Goal: Information Seeking & Learning: Learn about a topic

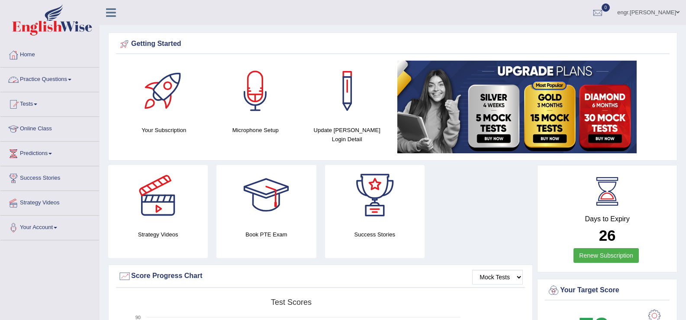
click at [84, 75] on link "Practice Questions" at bounding box center [49, 79] width 99 height 22
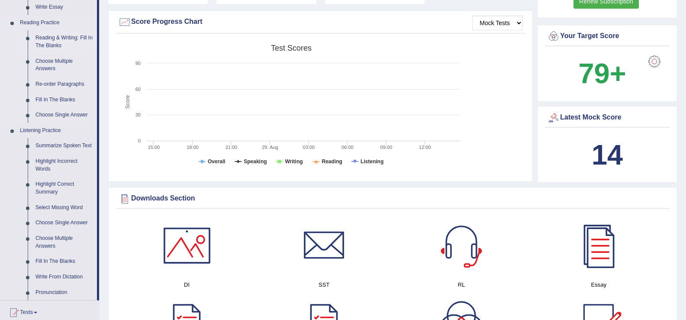
scroll to position [257, 0]
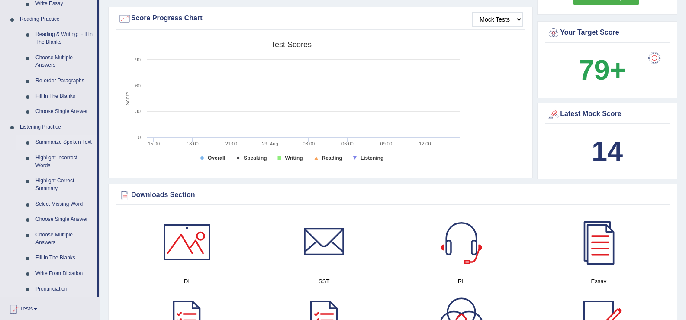
click at [63, 142] on link "Summarize Spoken Text" at bounding box center [64, 143] width 65 height 16
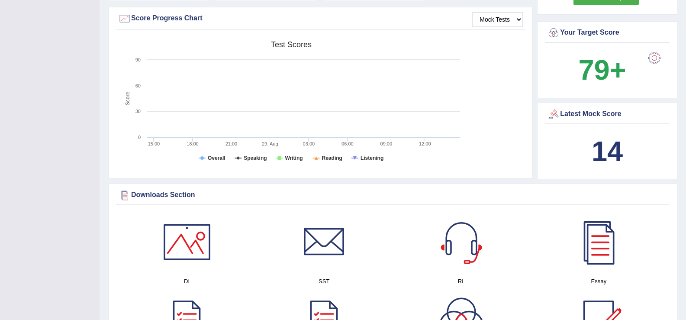
scroll to position [131, 0]
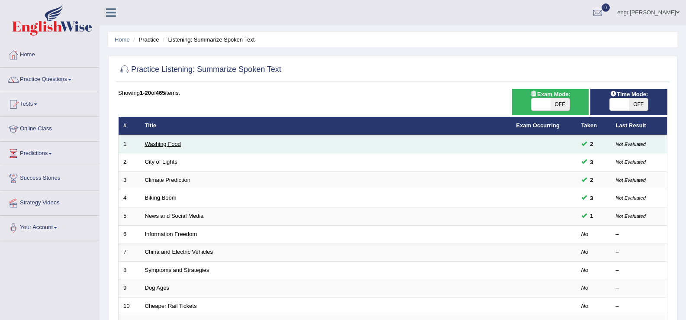
click at [158, 141] on link "Washing Food" at bounding box center [163, 144] width 36 height 6
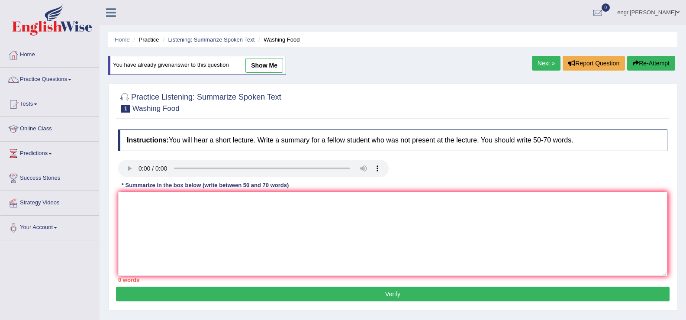
click at [267, 68] on link "show me" at bounding box center [264, 65] width 38 height 15
type textarea "A speaker delivered a lecture mainly focued on food cleaning.he heighlighted se…"
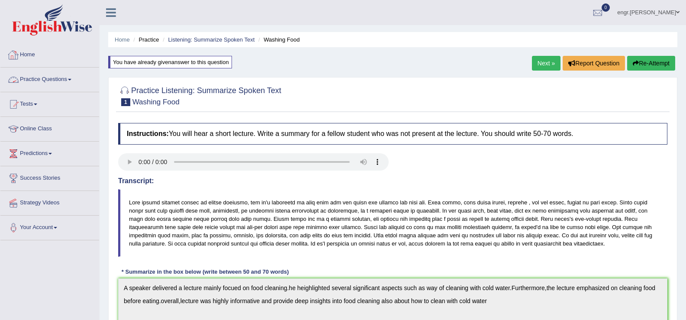
click at [46, 71] on link "Practice Questions" at bounding box center [49, 79] width 99 height 22
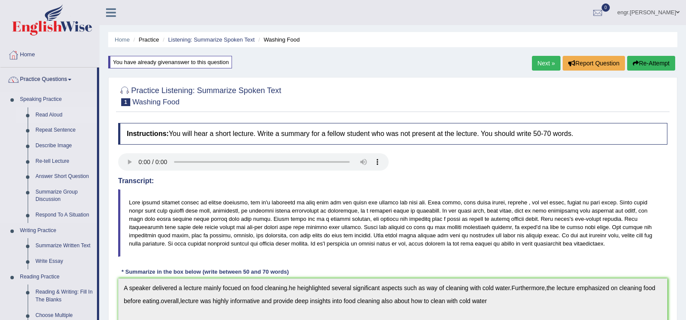
click at [56, 116] on link "Read Aloud" at bounding box center [64, 115] width 65 height 16
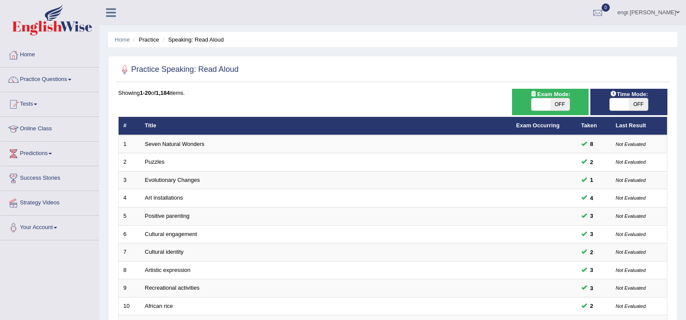
click at [544, 102] on span at bounding box center [540, 104] width 19 height 12
checkbox input "true"
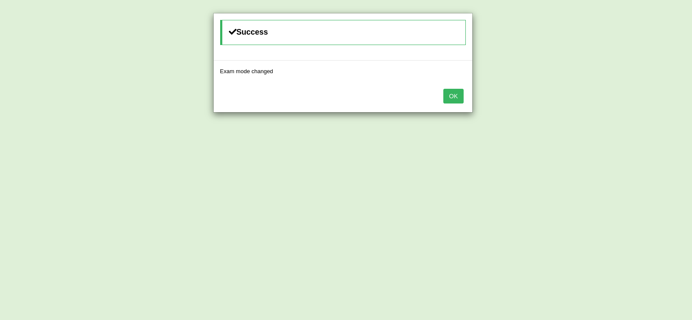
click at [462, 92] on button "OK" at bounding box center [454, 96] width 20 height 15
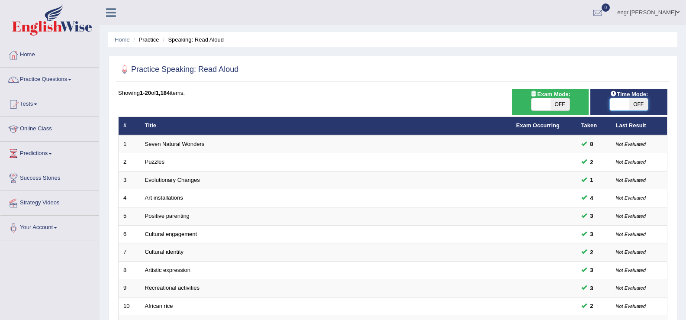
click at [625, 104] on span at bounding box center [619, 104] width 19 height 12
checkbox input "true"
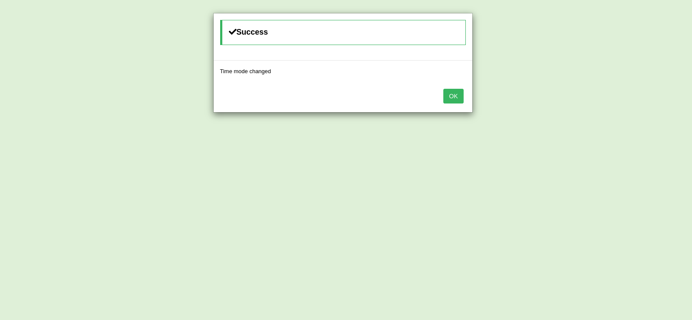
drag, startPoint x: 469, startPoint y: 91, endPoint x: 457, endPoint y: 91, distance: 12.5
click at [457, 91] on div "OK" at bounding box center [343, 97] width 259 height 30
click at [457, 91] on button "OK" at bounding box center [454, 96] width 20 height 15
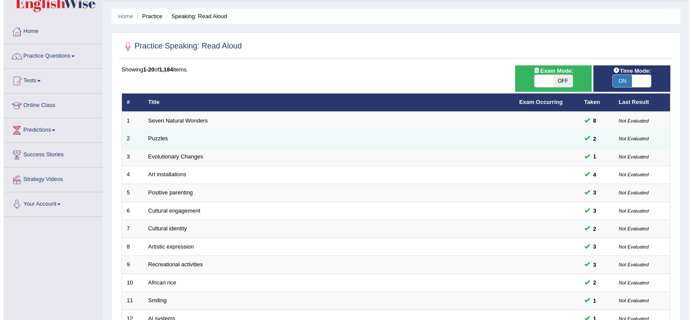
scroll to position [25, 0]
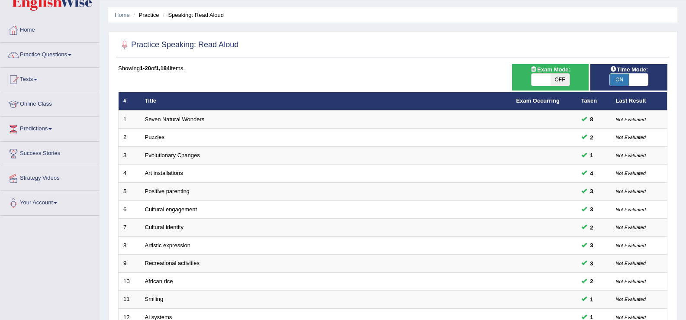
click at [541, 75] on span at bounding box center [540, 80] width 19 height 12
checkbox input "true"
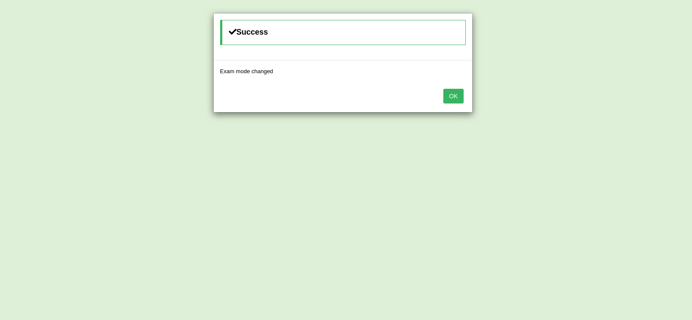
click at [449, 95] on button "OK" at bounding box center [454, 96] width 20 height 15
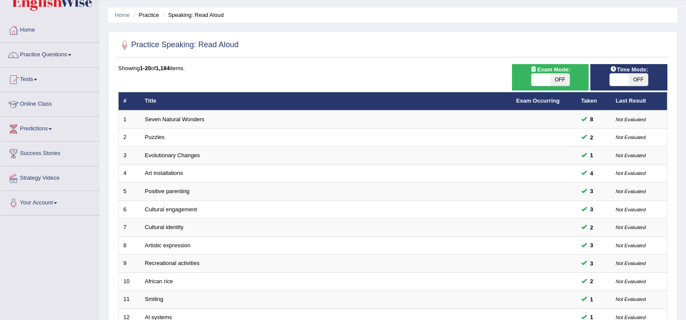
click at [617, 74] on span at bounding box center [619, 80] width 19 height 12
checkbox input "true"
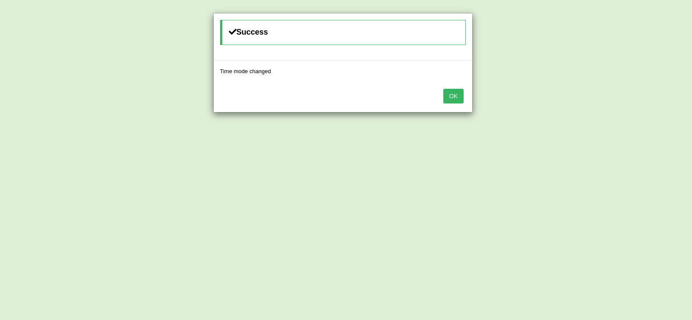
click at [456, 94] on button "OK" at bounding box center [454, 96] width 20 height 15
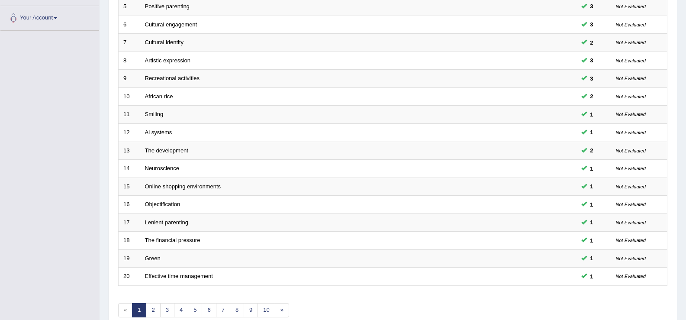
scroll to position [253, 0]
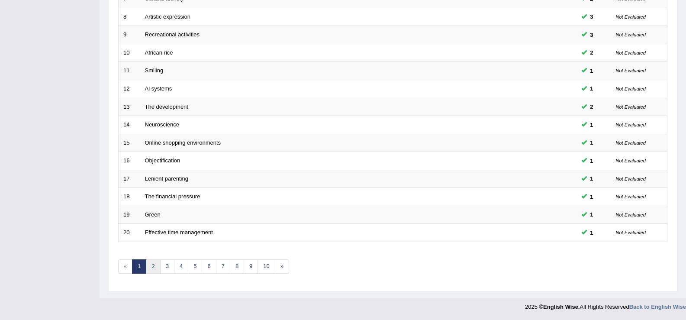
click at [152, 263] on link "2" at bounding box center [153, 266] width 14 height 14
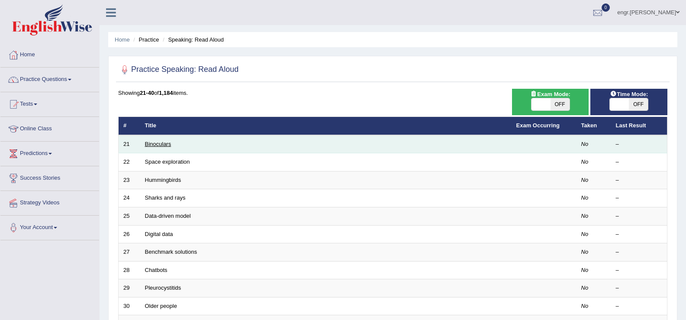
click at [163, 145] on link "Binoculars" at bounding box center [158, 144] width 26 height 6
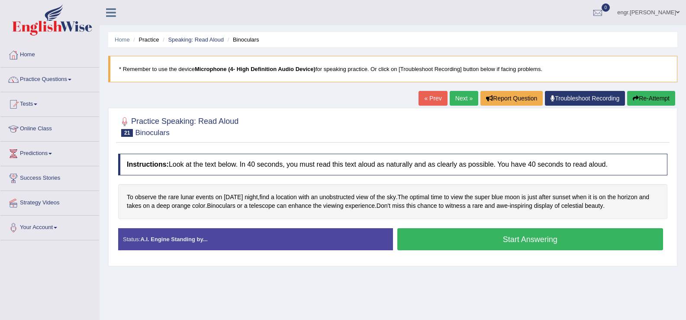
click at [451, 237] on button "Start Answering" at bounding box center [530, 239] width 266 height 22
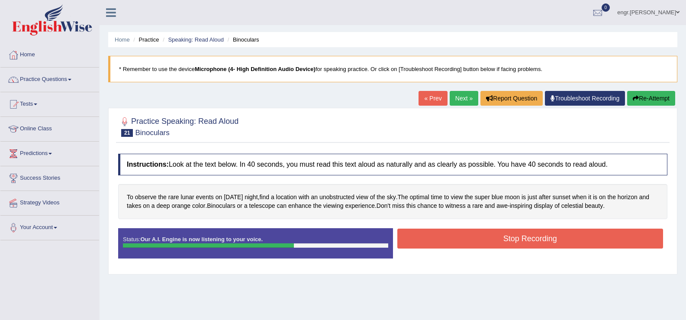
click at [463, 240] on button "Stop Recording" at bounding box center [530, 238] width 266 height 20
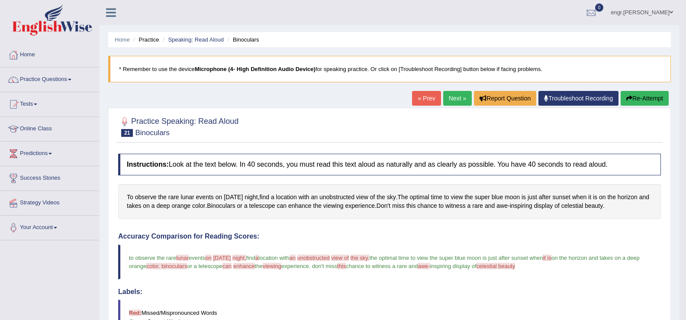
click at [458, 95] on link "Next »" at bounding box center [457, 98] width 29 height 15
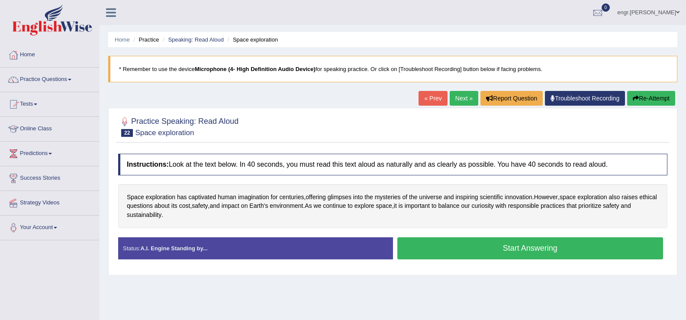
click at [460, 246] on button "Start Answering" at bounding box center [530, 248] width 266 height 22
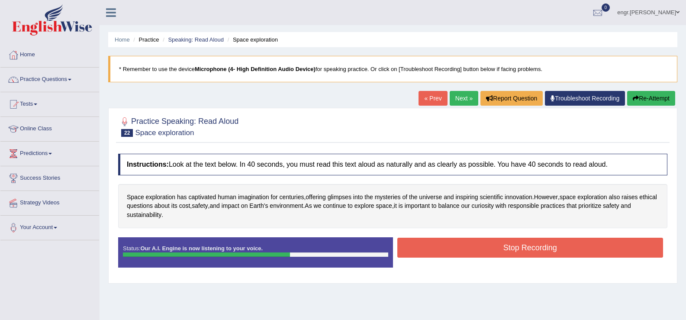
click at [452, 244] on button "Stop Recording" at bounding box center [530, 248] width 266 height 20
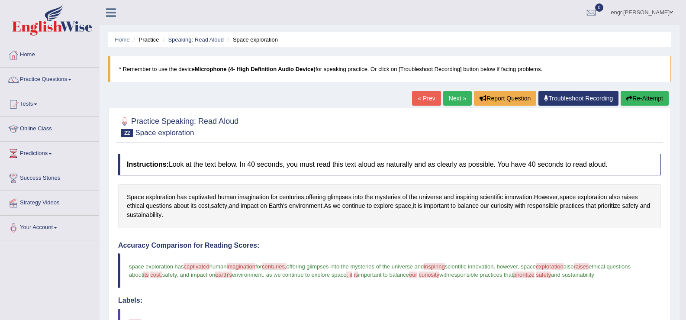
click at [446, 101] on link "Next »" at bounding box center [457, 98] width 29 height 15
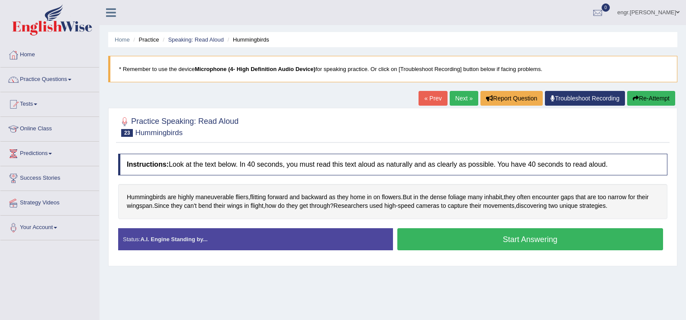
click at [495, 241] on button "Start Answering" at bounding box center [530, 239] width 266 height 22
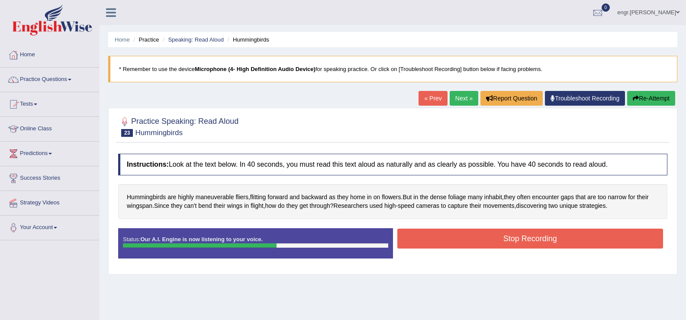
click at [508, 245] on button "Stop Recording" at bounding box center [530, 238] width 266 height 20
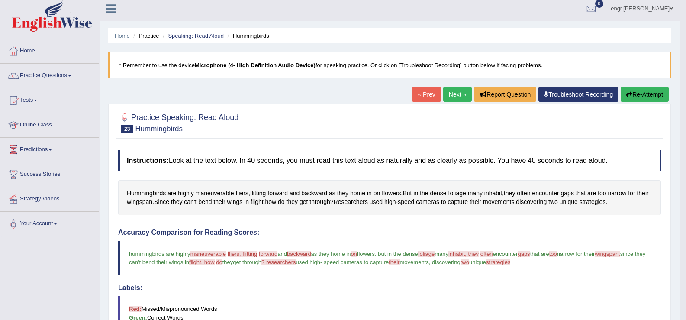
scroll to position [3, 0]
click at [453, 94] on link "Next »" at bounding box center [457, 94] width 29 height 15
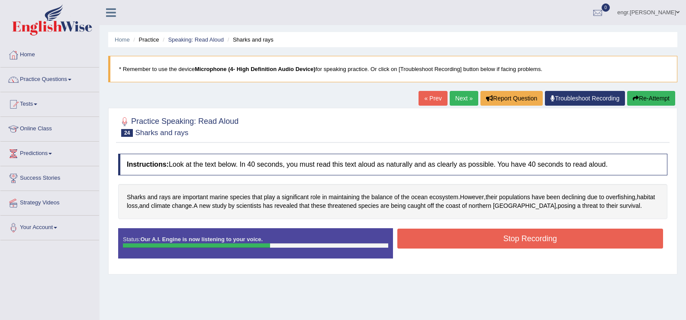
click at [485, 232] on button "Stop Recording" at bounding box center [530, 238] width 266 height 20
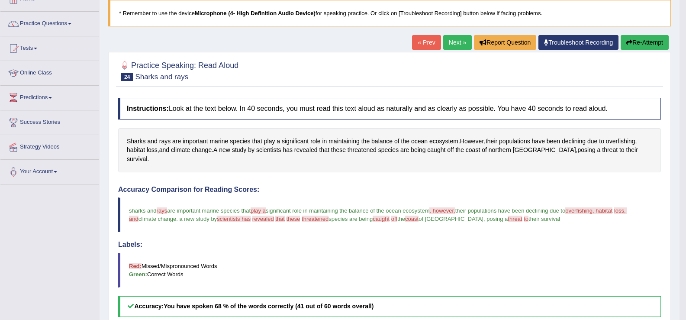
scroll to position [32, 0]
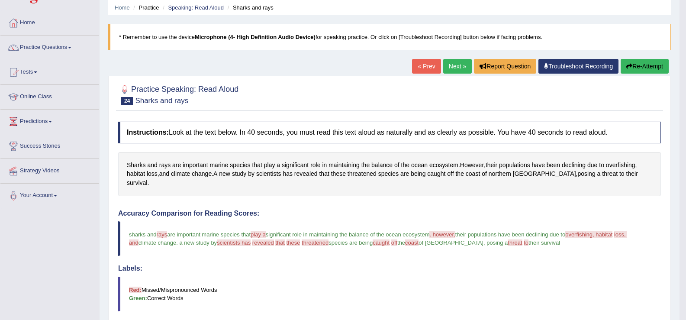
click at [446, 62] on link "Next »" at bounding box center [457, 66] width 29 height 15
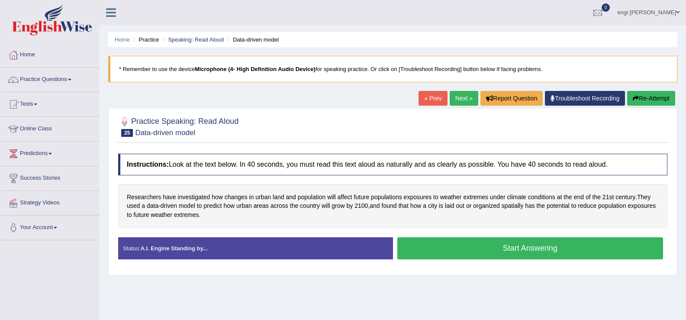
click at [449, 243] on button "Start Answering" at bounding box center [530, 248] width 266 height 22
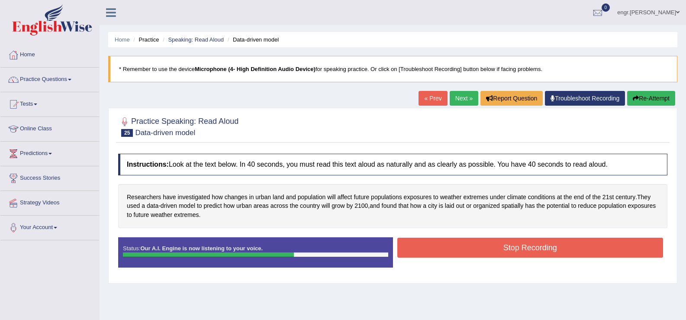
click at [486, 246] on button "Stop Recording" at bounding box center [530, 248] width 266 height 20
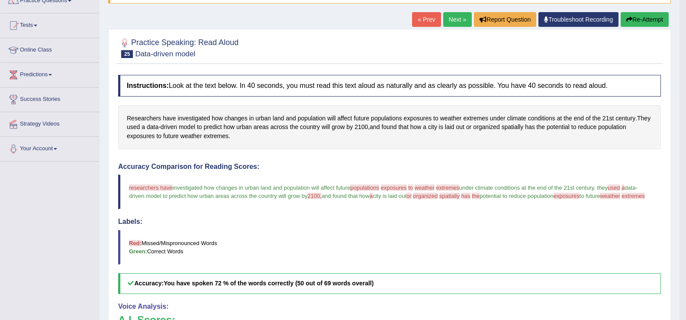
scroll to position [51, 0]
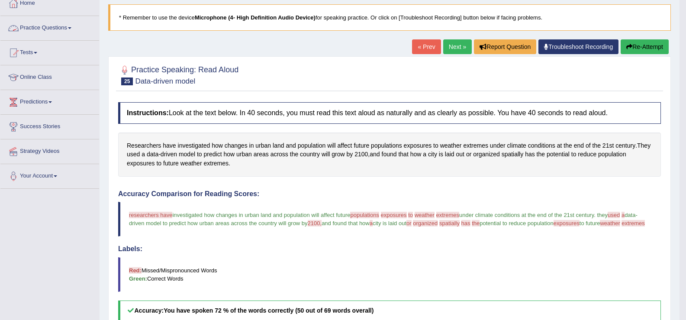
click at [72, 26] on link "Practice Questions" at bounding box center [49, 27] width 99 height 22
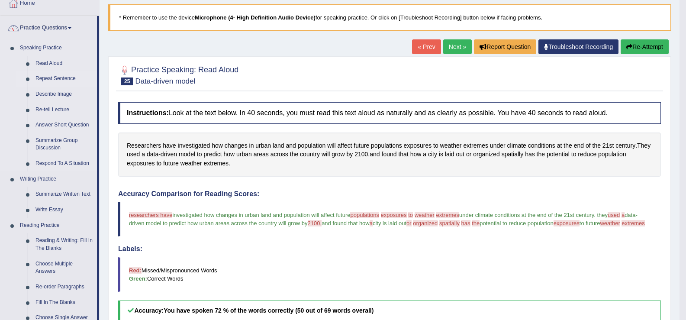
click at [60, 80] on link "Repeat Sentence" at bounding box center [64, 79] width 65 height 16
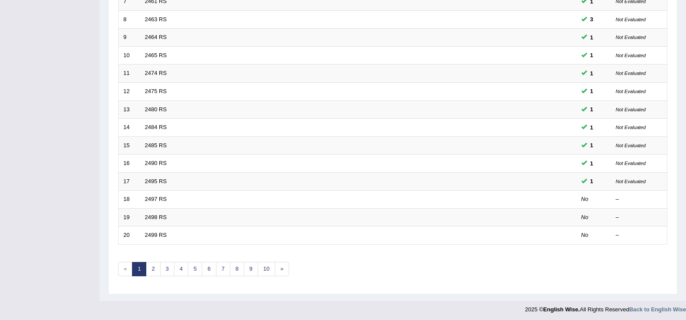
scroll to position [253, 0]
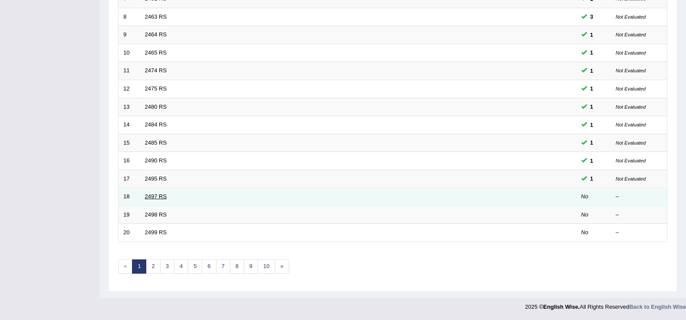
click at [155, 195] on link "2497 RS" at bounding box center [156, 196] width 22 height 6
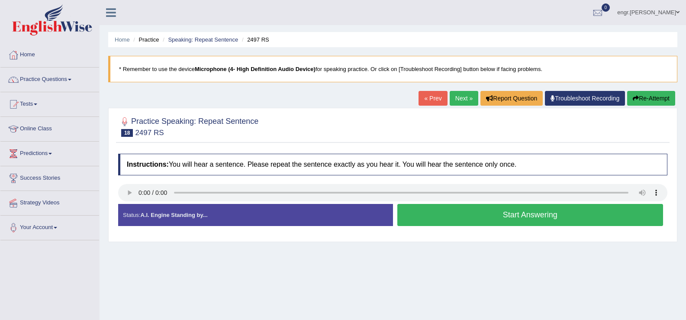
click at [417, 214] on button "Start Answering" at bounding box center [530, 215] width 266 height 22
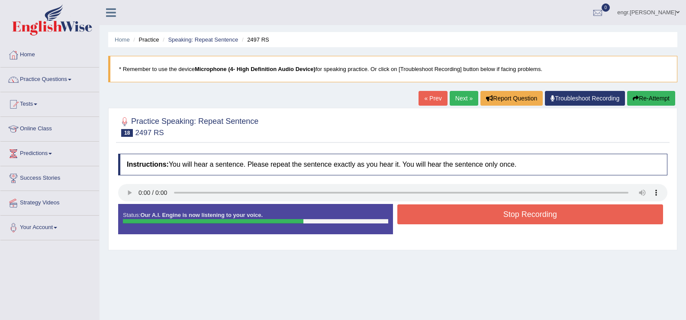
click at [491, 224] on div "Stop Recording" at bounding box center [530, 215] width 275 height 22
click at [491, 219] on button "Stop Recording" at bounding box center [530, 214] width 266 height 20
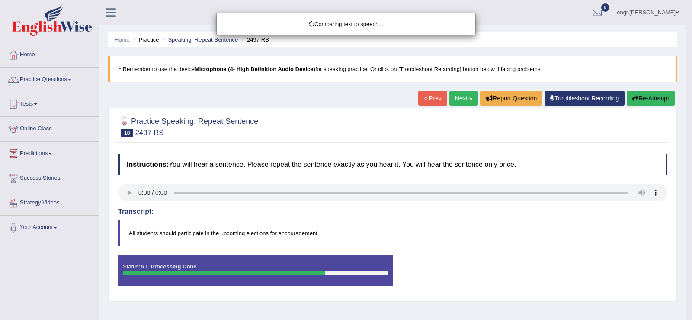
click at [369, 225] on div "Comparing text to speech..." at bounding box center [346, 160] width 692 height 320
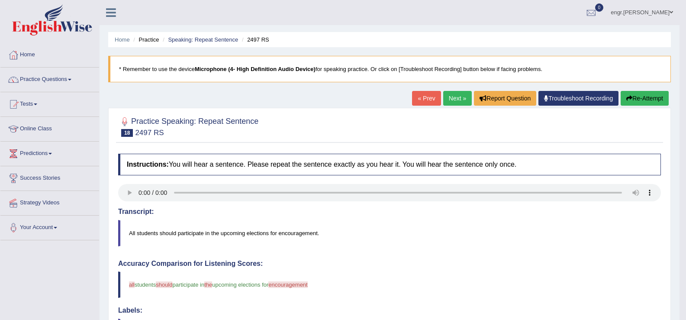
click at [457, 98] on link "Next »" at bounding box center [457, 98] width 29 height 15
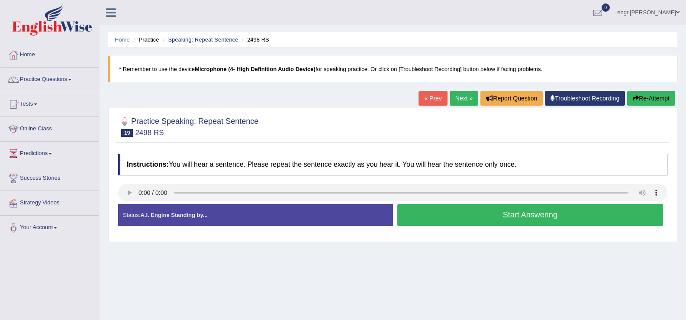
click at [439, 213] on button "Start Answering" at bounding box center [530, 215] width 266 height 22
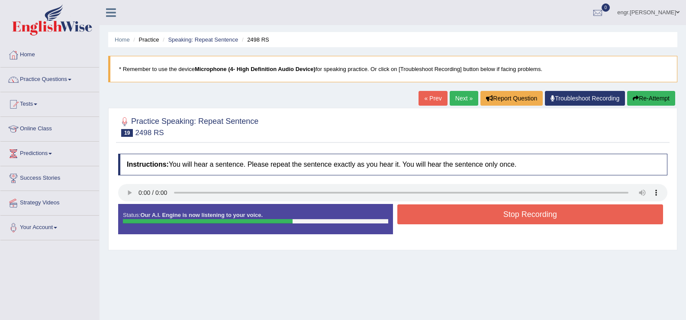
click at [436, 219] on button "Stop Recording" at bounding box center [530, 214] width 266 height 20
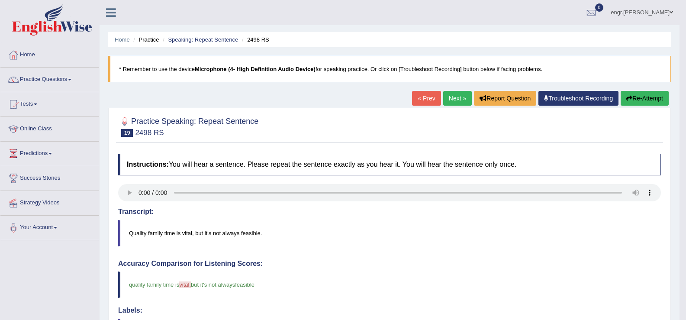
click at [448, 100] on link "Next »" at bounding box center [457, 98] width 29 height 15
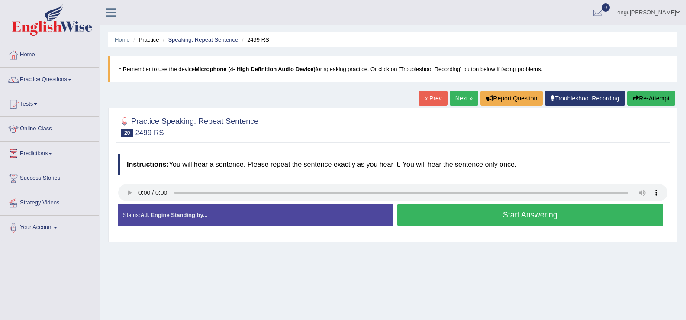
click at [438, 215] on button "Start Answering" at bounding box center [530, 215] width 266 height 22
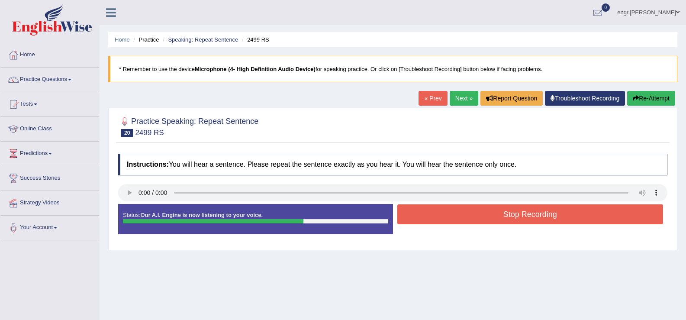
click at [443, 223] on button "Stop Recording" at bounding box center [530, 214] width 266 height 20
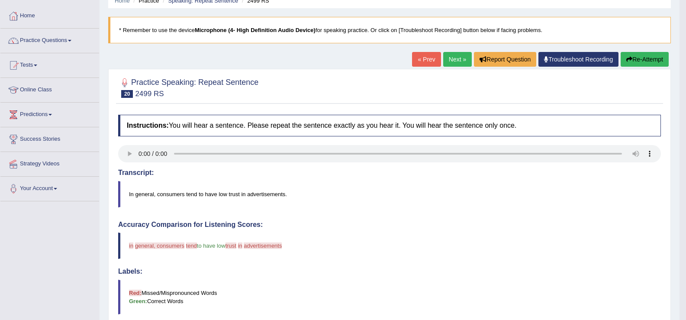
scroll to position [13, 0]
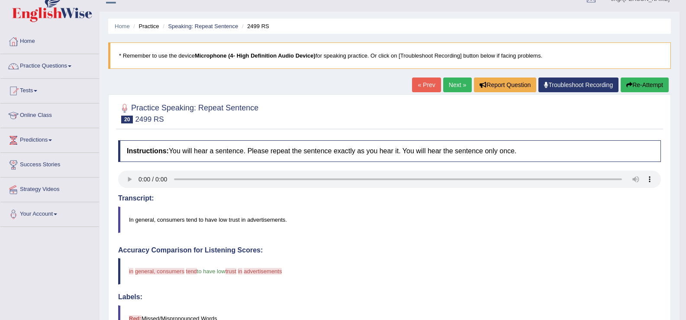
click at [455, 83] on link "Next »" at bounding box center [457, 84] width 29 height 15
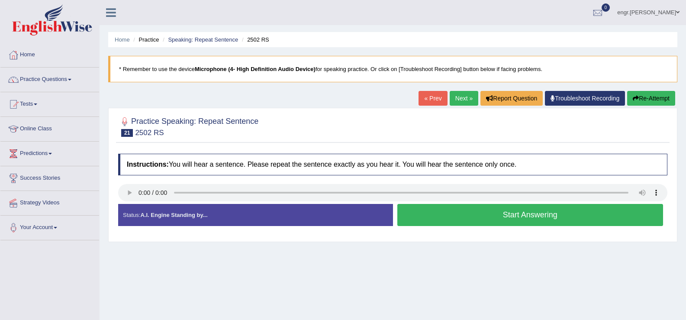
click at [445, 216] on button "Start Answering" at bounding box center [530, 215] width 266 height 22
drag, startPoint x: 445, startPoint y: 216, endPoint x: 412, endPoint y: 160, distance: 65.0
click at [412, 160] on div "Instructions: You will hear a sentence. Please repeat the sentence exactly as y…" at bounding box center [392, 193] width 553 height 88
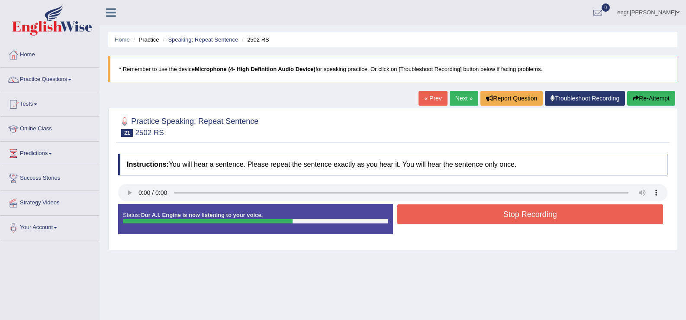
click at [487, 218] on button "Stop Recording" at bounding box center [530, 214] width 266 height 20
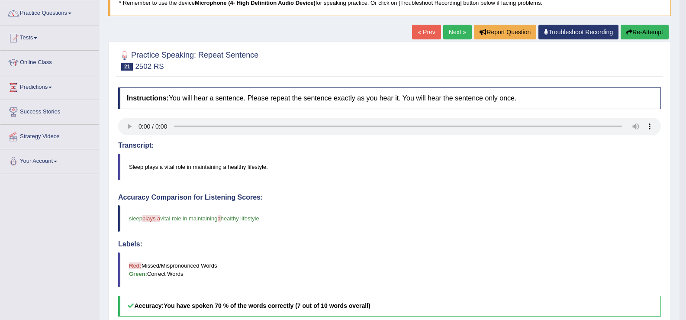
scroll to position [66, 0]
click at [647, 27] on button "Re-Attempt" at bounding box center [645, 32] width 48 height 15
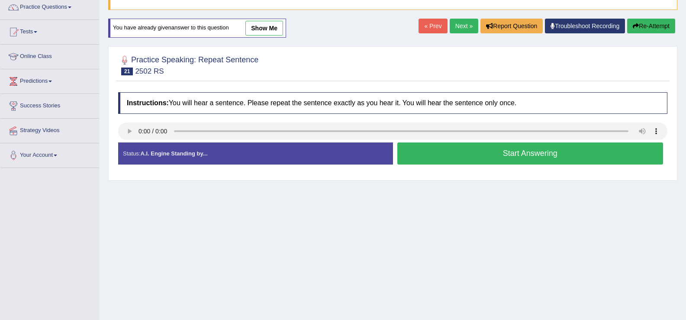
click at [446, 157] on button "Start Answering" at bounding box center [530, 153] width 266 height 22
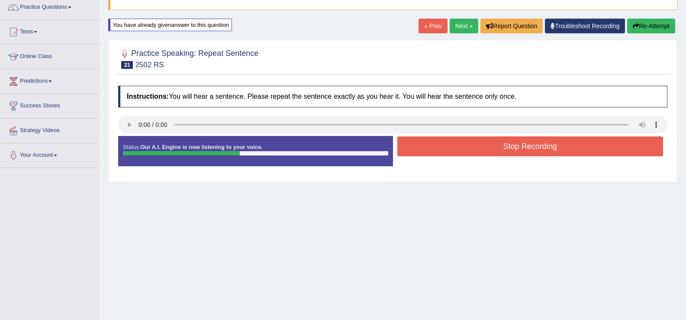
click at [448, 152] on button "Stop Recording" at bounding box center [530, 146] width 266 height 20
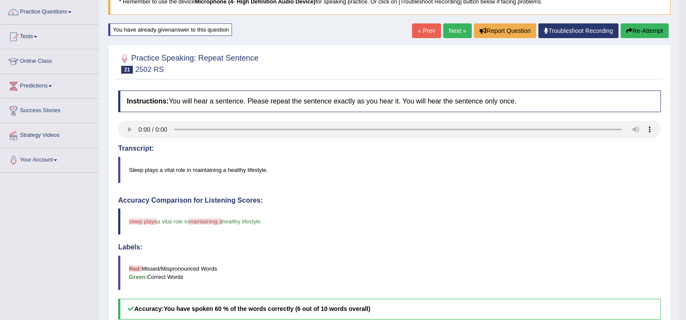
scroll to position [67, 0]
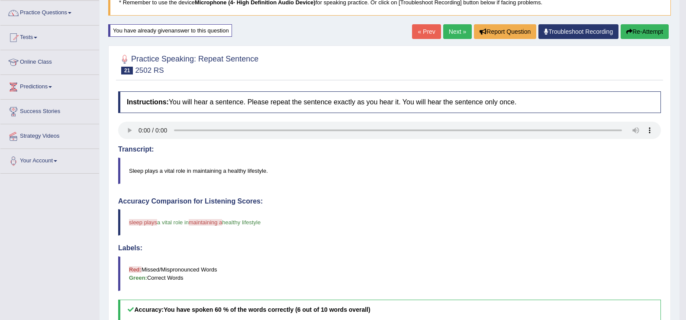
click at [635, 31] on button "Re-Attempt" at bounding box center [645, 31] width 48 height 15
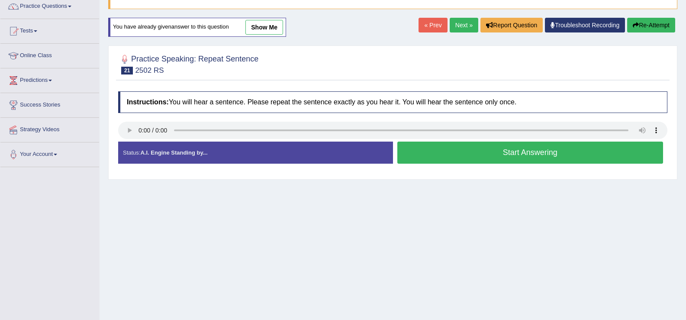
click at [462, 154] on button "Start Answering" at bounding box center [530, 153] width 266 height 22
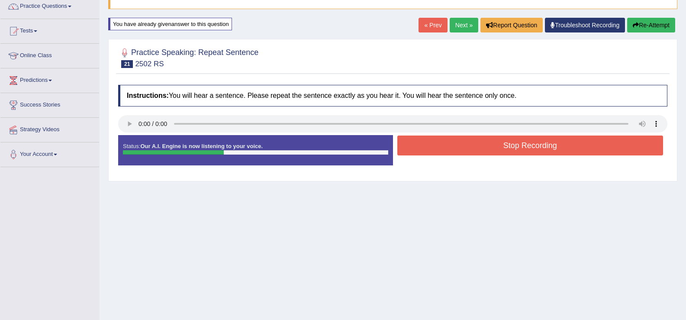
click at [464, 145] on button "Stop Recording" at bounding box center [530, 145] width 266 height 20
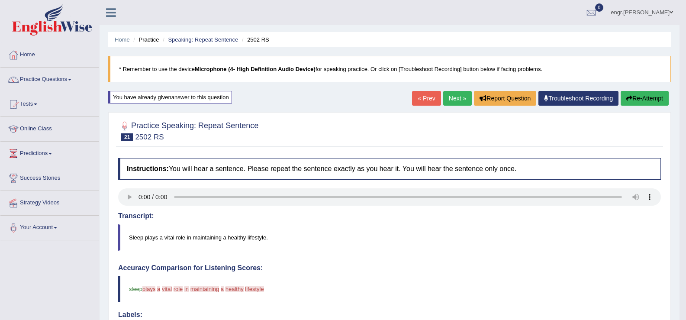
click at [629, 95] on button "Re-Attempt" at bounding box center [645, 98] width 48 height 15
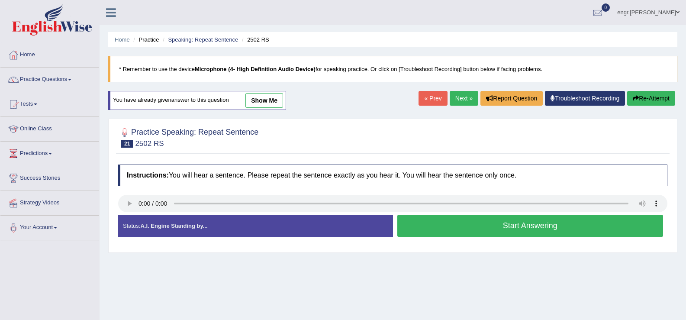
click at [431, 224] on button "Start Answering" at bounding box center [530, 226] width 266 height 22
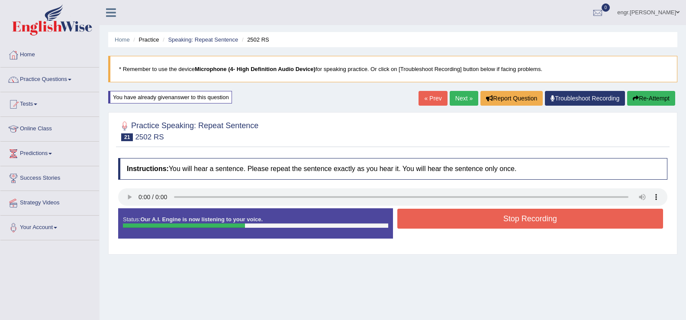
click at [446, 221] on button "Stop Recording" at bounding box center [530, 219] width 266 height 20
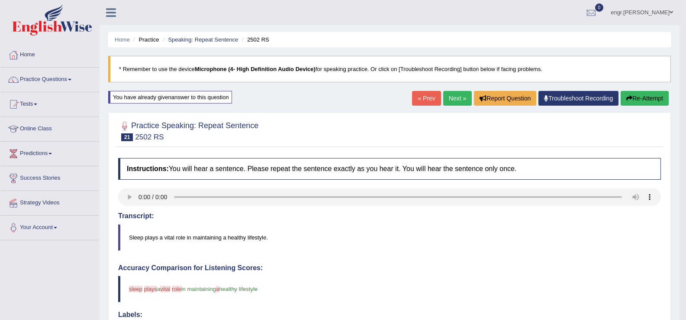
click at [456, 96] on link "Next »" at bounding box center [457, 98] width 29 height 15
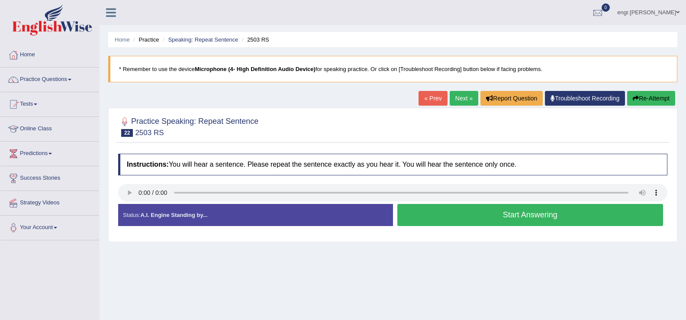
click at [456, 217] on button "Start Answering" at bounding box center [530, 215] width 266 height 22
drag, startPoint x: 456, startPoint y: 217, endPoint x: 372, endPoint y: 150, distance: 107.7
click at [372, 150] on div "Instructions: You will hear a sentence. Please repeat the sentence exactly as y…" at bounding box center [392, 193] width 553 height 88
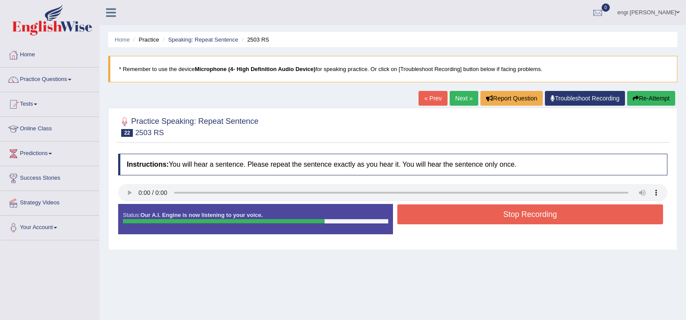
click at [444, 214] on button "Stop Recording" at bounding box center [530, 214] width 266 height 20
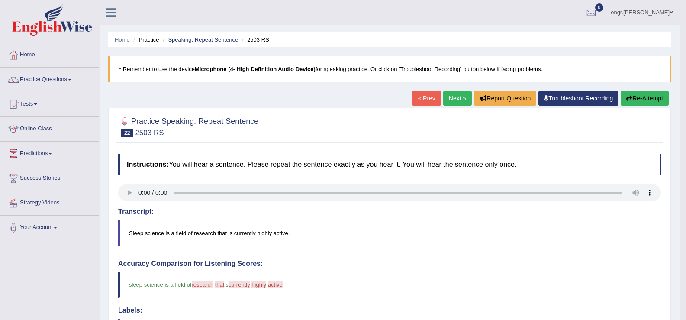
click at [443, 104] on link "Next »" at bounding box center [457, 98] width 29 height 15
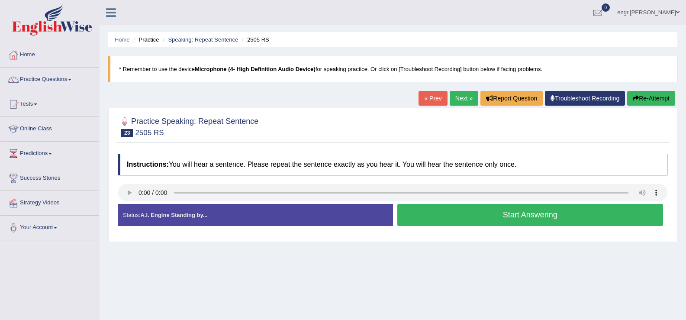
click at [482, 216] on button "Start Answering" at bounding box center [530, 215] width 266 height 22
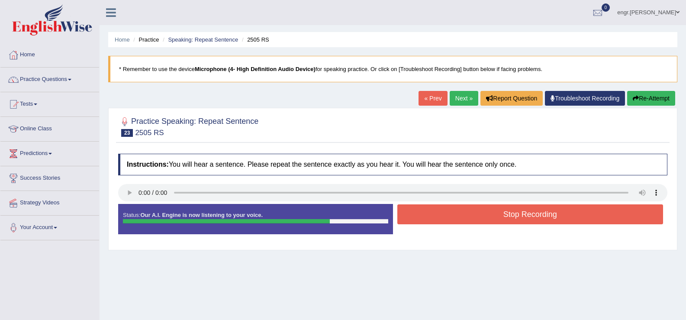
click at [460, 220] on button "Stop Recording" at bounding box center [530, 214] width 266 height 20
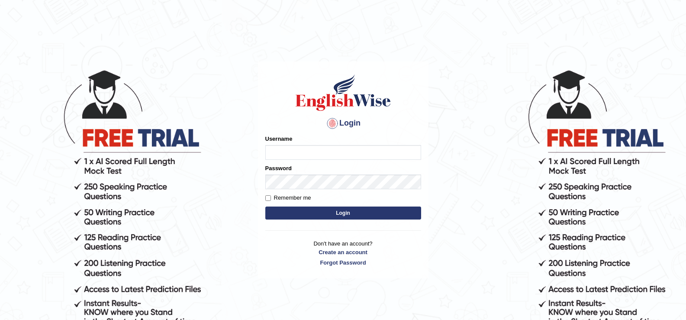
type input "engrmuhammadriz"
click at [304, 201] on label "Remember me" at bounding box center [288, 197] width 46 height 9
click at [271, 201] on input "Remember me" at bounding box center [268, 198] width 6 height 6
checkbox input "true"
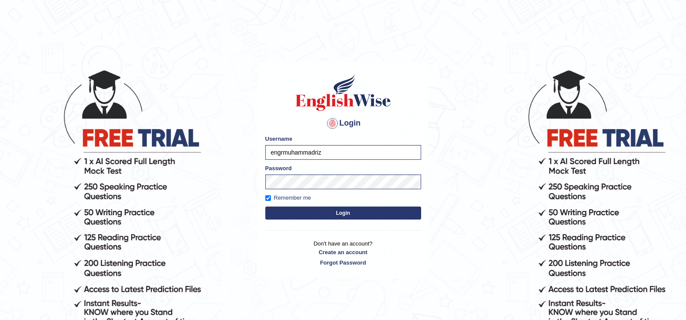
click at [312, 211] on button "Login" at bounding box center [343, 212] width 156 height 13
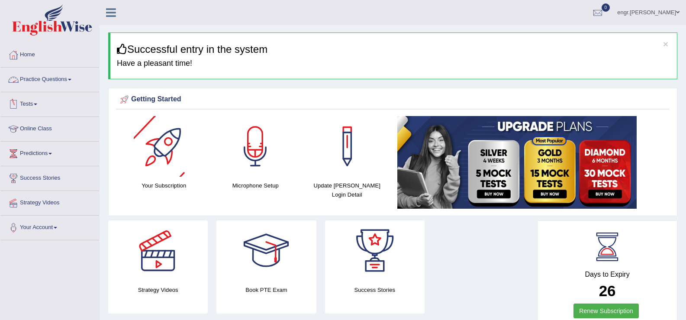
click at [41, 80] on link "Practice Questions" at bounding box center [49, 79] width 99 height 22
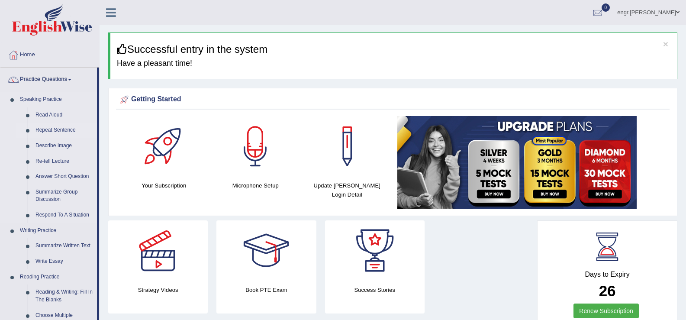
click at [51, 127] on link "Repeat Sentence" at bounding box center [64, 130] width 65 height 16
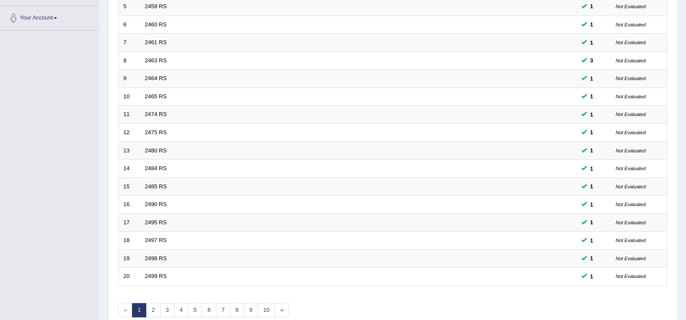
scroll to position [253, 0]
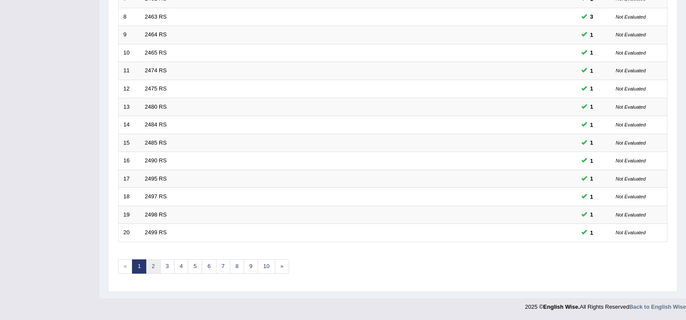
click at [156, 263] on link "2" at bounding box center [153, 266] width 14 height 14
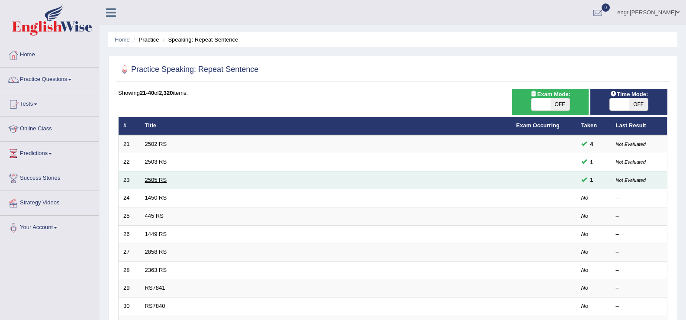
click at [162, 178] on link "2505 RS" at bounding box center [156, 180] width 22 height 6
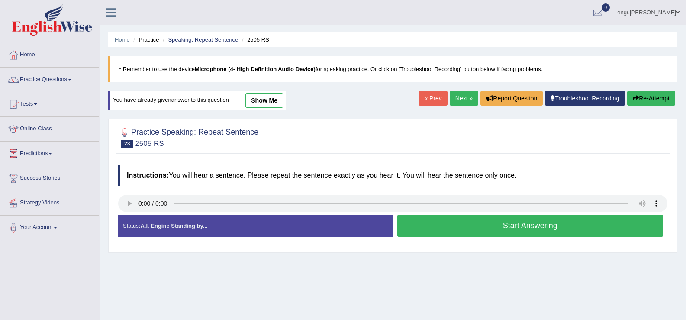
click at [259, 98] on link "show me" at bounding box center [264, 100] width 38 height 15
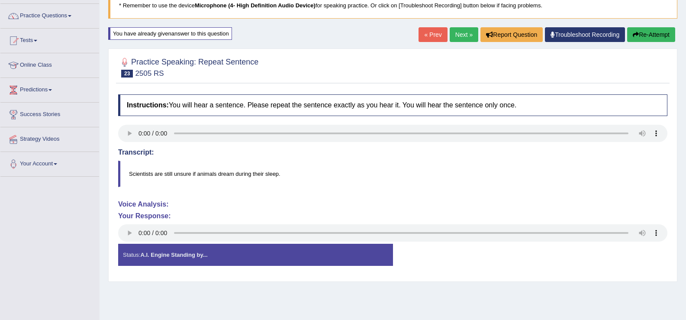
scroll to position [29, 0]
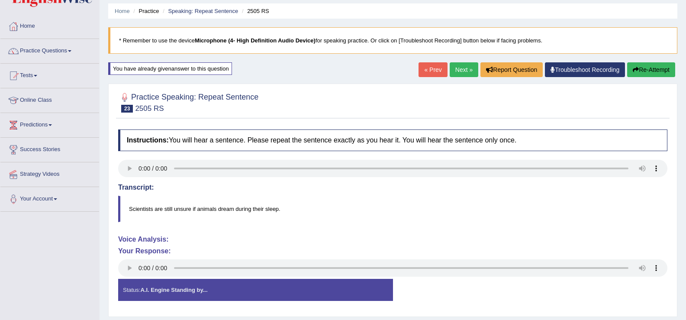
click at [650, 70] on button "Re-Attempt" at bounding box center [651, 69] width 48 height 15
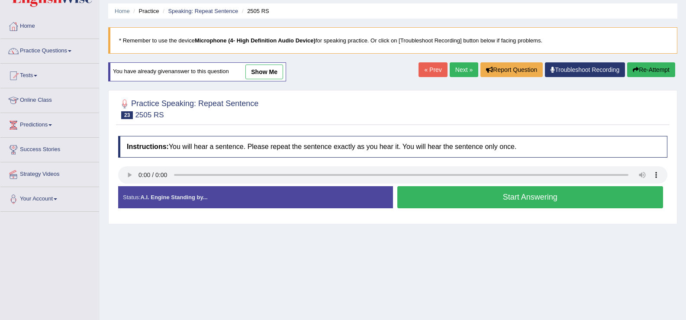
click at [458, 198] on button "Start Answering" at bounding box center [530, 197] width 266 height 22
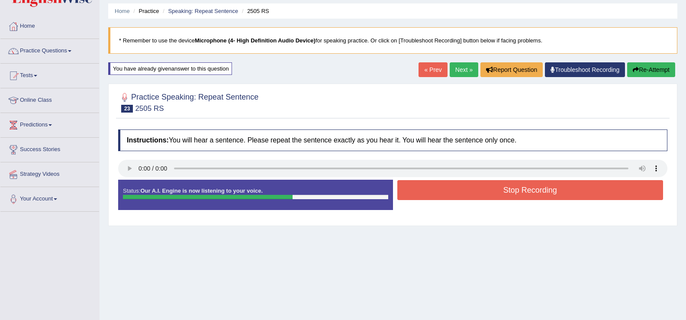
click at [460, 188] on button "Stop Recording" at bounding box center [530, 190] width 266 height 20
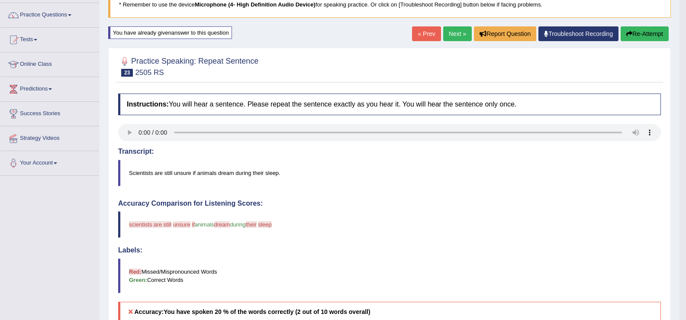
scroll to position [16, 0]
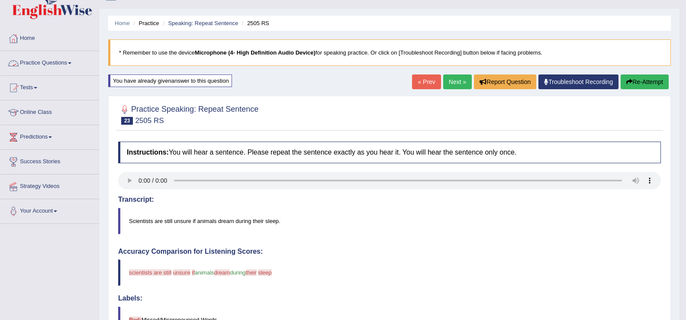
click at [65, 66] on link "Practice Questions" at bounding box center [49, 62] width 99 height 22
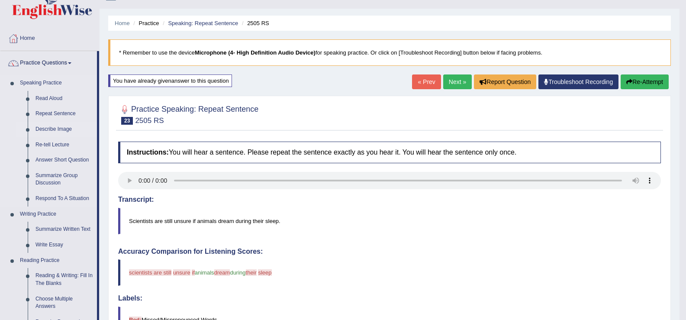
click at [53, 131] on link "Describe Image" at bounding box center [64, 130] width 65 height 16
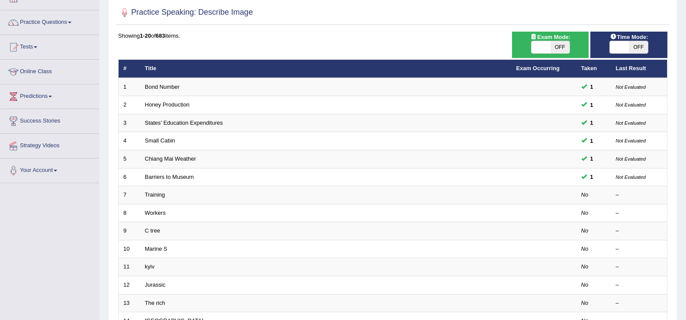
scroll to position [119, 0]
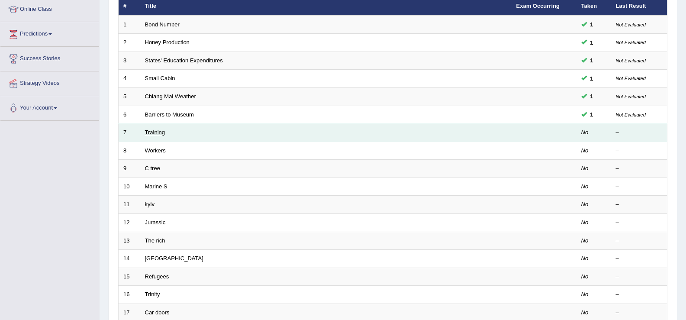
click at [161, 130] on link "Training" at bounding box center [155, 132] width 20 height 6
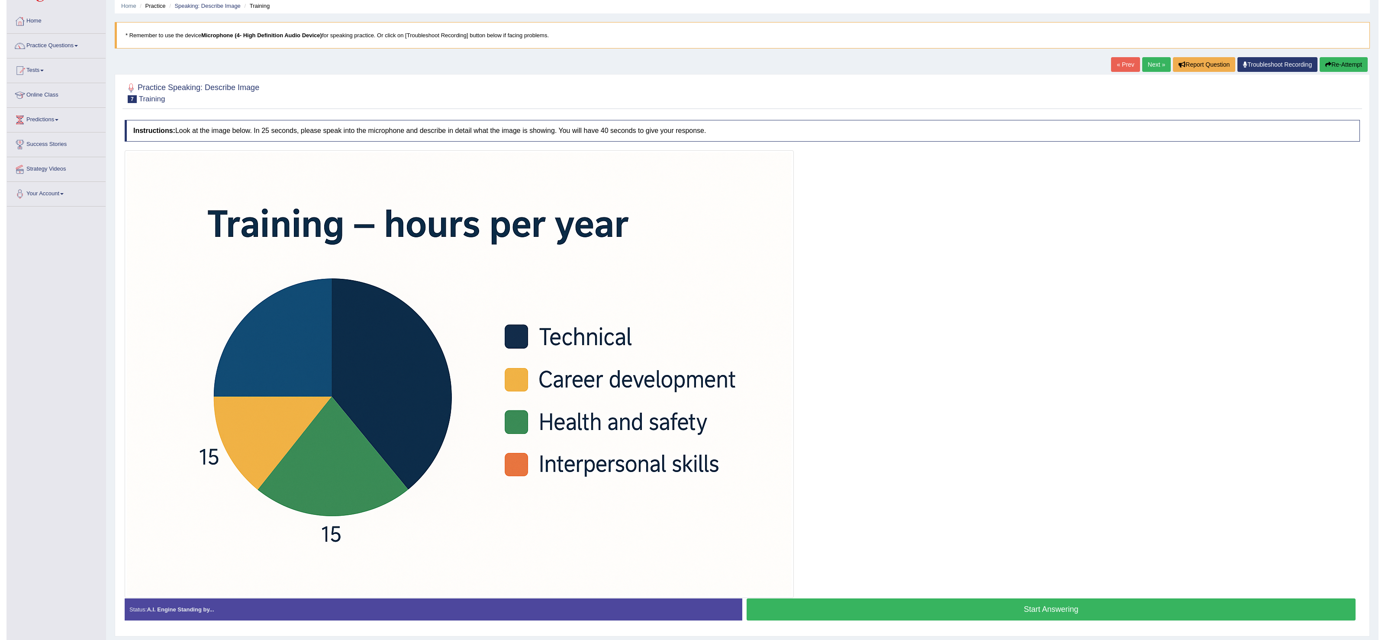
scroll to position [63, 0]
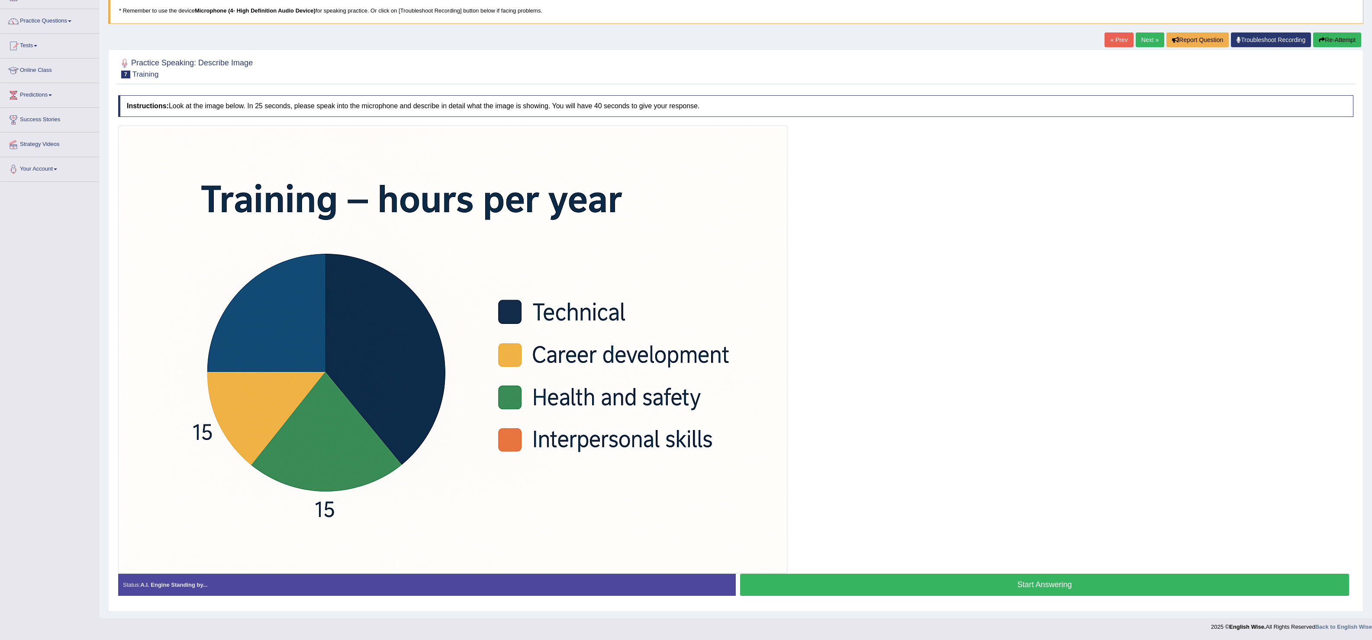
click at [685, 319] on button "Start Answering" at bounding box center [1044, 584] width 609 height 22
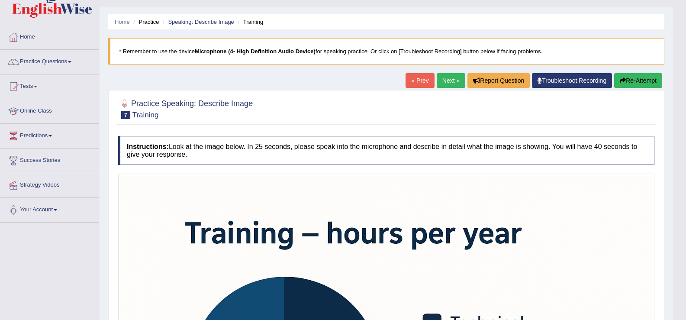
scroll to position [0, 0]
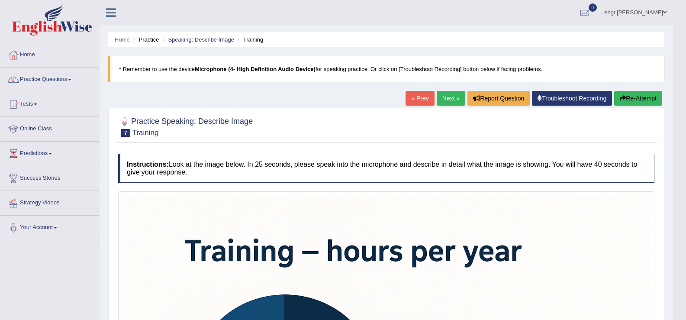
click at [450, 100] on link "Next »" at bounding box center [451, 98] width 29 height 15
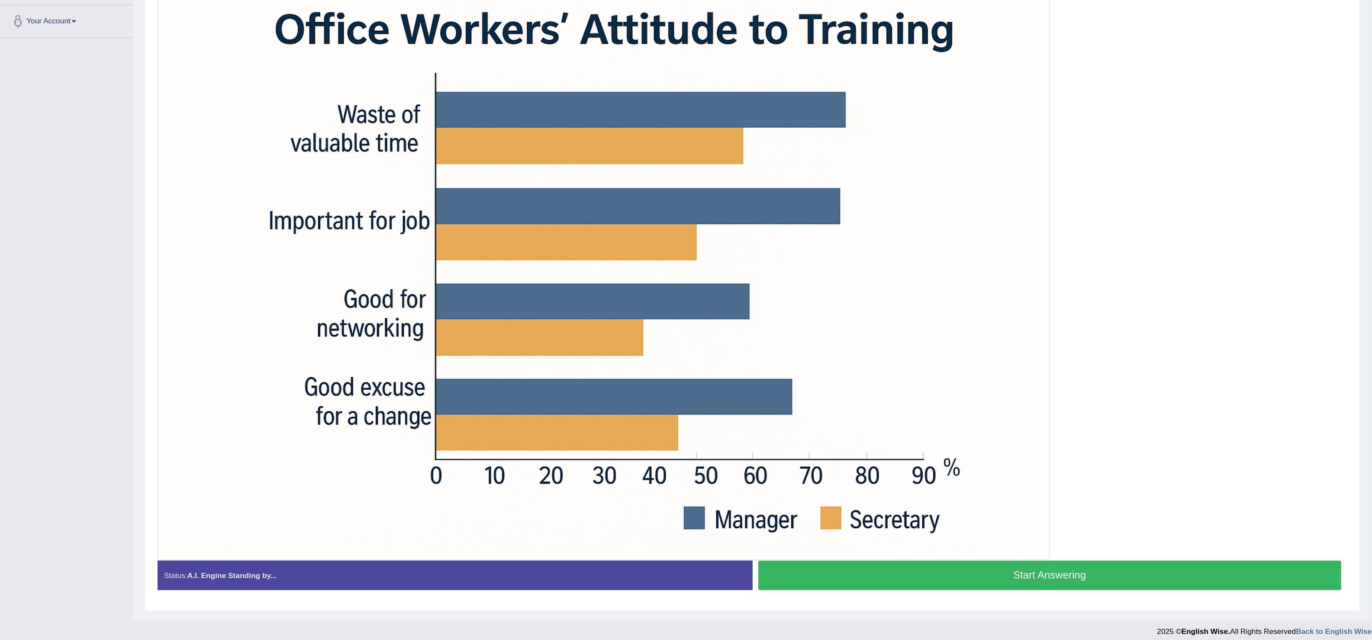
scroll to position [63, 0]
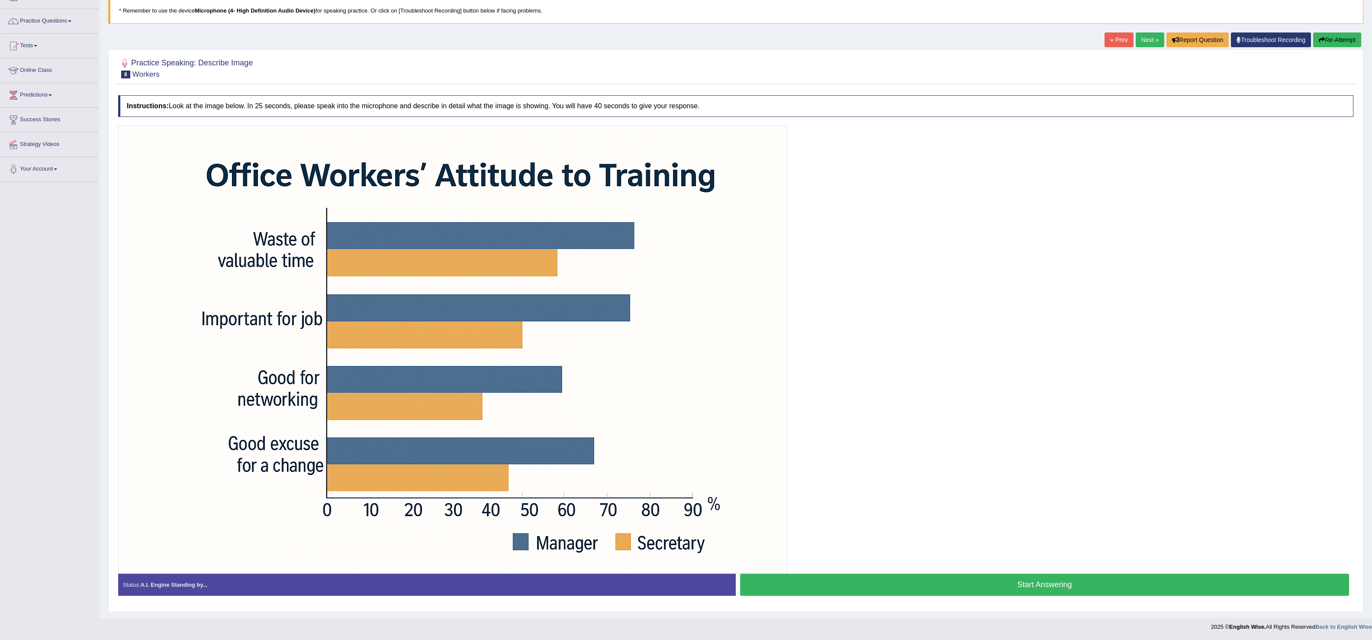
click at [685, 319] on button "Start Answering" at bounding box center [1044, 584] width 609 height 22
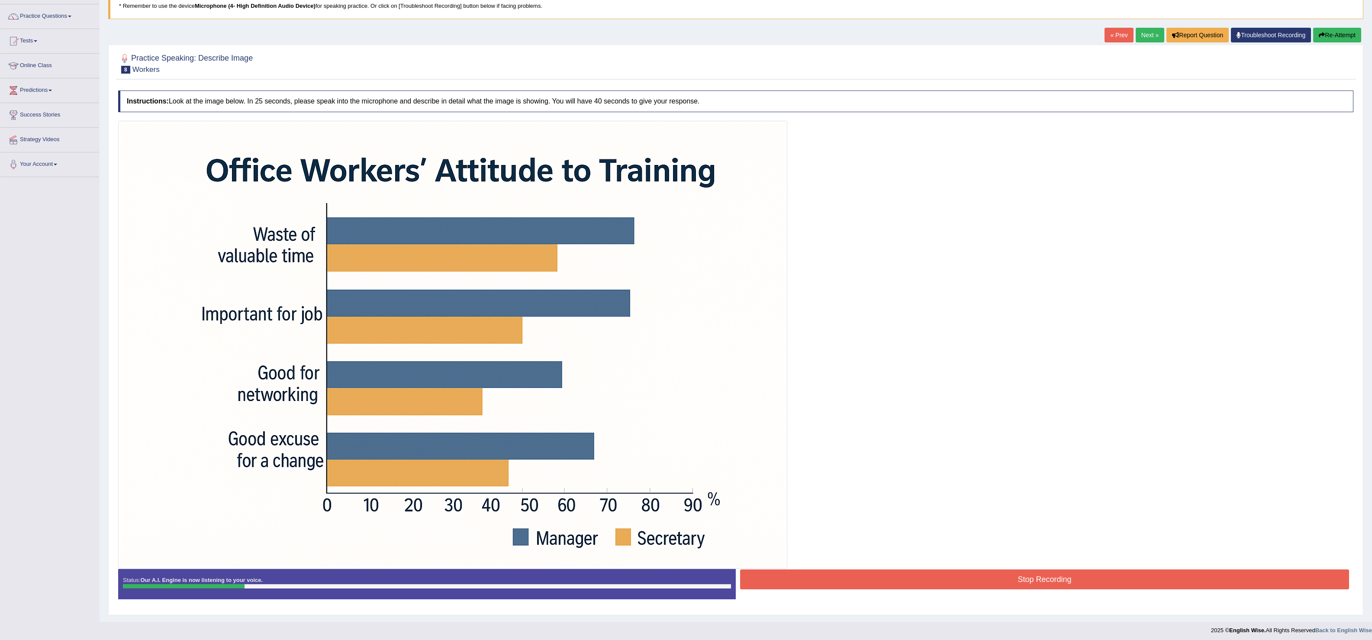
click at [685, 33] on icon "button" at bounding box center [1322, 35] width 6 height 6
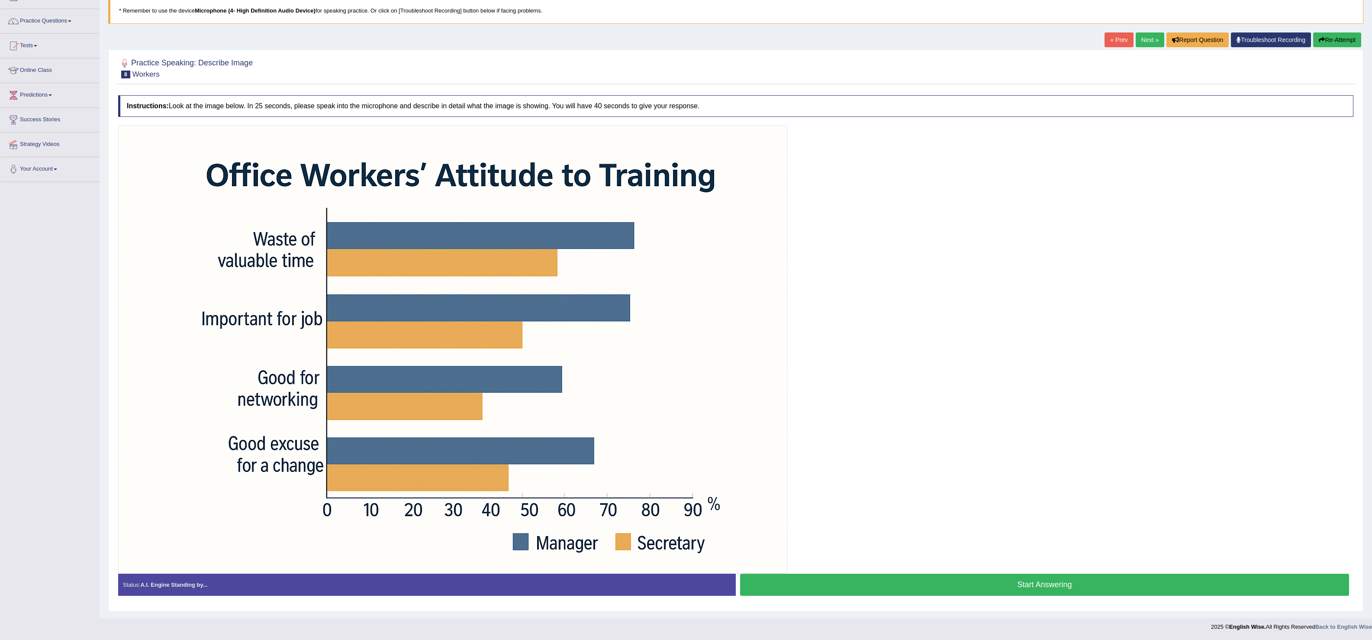
click at [990, 589] on button "Start Answering" at bounding box center [1044, 584] width 609 height 22
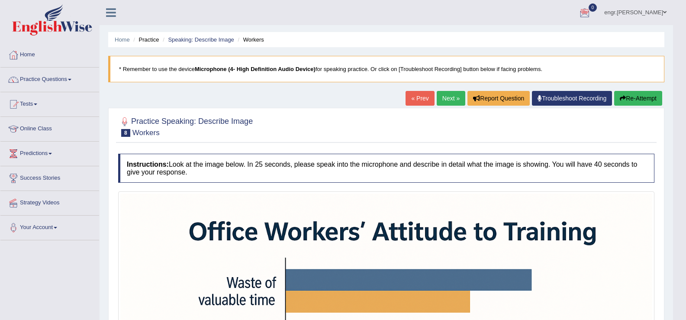
click at [452, 103] on link "Next »" at bounding box center [451, 98] width 29 height 15
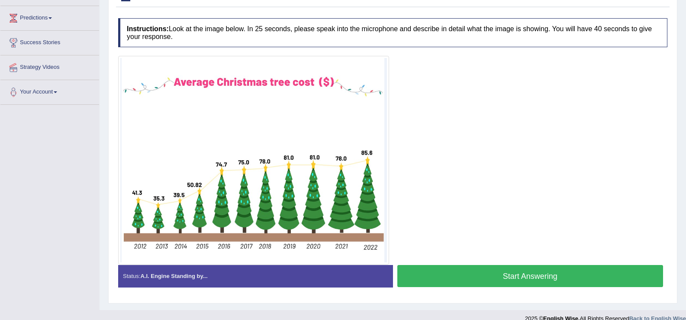
scroll to position [136, 0]
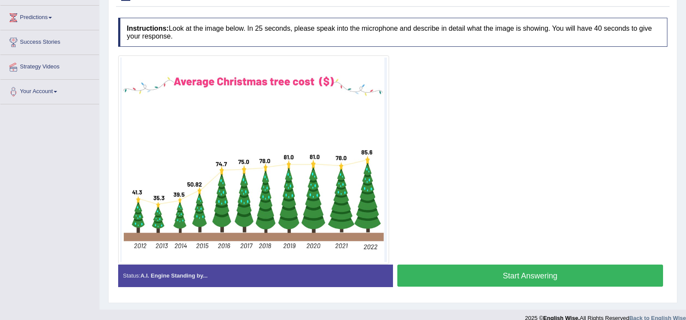
click at [447, 271] on button "Start Answering" at bounding box center [530, 275] width 266 height 22
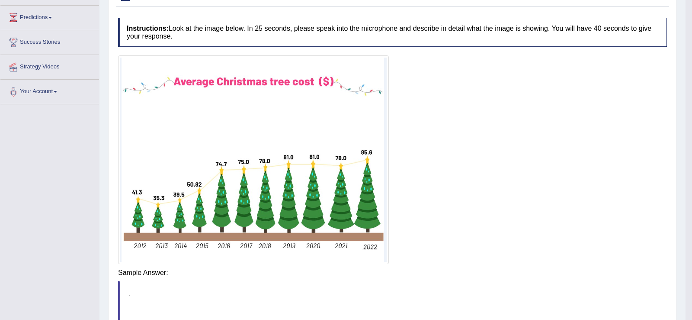
click at [452, 184] on body "Toggle navigation Home Practice Questions Speaking Practice Read Aloud Repeat S…" at bounding box center [346, 24] width 692 height 320
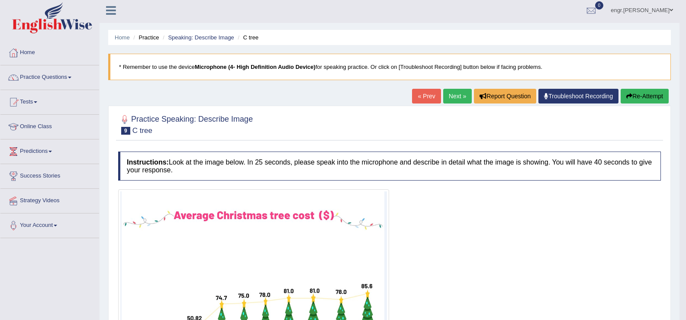
scroll to position [0, 0]
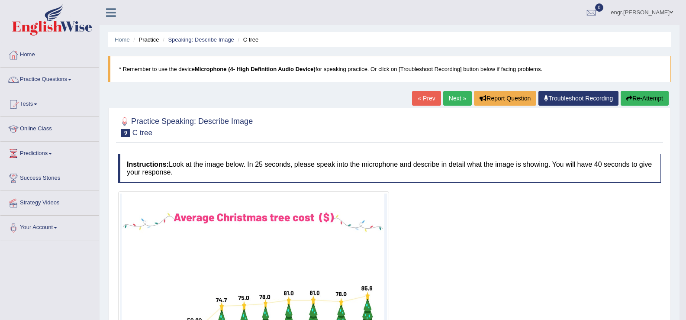
click at [460, 101] on link "Next »" at bounding box center [457, 98] width 29 height 15
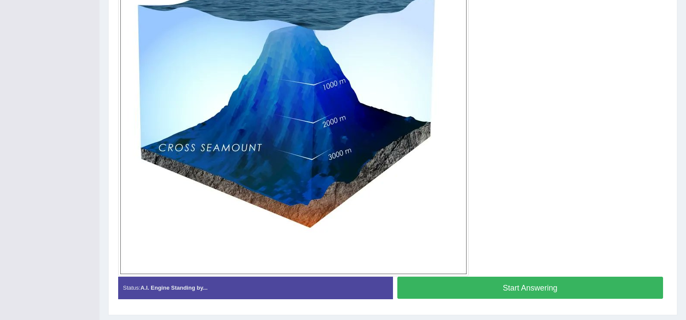
scroll to position [265, 0]
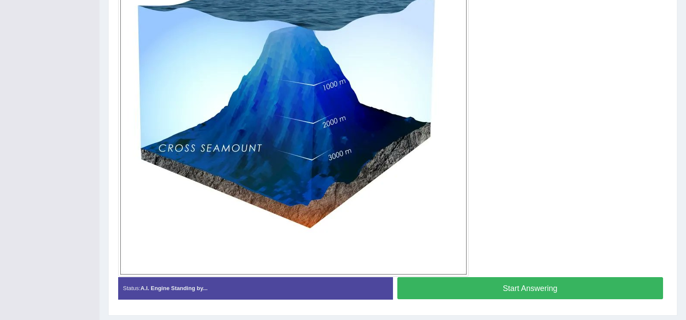
click at [460, 287] on button "Start Answering" at bounding box center [530, 288] width 266 height 22
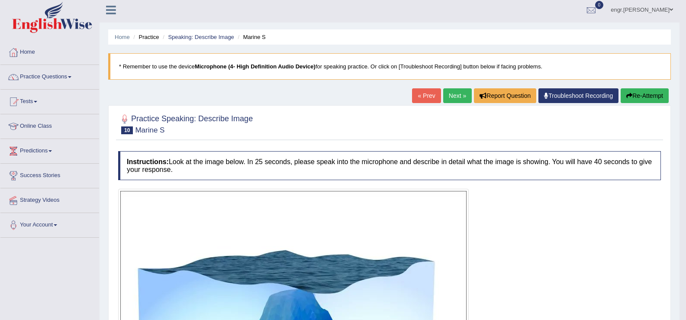
scroll to position [0, 0]
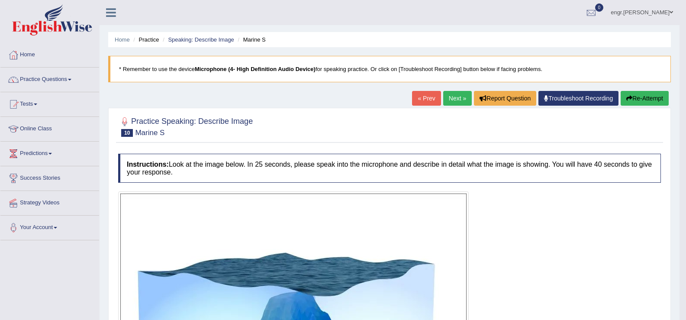
click at [457, 100] on link "Next »" at bounding box center [457, 98] width 29 height 15
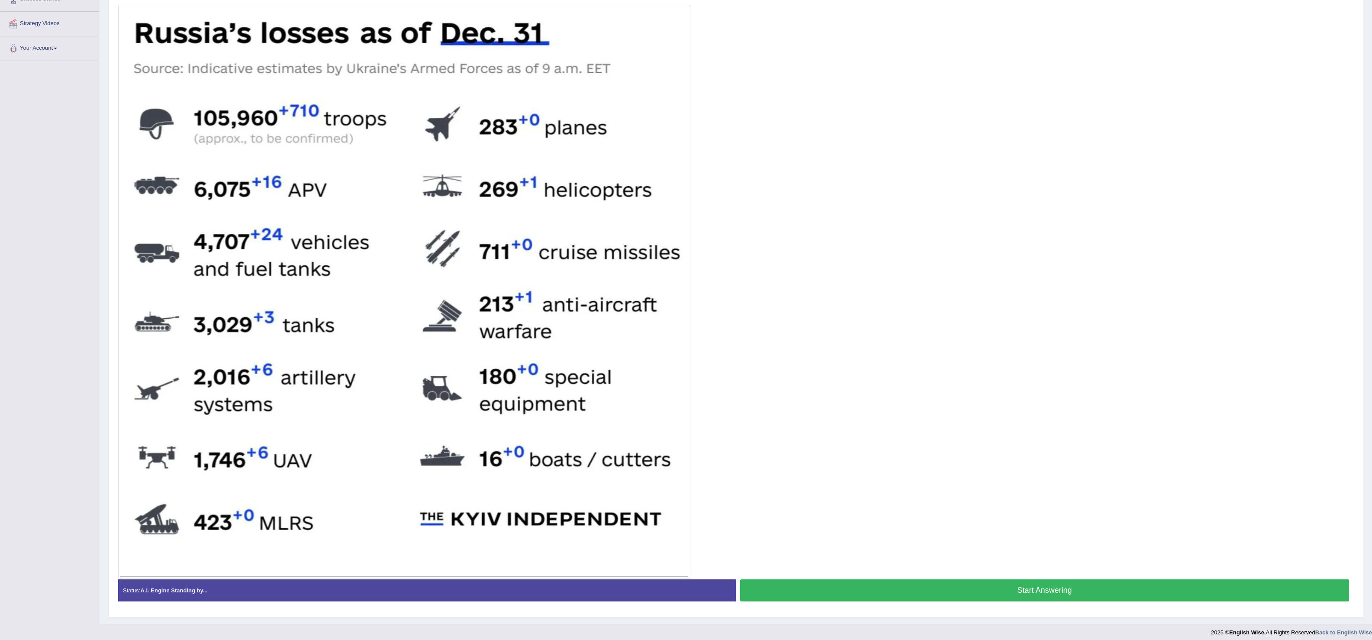
scroll to position [170, 0]
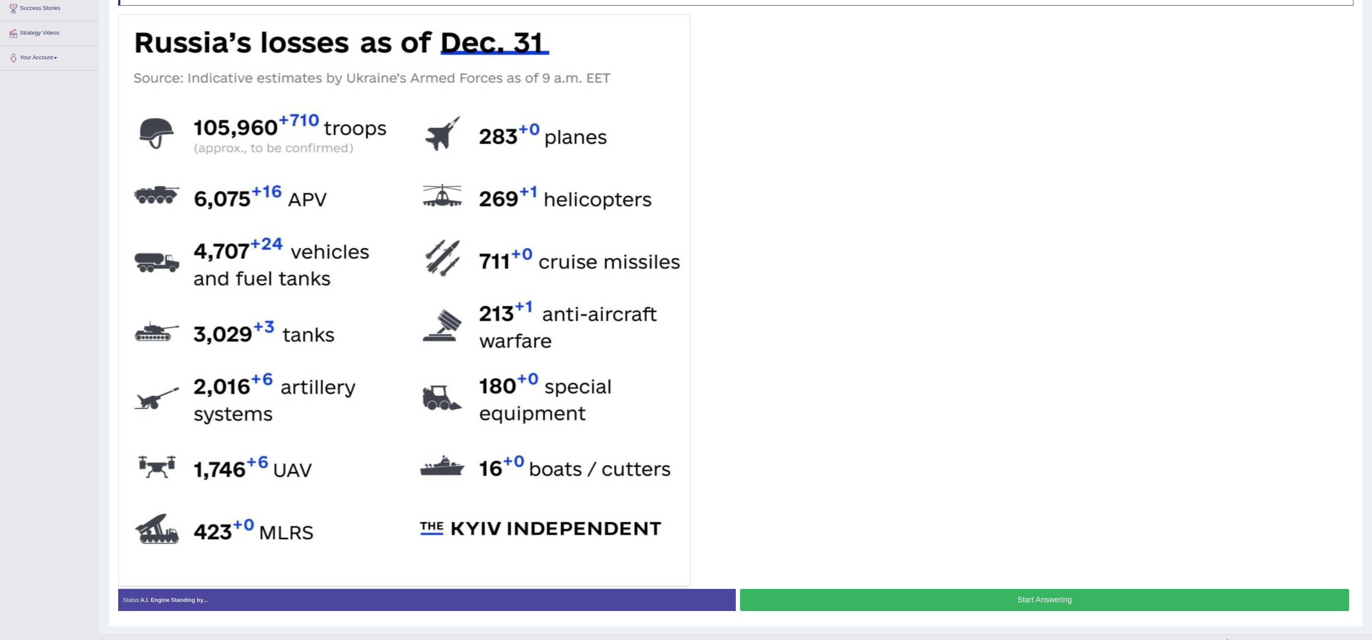
click at [685, 319] on button "Start Answering" at bounding box center [1044, 600] width 609 height 22
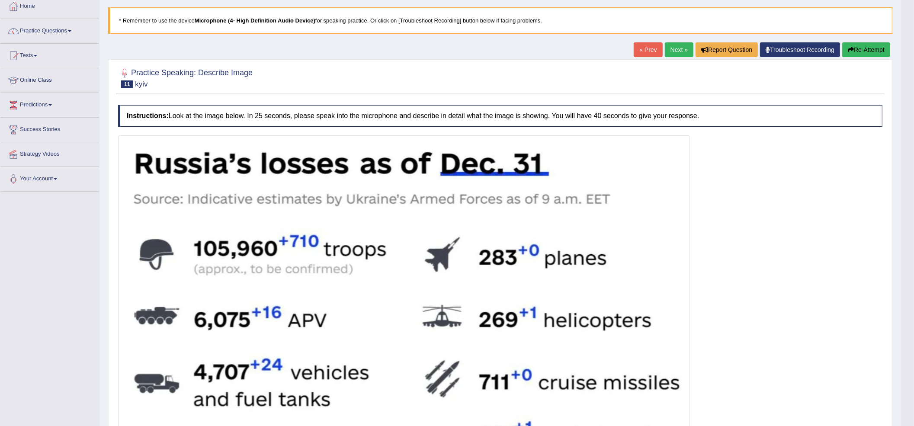
scroll to position [0, 0]
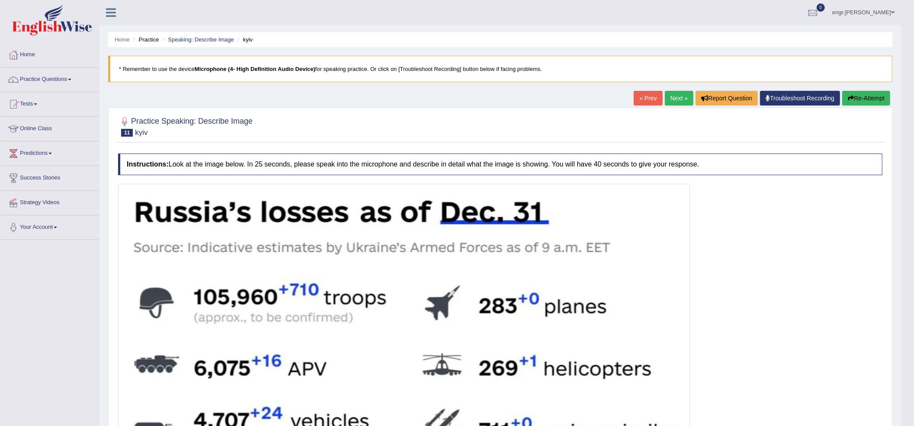
click at [678, 101] on link "Next »" at bounding box center [679, 98] width 29 height 15
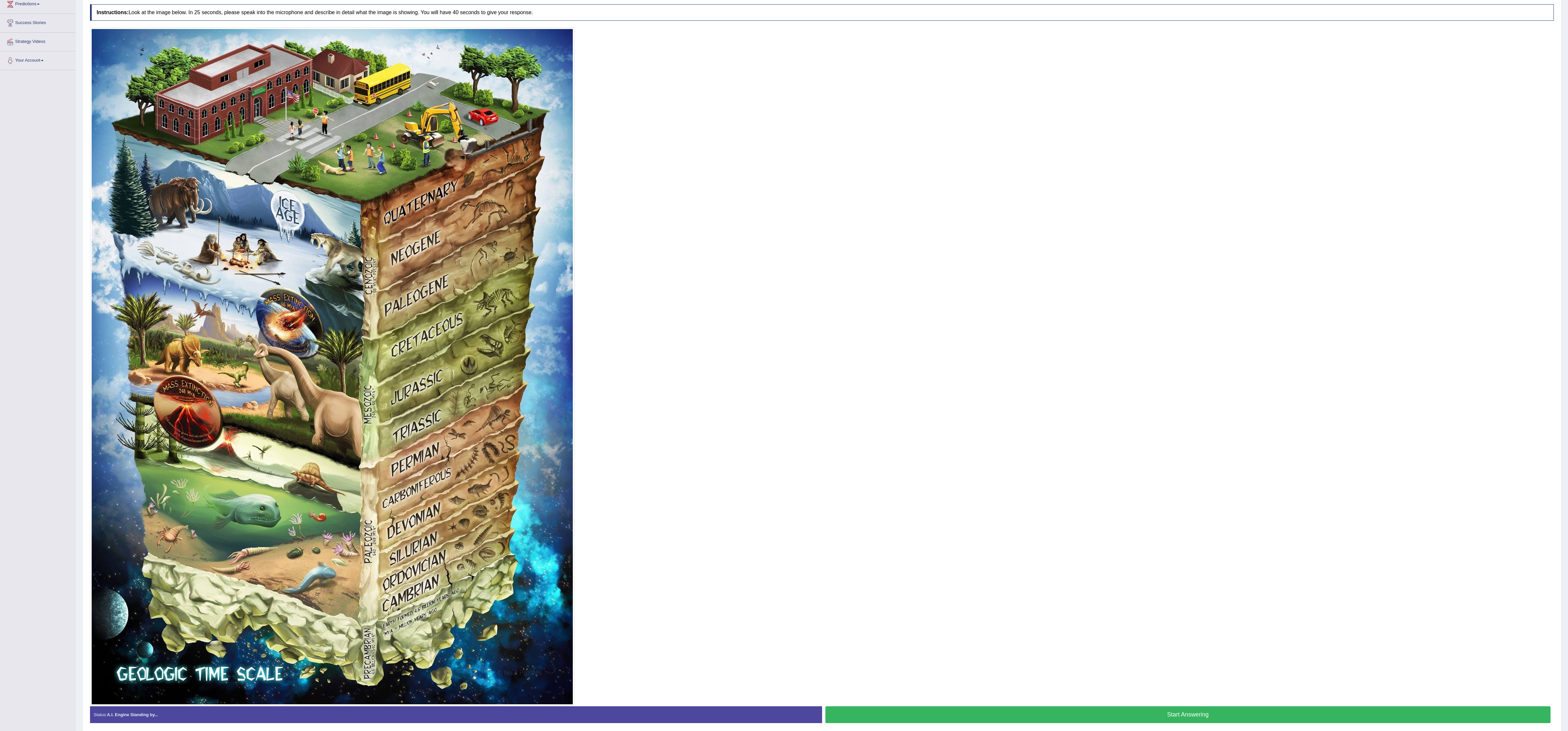
scroll to position [114, 0]
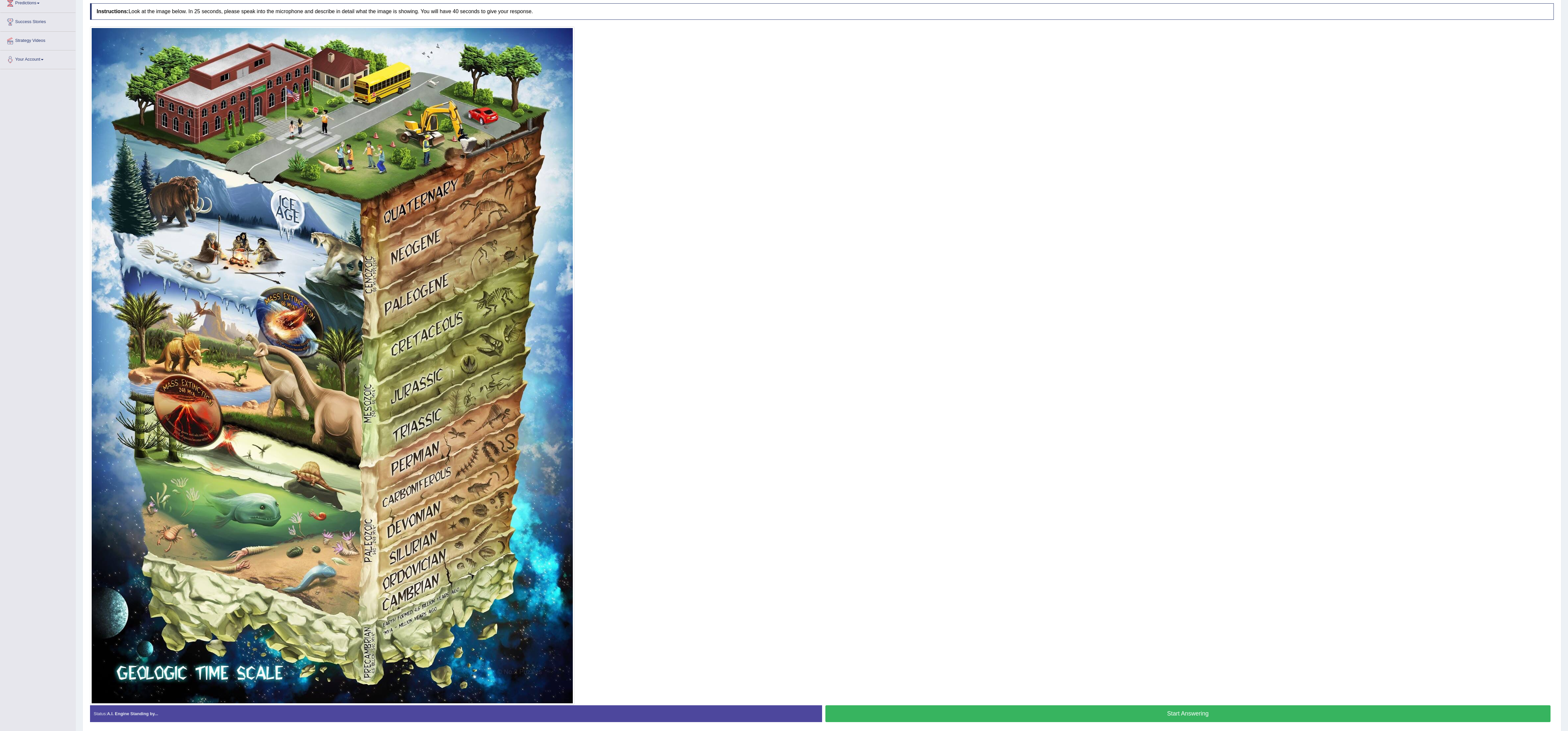
click at [696, 325] on button "Start Answering" at bounding box center [1188, 714] width 725 height 17
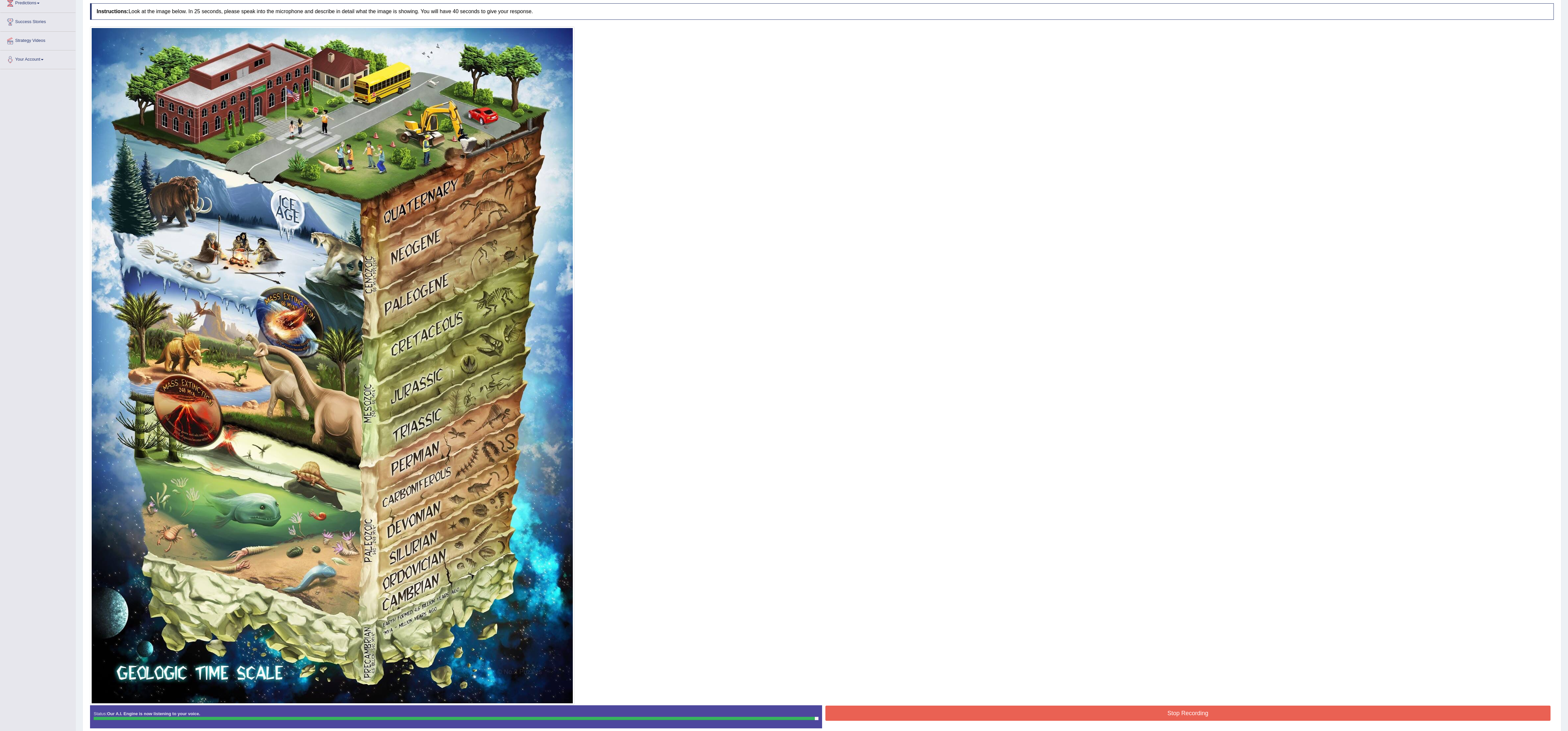
click at [696, 325] on button "Stop Recording" at bounding box center [1188, 713] width 725 height 15
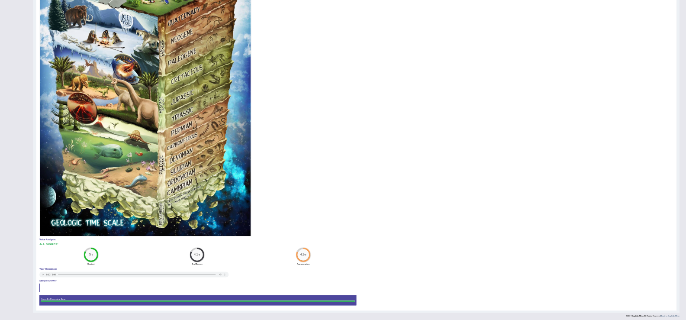
scroll to position [0, 0]
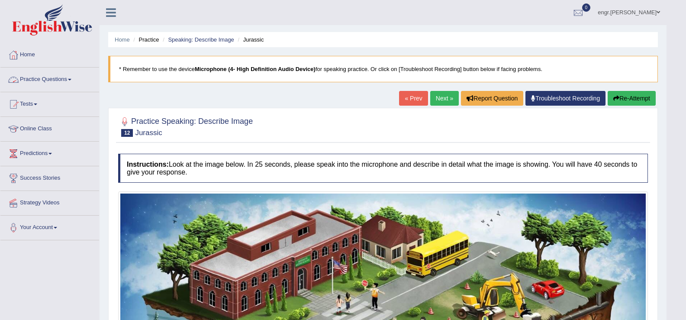
click at [49, 80] on link "Practice Questions" at bounding box center [49, 79] width 99 height 22
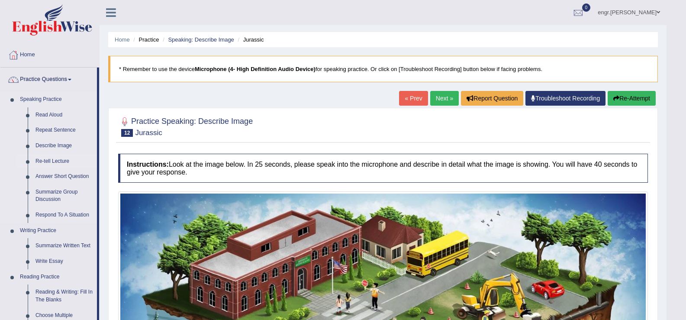
click at [57, 160] on link "Re-tell Lecture" at bounding box center [64, 162] width 65 height 16
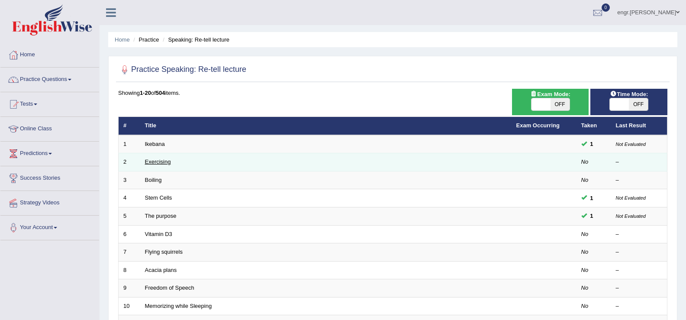
click at [163, 162] on link "Exercising" at bounding box center [158, 161] width 26 height 6
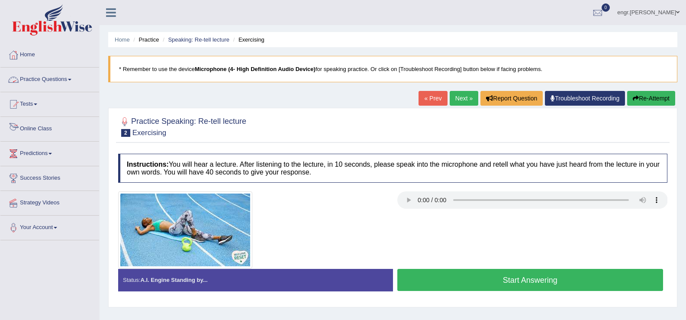
click at [68, 76] on link "Practice Questions" at bounding box center [49, 79] width 99 height 22
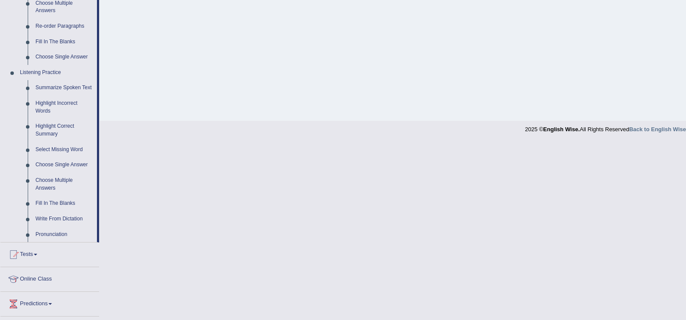
scroll to position [333, 0]
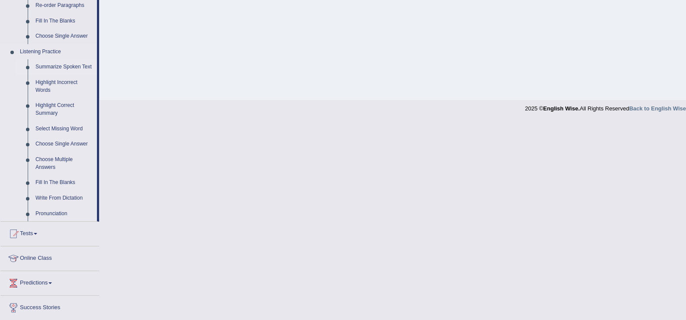
click at [58, 64] on link "Summarize Spoken Text" at bounding box center [64, 67] width 65 height 16
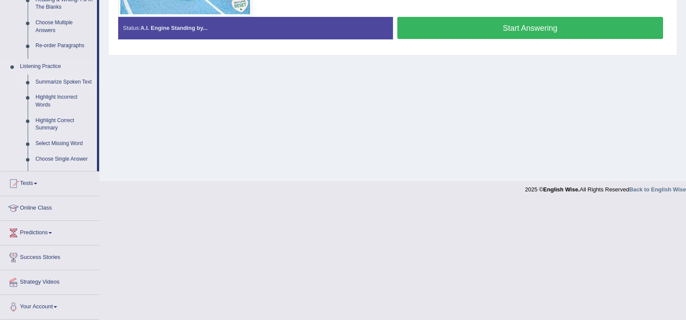
scroll to position [135, 0]
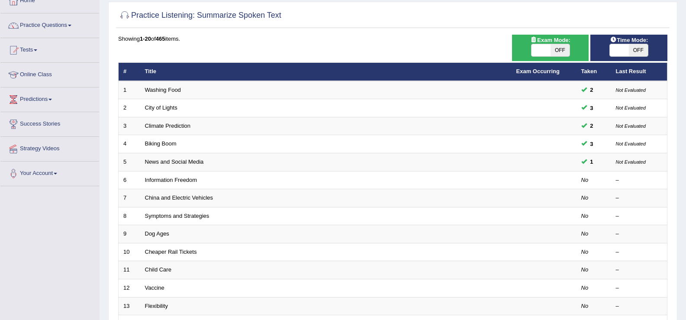
scroll to position [119, 0]
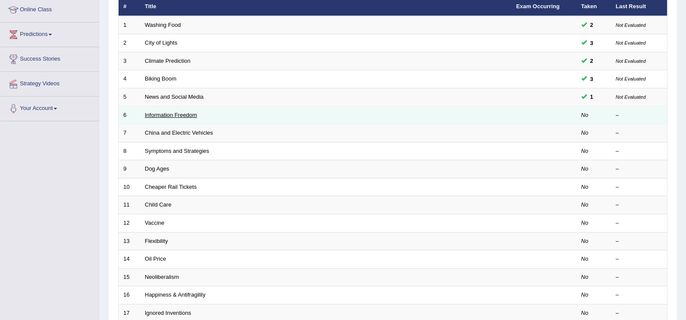
click at [170, 114] on link "Information Freedom" at bounding box center [171, 115] width 52 height 6
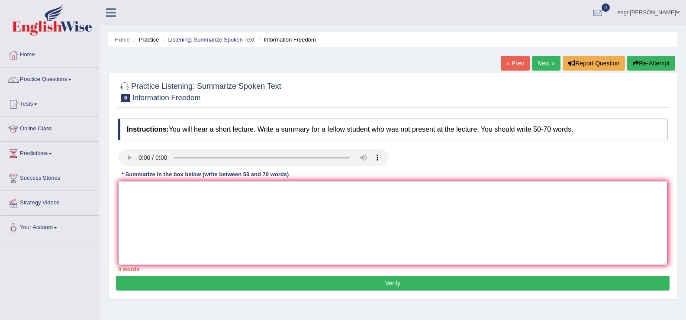
click at [133, 200] on textarea at bounding box center [392, 223] width 549 height 84
click at [316, 252] on textarea at bounding box center [392, 223] width 549 height 84
type textarea "c"
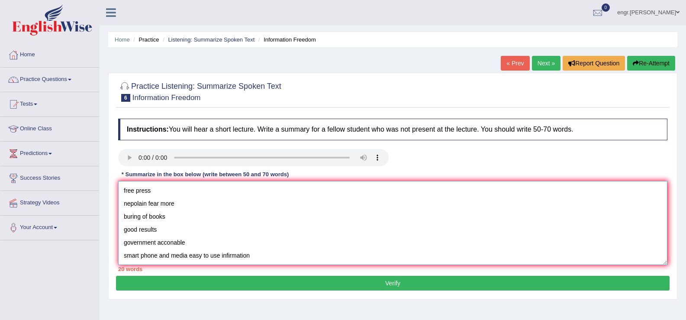
click at [123, 191] on textarea "free press nepolain fear more buring of books good results government acconable…" at bounding box center [392, 223] width 549 height 84
click at [125, 190] on textarea "free press nepolain fear more buring of books good results government acconable…" at bounding box center [392, 223] width 549 height 84
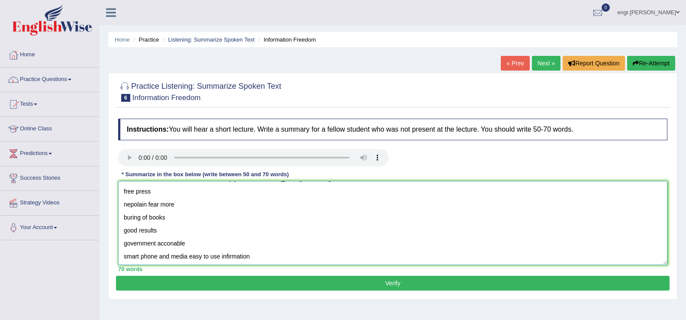
scroll to position [26, 0]
drag, startPoint x: 251, startPoint y: 254, endPoint x: 122, endPoint y: 254, distance: 129.4
click at [122, 254] on textarea "The Lecture was mainly about Information and its impact on the individual and s…" at bounding box center [392, 223] width 549 height 84
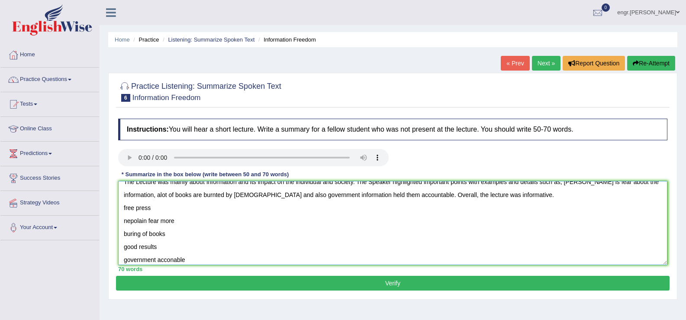
scroll to position [0, 0]
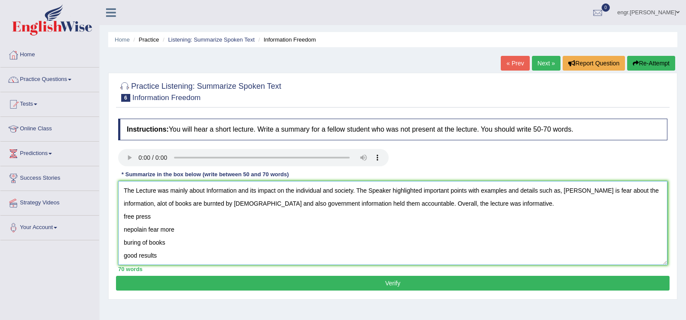
click at [223, 204] on textarea "The Lecture was mainly about Information and its impact on the individual and s…" at bounding box center [392, 223] width 549 height 84
click at [155, 205] on textarea "The Lecture was mainly about Information and its impact on the individual and s…" at bounding box center [392, 223] width 549 height 84
paste textarea "smart phone and media easy to use infirmation"
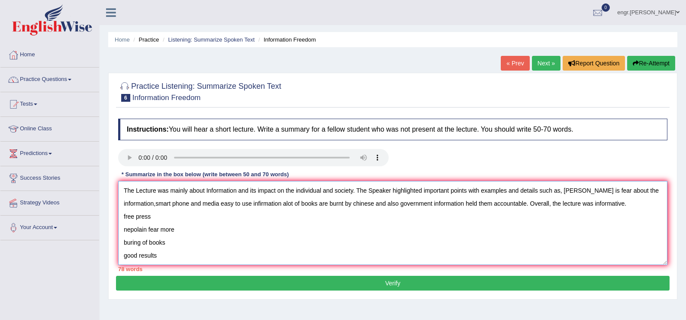
scroll to position [26, 0]
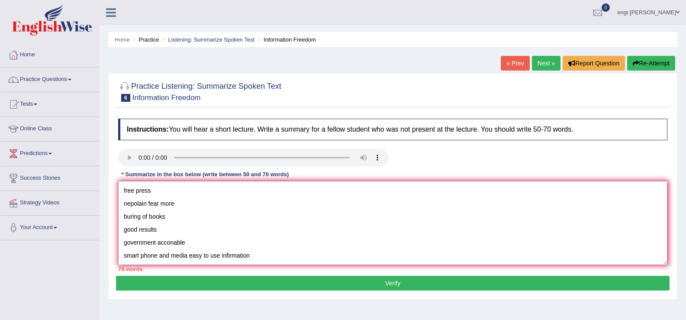
drag, startPoint x: 122, startPoint y: 216, endPoint x: 265, endPoint y: 267, distance: 152.6
click at [265, 267] on div "Instructions: You will hear a short lecture. Write a summary for a fellow stude…" at bounding box center [392, 194] width 553 height 161
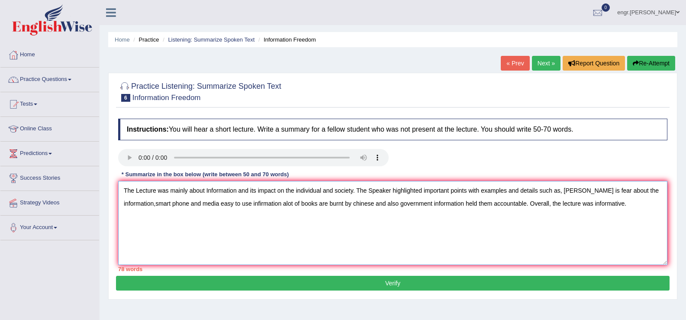
scroll to position [0, 0]
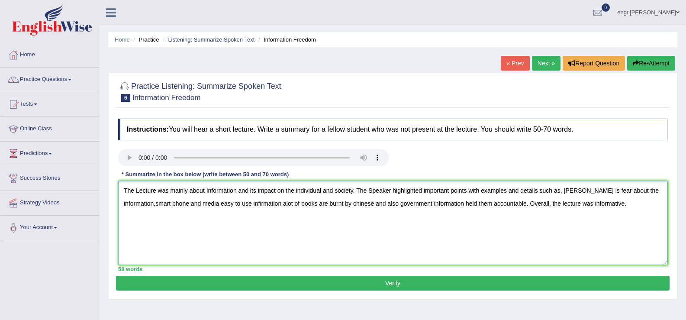
click at [283, 205] on textarea "The Lecture was mainly about Information and its impact on the individual and s…" at bounding box center [392, 223] width 549 height 84
click at [629, 209] on textarea "The Lecture was mainly about Information and its impact on the individual and s…" at bounding box center [392, 223] width 549 height 84
type textarea "The Lecture was mainly about Information and its impact on the individual and s…"
click at [488, 283] on button "Verify" at bounding box center [392, 283] width 553 height 15
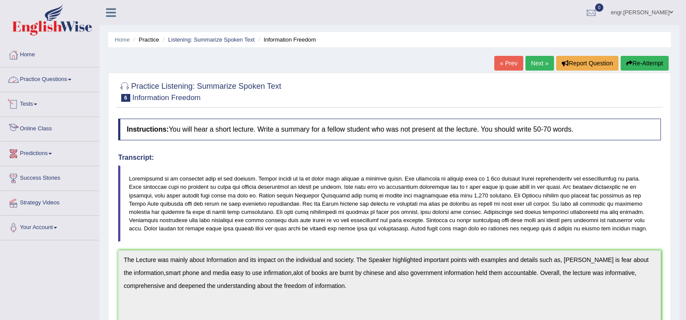
click at [53, 82] on link "Practice Questions" at bounding box center [49, 79] width 99 height 22
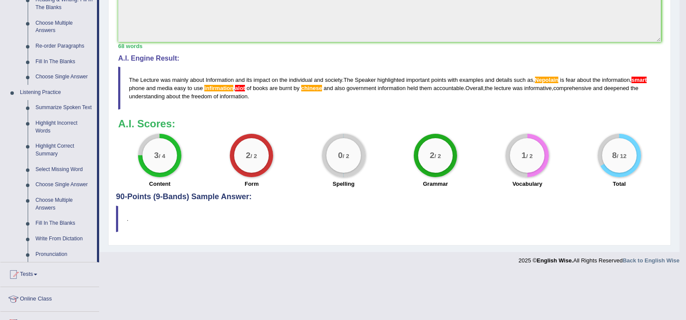
scroll to position [238, 0]
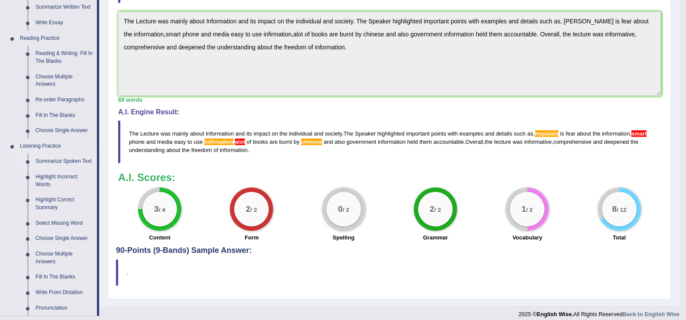
click at [82, 161] on link "Summarize Spoken Text" at bounding box center [64, 162] width 65 height 16
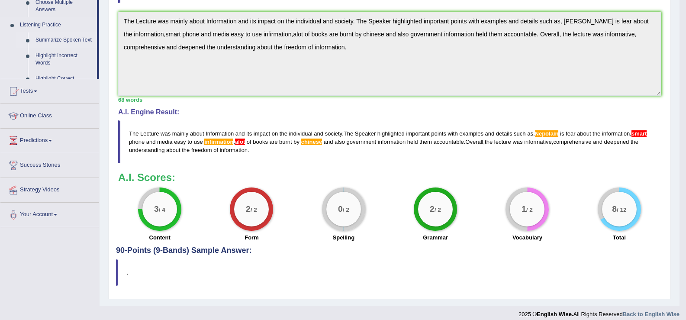
scroll to position [100, 0]
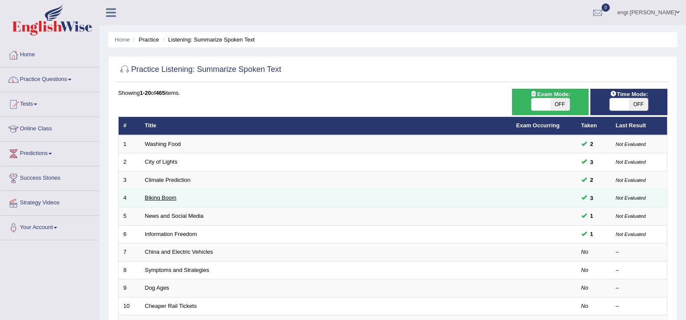
click at [158, 196] on link "Biking Boom" at bounding box center [161, 197] width 32 height 6
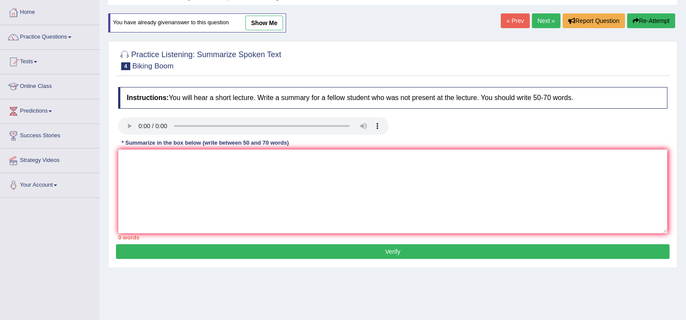
click at [263, 26] on link "show me" at bounding box center [264, 23] width 38 height 15
type textarea "The speaker provided a comprehensive overview of Bicycling, highlighting severa…"
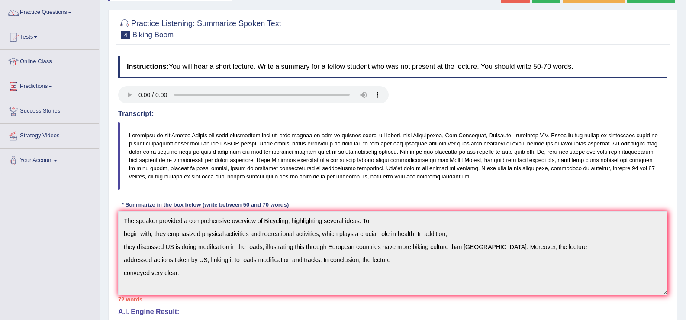
scroll to position [31, 0]
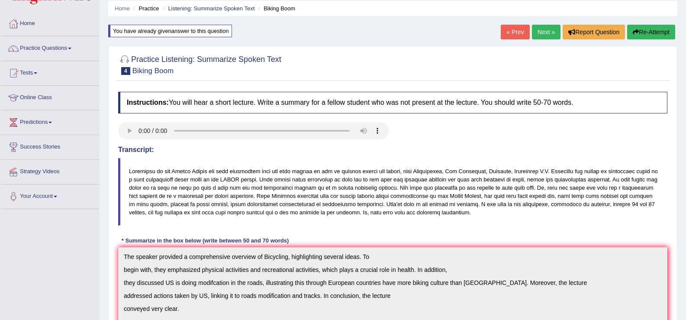
click at [515, 31] on link "« Prev" at bounding box center [515, 32] width 29 height 15
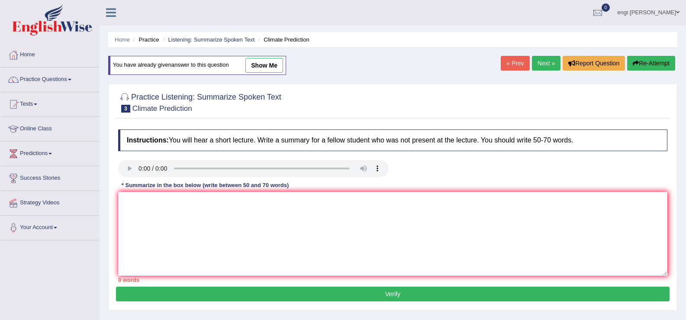
click at [262, 67] on link "show me" at bounding box center [264, 65] width 38 height 15
type textarea "The lecture was mainly about Climate prediction. The speaker explained some imp…"
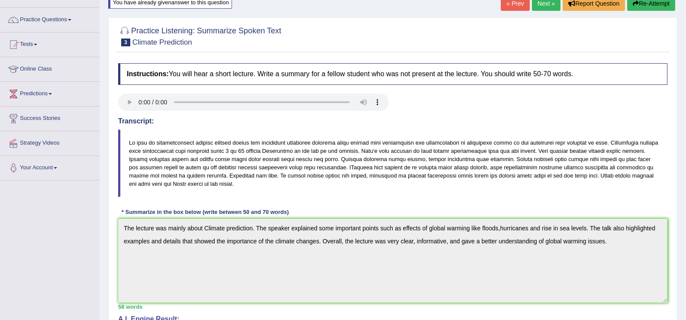
scroll to position [59, 0]
click at [546, 6] on link "Next »" at bounding box center [546, 4] width 29 height 15
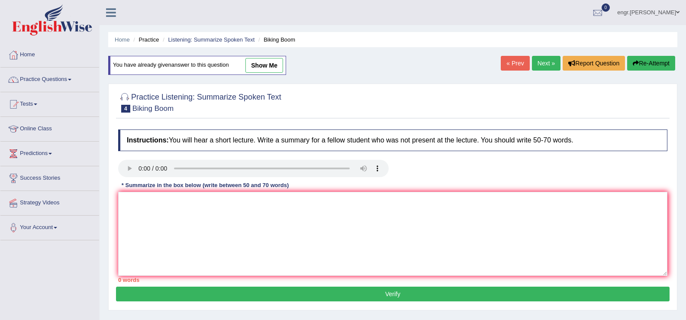
click at [536, 58] on link "Next »" at bounding box center [546, 63] width 29 height 15
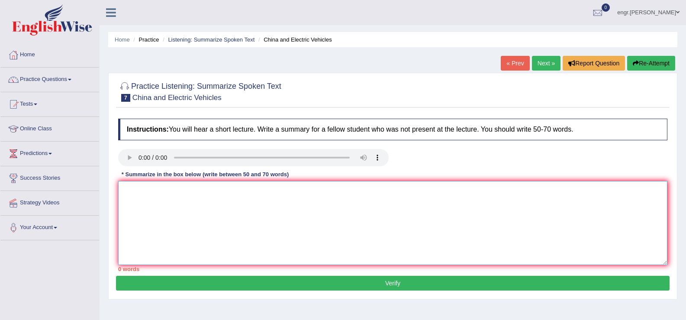
click at [161, 203] on textarea at bounding box center [392, 223] width 549 height 84
click at [123, 193] on textarea "china wants to dominant china is investing heaviely US blelow as china" at bounding box center [392, 223] width 549 height 84
click at [127, 188] on textarea "china wants to dominant china is investing heaviely US blelow as china" at bounding box center [392, 223] width 549 height 84
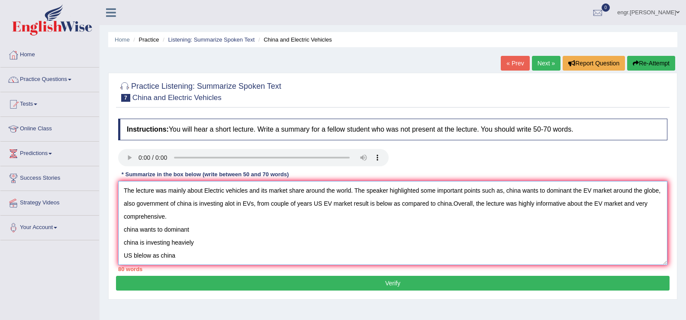
scroll to position [13, 0]
drag, startPoint x: 125, startPoint y: 230, endPoint x: 197, endPoint y: 281, distance: 88.8
click at [197, 281] on div "Practice Listening: Summarize Spoken Text 7 China and Electric Vehicles Instruc…" at bounding box center [392, 186] width 569 height 227
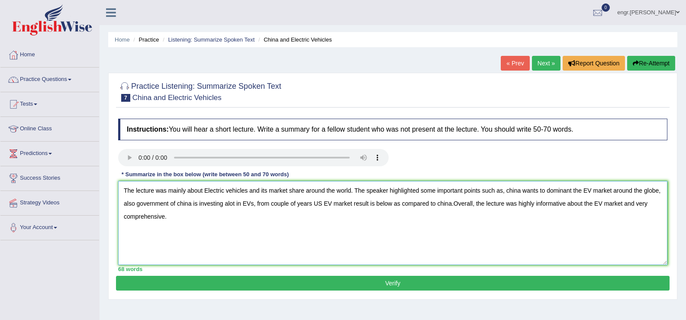
type textarea "The lecture was mainly about Electric vehicles and its market share around the …"
click at [322, 287] on button "Verify" at bounding box center [392, 283] width 553 height 15
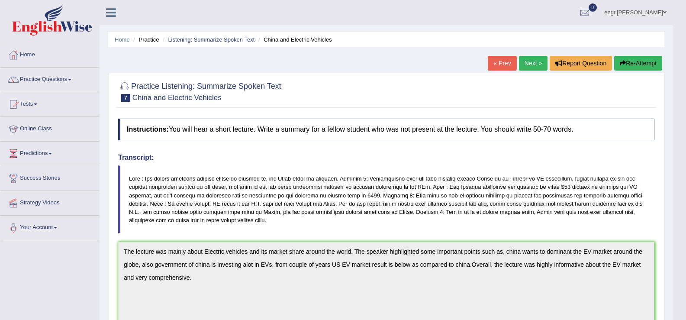
click at [534, 60] on link "Next »" at bounding box center [533, 63] width 29 height 15
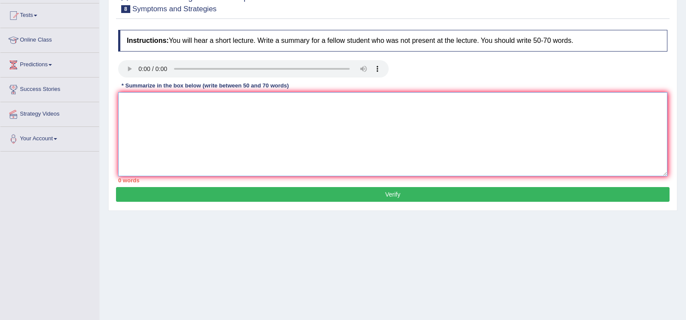
click at [140, 136] on textarea at bounding box center [392, 134] width 549 height 84
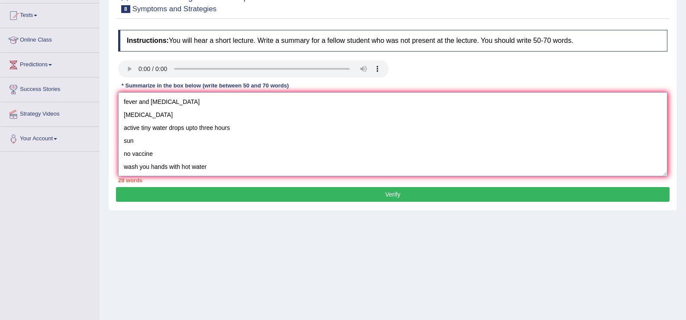
click at [122, 100] on textarea "fever and [MEDICAL_DATA] [MEDICAL_DATA] active tiny water drops upto three hour…" at bounding box center [392, 134] width 549 height 84
click at [122, 100] on textarea "fever and dry cough running nose active tiny water drops upto three hours sun n…" at bounding box center [392, 134] width 549 height 84
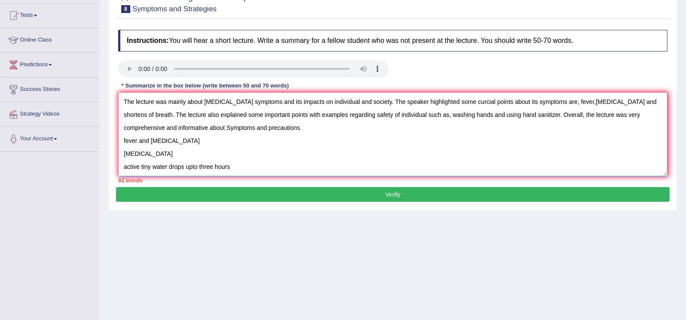
scroll to position [65, 0]
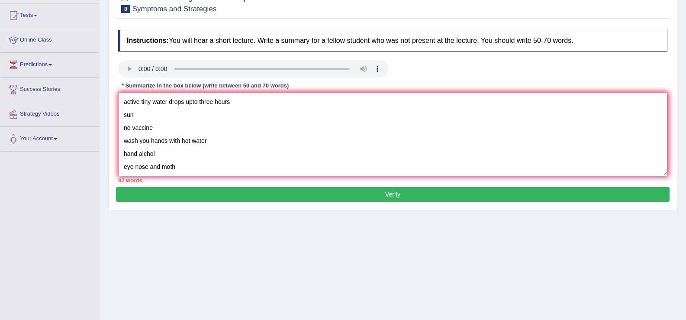
drag, startPoint x: 124, startPoint y: 136, endPoint x: 206, endPoint y: 186, distance: 96.0
click at [206, 186] on div "Instructions: You will hear a short lecture. Write a summary for a fellow stude…" at bounding box center [392, 106] width 553 height 161
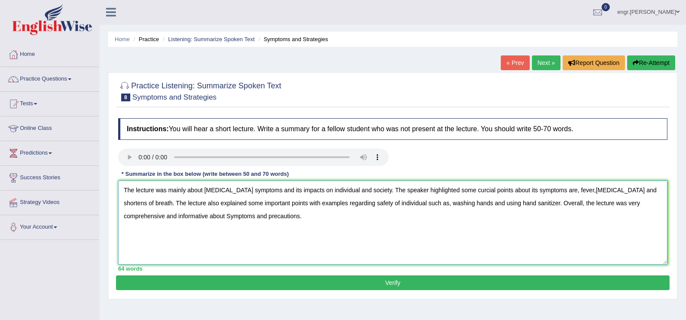
scroll to position [0, 0]
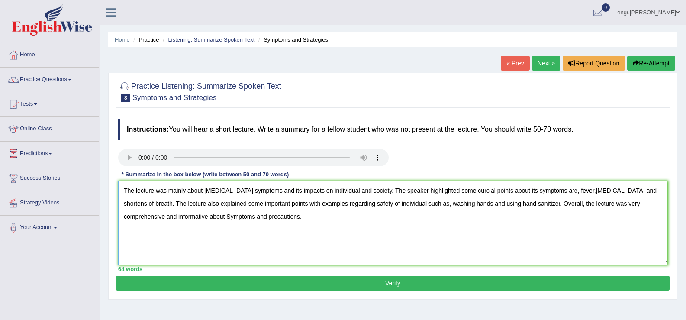
type textarea "The lecture was mainly about COVID symptoms and its impacts on individual and s…"
click at [356, 281] on button "Verify" at bounding box center [392, 283] width 553 height 15
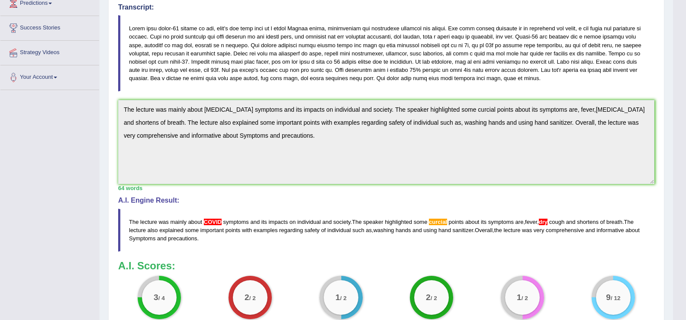
scroll to position [149, 0]
click at [117, 106] on div "Instructions: You will hear a short lecture. Write a summary for a fellow stude…" at bounding box center [386, 150] width 540 height 370
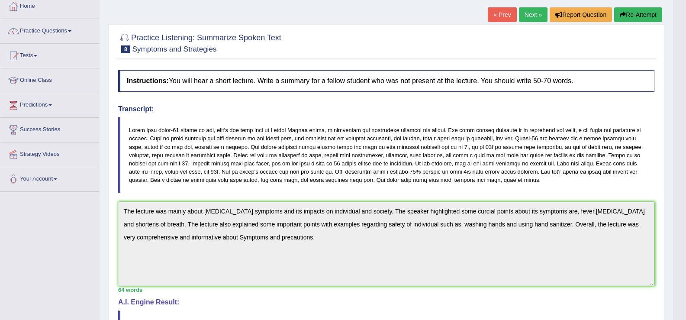
scroll to position [0, 0]
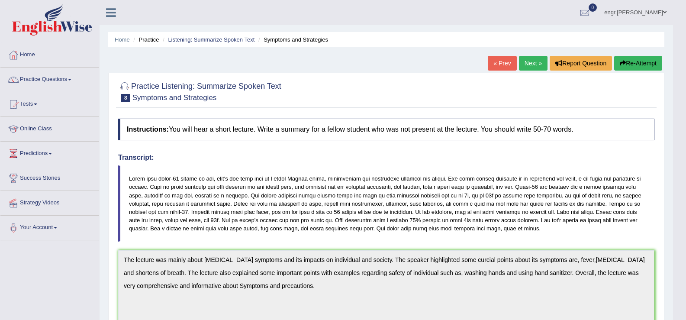
click at [627, 64] on button "Re-Attempt" at bounding box center [638, 63] width 48 height 15
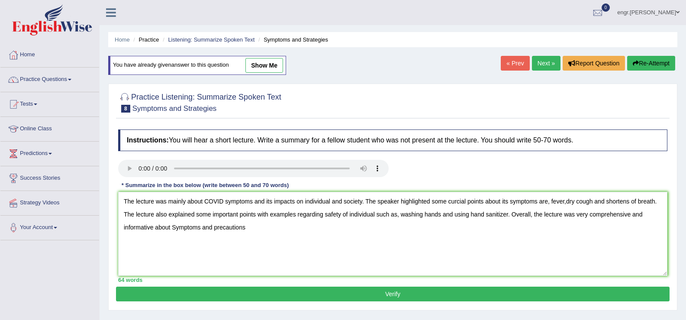
click at [225, 201] on textarea "The lecture was mainly about COVID symptoms and its impacts on individual and s…" at bounding box center [392, 234] width 549 height 84
click at [546, 203] on textarea "The lecture was mainly about symptoms and its impacts on individual and society…" at bounding box center [392, 234] width 549 height 84
click at [435, 202] on textarea "The lecture was mainly about symptoms and its impacts on individual and society…" at bounding box center [392, 234] width 549 height 84
click at [434, 242] on textarea "The lecture was mainly about symptoms and its impacts on individual and society…" at bounding box center [392, 234] width 549 height 84
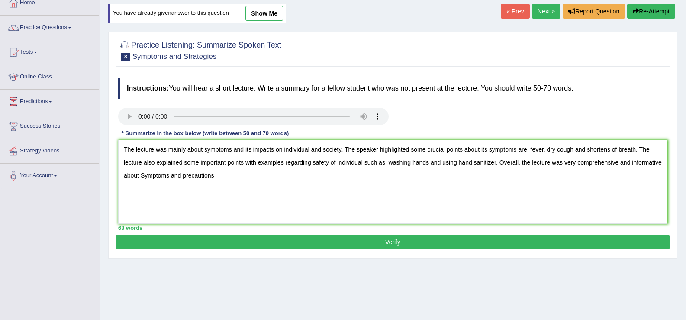
scroll to position [56, 0]
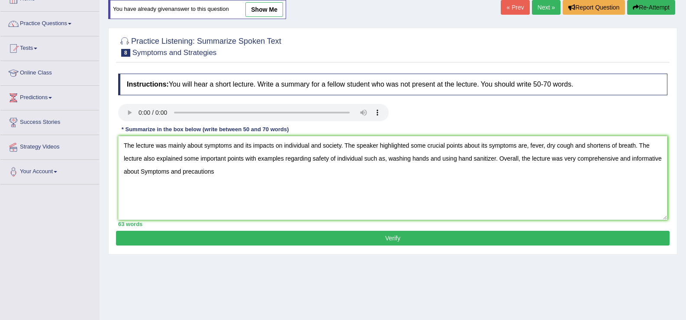
type textarea "The lecture was mainly about symptoms and its impacts on individual and society…"
click at [379, 233] on button "Verify" at bounding box center [392, 238] width 553 height 15
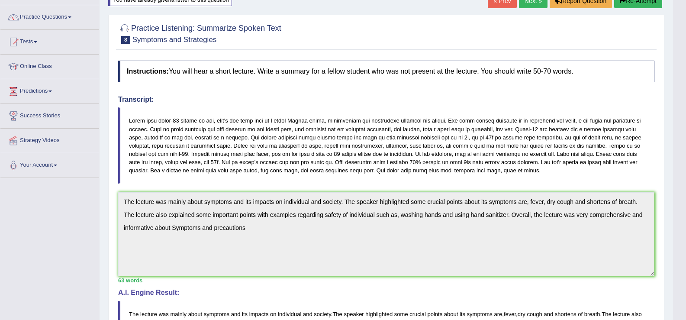
scroll to position [0, 0]
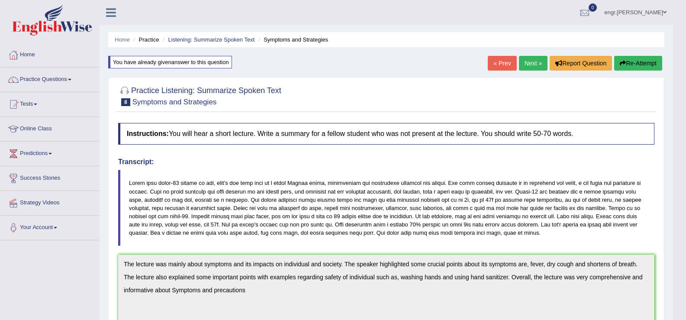
click at [526, 63] on link "Next »" at bounding box center [533, 63] width 29 height 15
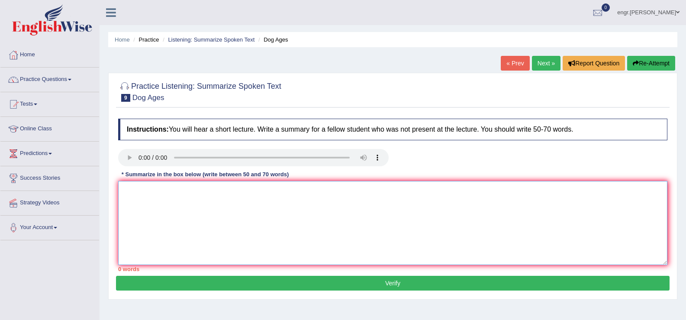
click at [171, 222] on textarea at bounding box center [392, 223] width 549 height 84
click at [122, 189] on textarea "Dog age changing pattern in human pattern is consistatn same pattern in dogs as…" at bounding box center [392, 223] width 549 height 84
click at [126, 186] on textarea "Dog age changing pattern in human pattern is consistatn same pattern in dogs as…" at bounding box center [392, 223] width 549 height 84
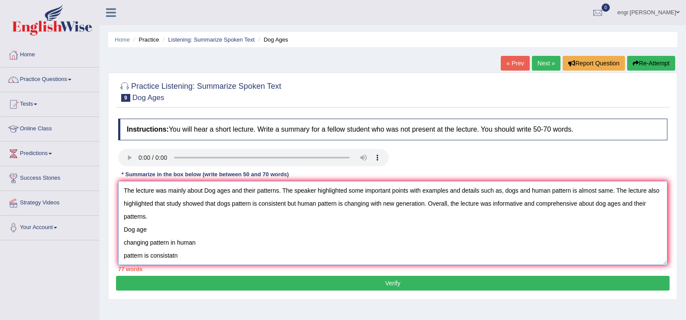
scroll to position [13, 0]
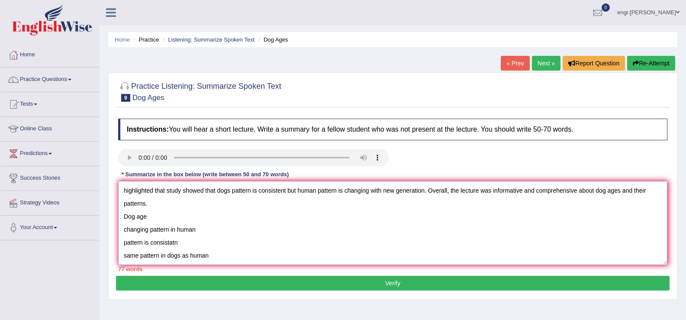
drag, startPoint x: 126, startPoint y: 227, endPoint x: 260, endPoint y: 293, distance: 149.6
click at [260, 293] on div "Practice Listening: Summarize Spoken Text 9 Dog Ages Instructions: You will hea…" at bounding box center [392, 186] width 569 height 227
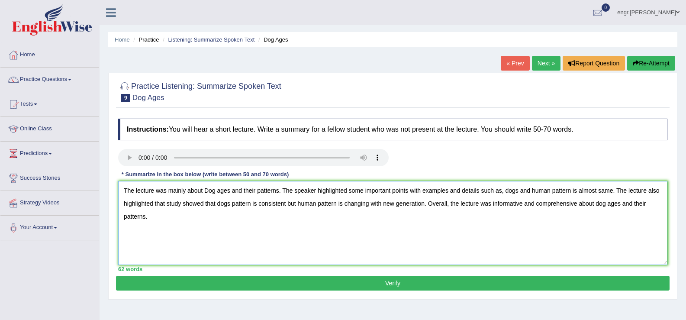
scroll to position [0, 0]
type textarea "The lecture was mainly about Dog ages and their patterns. The speaker highlight…"
click at [267, 283] on button "Verify" at bounding box center [392, 283] width 553 height 15
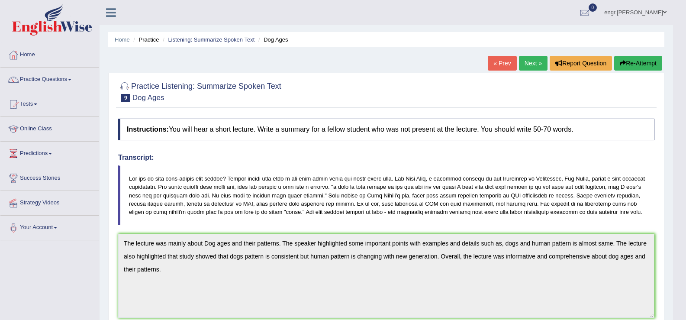
click at [525, 66] on link "Next »" at bounding box center [533, 63] width 29 height 15
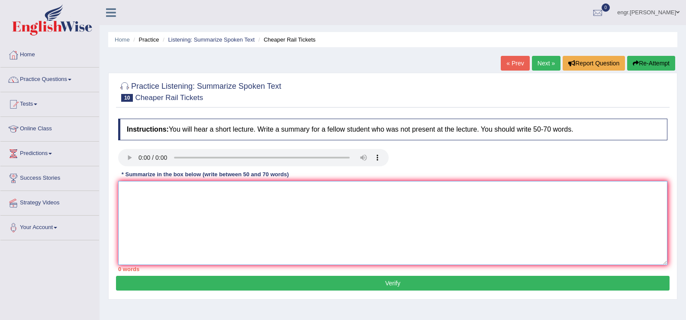
click at [148, 215] on textarea at bounding box center [392, 223] width 549 height 84
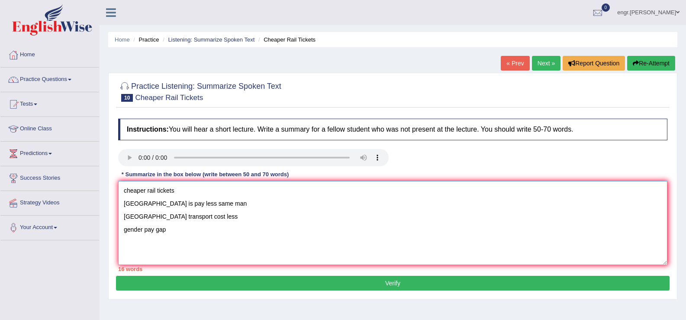
click at [122, 192] on textarea "cheaper rail tickets germany is pay less same man berlin transport cost less ge…" at bounding box center [392, 223] width 549 height 84
click at [124, 191] on textarea "cheaper rail tickets germany is pay less same man berlin transport cost less ge…" at bounding box center [392, 223] width 549 height 84
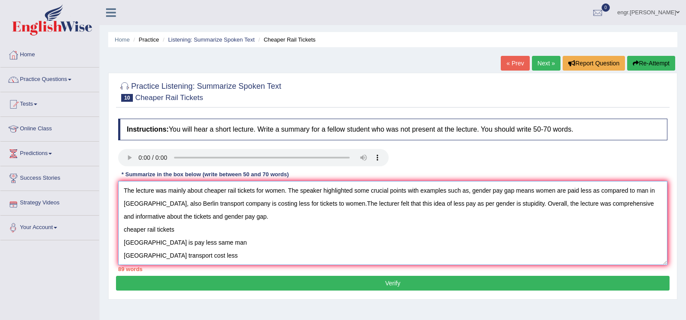
scroll to position [26, 0]
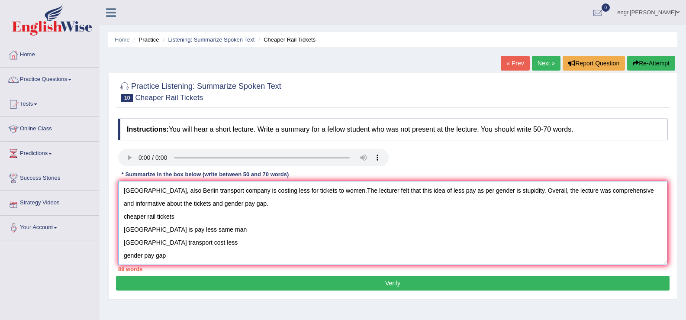
drag, startPoint x: 123, startPoint y: 229, endPoint x: 184, endPoint y: 291, distance: 86.3
click at [184, 291] on div "Practice Listening: Summarize Spoken Text 10 Cheaper Rail Tickets Instructions:…" at bounding box center [392, 186] width 569 height 227
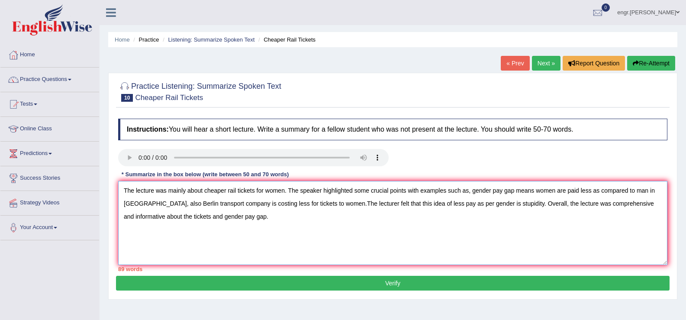
scroll to position [0, 0]
drag, startPoint x: 213, startPoint y: 217, endPoint x: 180, endPoint y: 220, distance: 33.0
click at [180, 220] on textarea "The lecture was mainly about cheaper rail tickets for women. The speaker highli…" at bounding box center [392, 223] width 549 height 84
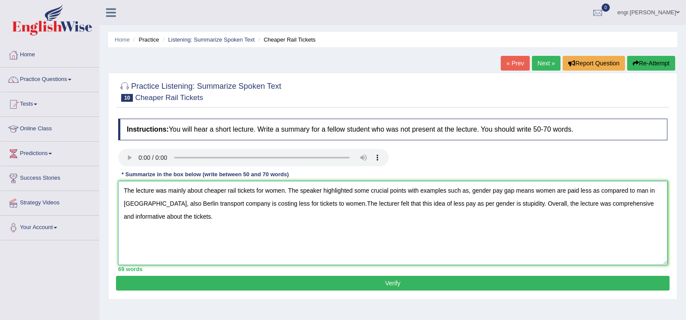
type textarea "The lecture was mainly about cheaper rail tickets for women. The speaker highli…"
click at [228, 272] on div "69 words" at bounding box center [392, 269] width 549 height 8
click at [226, 290] on button "Verify" at bounding box center [392, 283] width 553 height 15
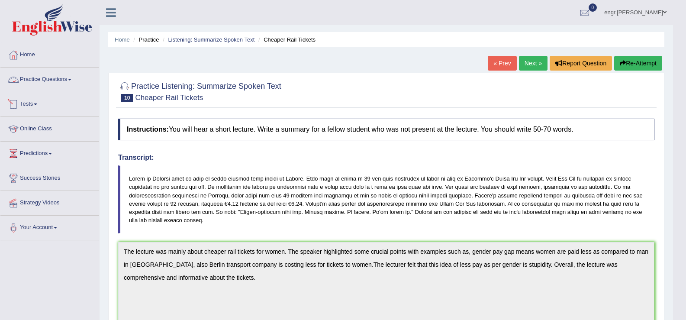
click at [63, 81] on link "Practice Questions" at bounding box center [49, 79] width 99 height 22
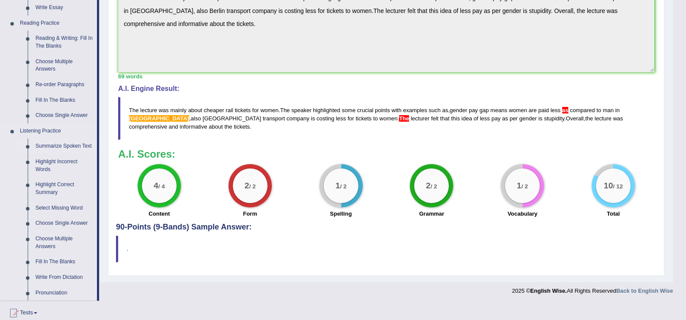
scroll to position [253, 0]
click at [69, 275] on link "Write From Dictation" at bounding box center [64, 278] width 65 height 16
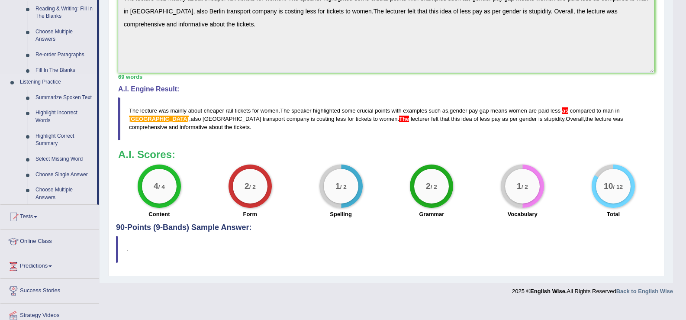
scroll to position [190, 0]
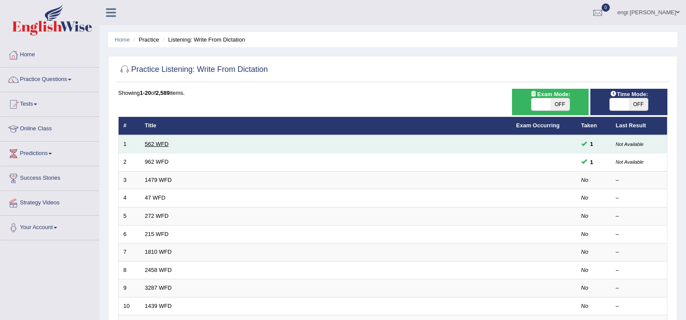
click at [150, 146] on link "562 WFD" at bounding box center [157, 144] width 24 height 6
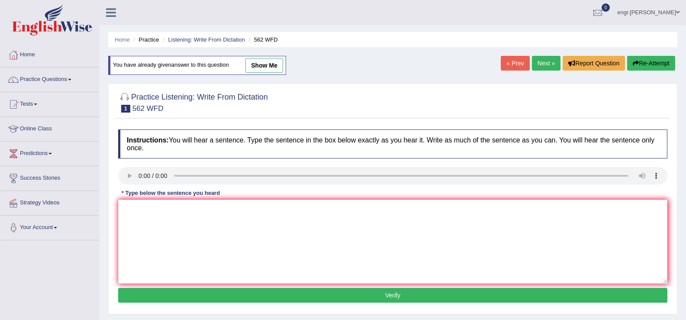
click at [260, 58] on link "show me" at bounding box center [264, 65] width 38 height 15
type textarea "the gap between red and poor doesnot decrease"
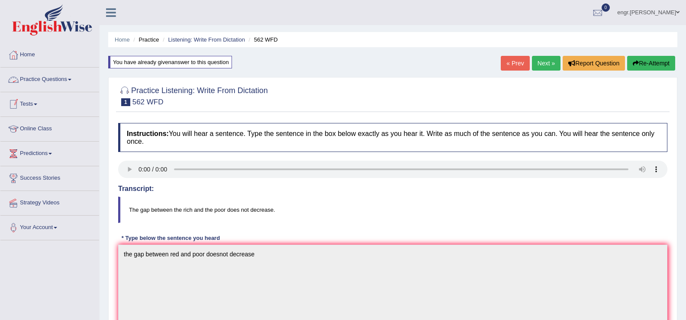
click at [58, 79] on link "Practice Questions" at bounding box center [49, 79] width 99 height 22
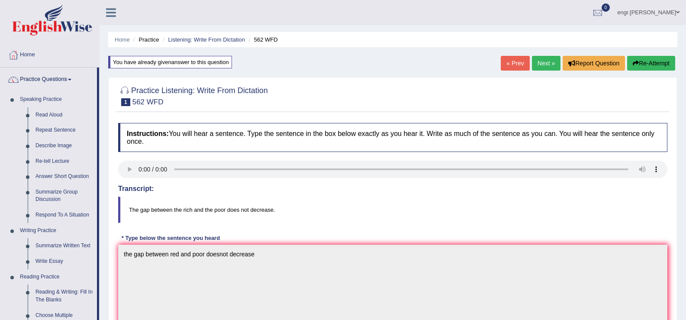
click at [49, 82] on link "Practice Questions" at bounding box center [48, 79] width 97 height 22
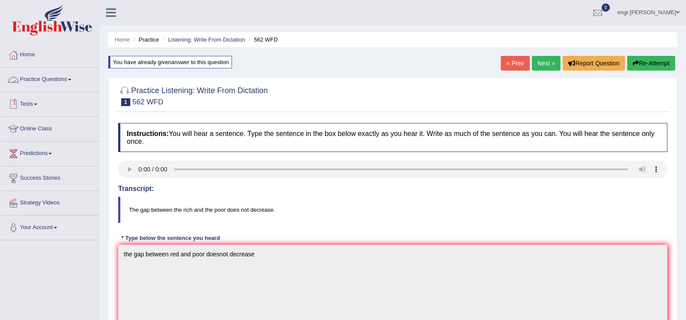
click at [74, 72] on link "Practice Questions" at bounding box center [49, 79] width 99 height 22
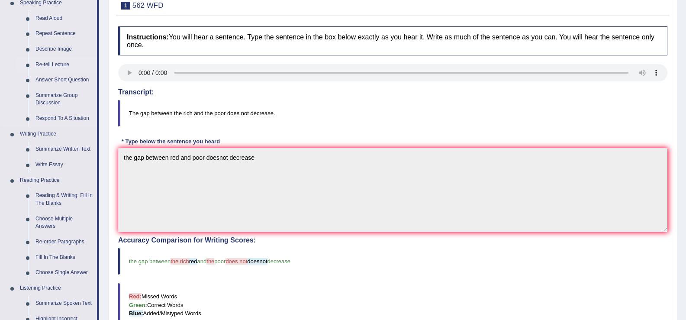
scroll to position [101, 0]
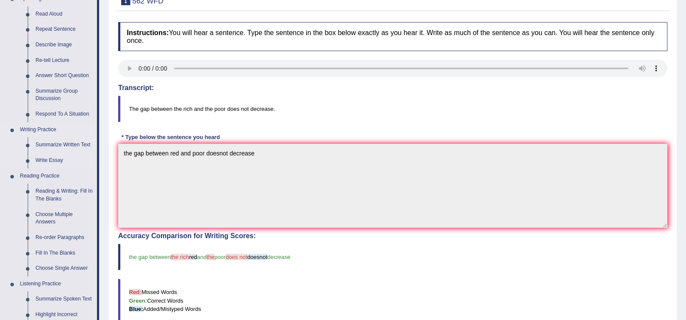
click at [45, 127] on link "Writing Practice" at bounding box center [56, 130] width 81 height 16
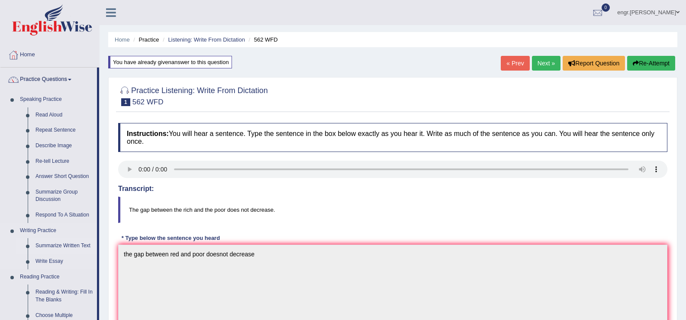
click at [48, 241] on link "Summarize Written Text" at bounding box center [64, 246] width 65 height 16
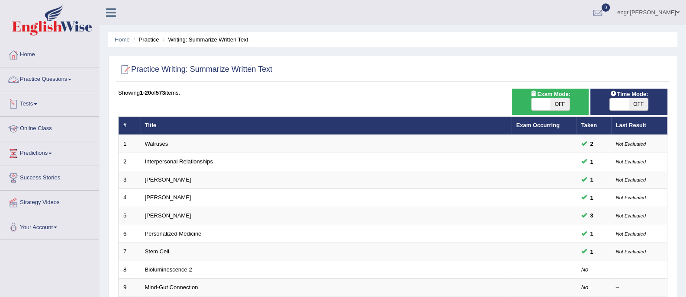
click at [60, 84] on link "Practice Questions" at bounding box center [49, 79] width 99 height 22
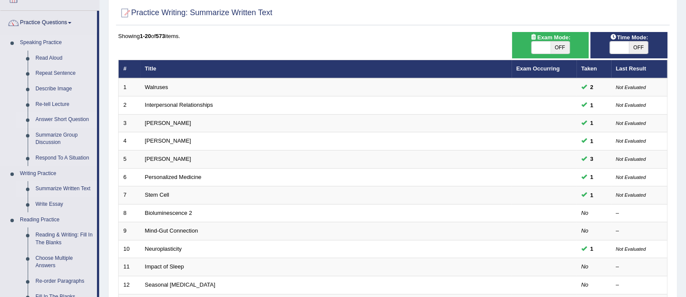
scroll to position [96, 0]
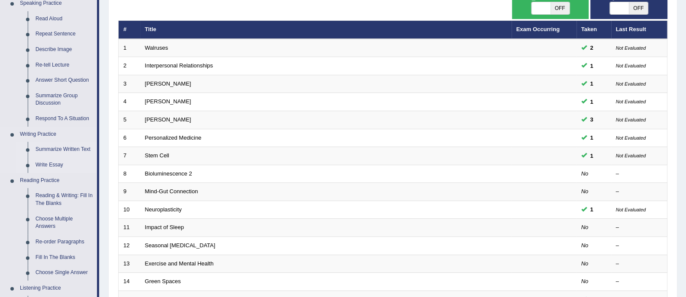
click at [57, 165] on link "Write Essay" at bounding box center [64, 166] width 65 height 16
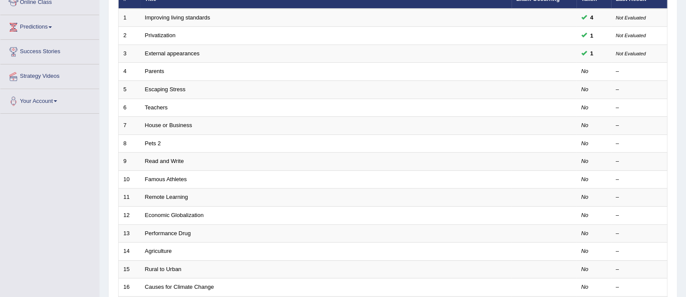
scroll to position [140, 0]
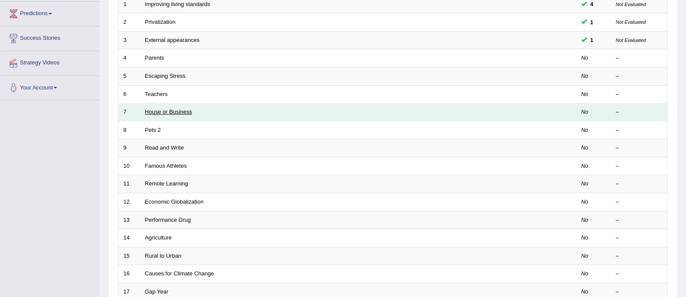
click at [184, 110] on link "House or Business" at bounding box center [168, 112] width 47 height 6
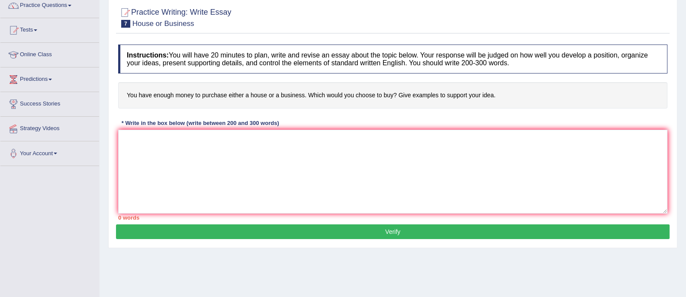
scroll to position [78, 0]
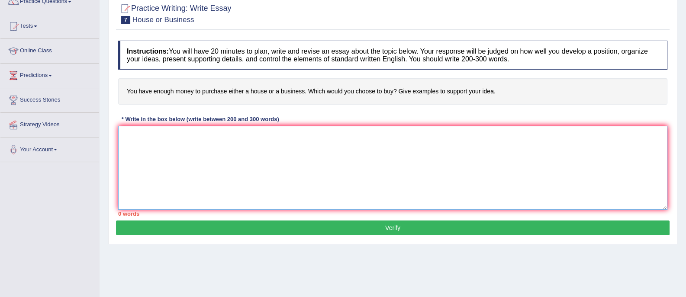
click at [181, 141] on textarea at bounding box center [392, 168] width 549 height 84
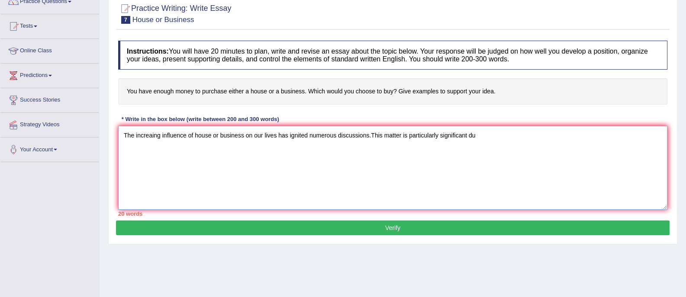
type textarea "The increaing influence of house or business on our lives has ignited numerous …"
drag, startPoint x: 434, startPoint y: 138, endPoint x: 110, endPoint y: 143, distance: 323.7
click at [110, 143] on div "Practice Writing: Write Essay 7 House or Business Instructions: You will have 2…" at bounding box center [392, 120] width 569 height 250
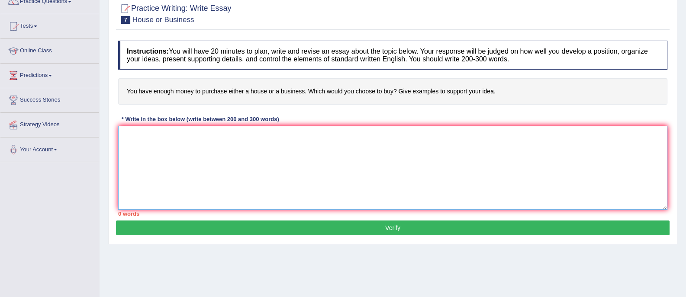
click at [217, 164] on textarea at bounding box center [392, 168] width 549 height 84
paste textarea "The increasing influence of (essay topic) on our lives has ignited numerous dis…"
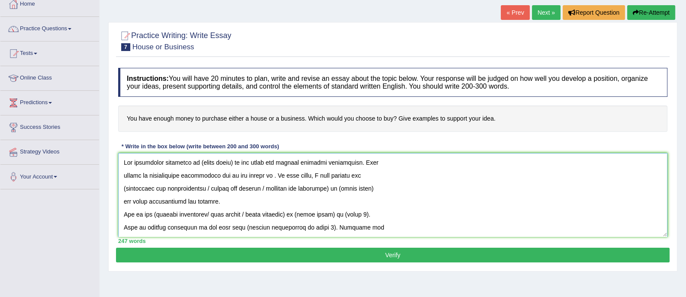
scroll to position [52, 0]
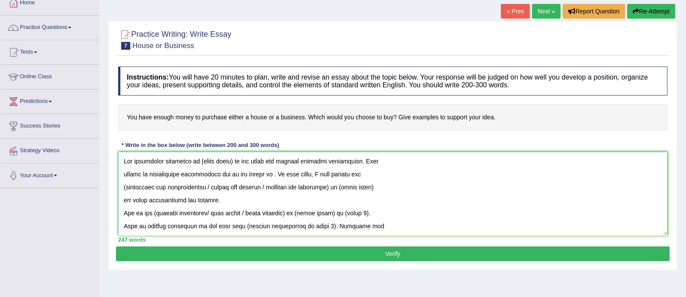
click at [233, 161] on textarea at bounding box center [392, 194] width 549 height 84
click at [262, 174] on textarea at bounding box center [392, 194] width 549 height 84
click at [334, 187] on textarea at bounding box center [392, 194] width 549 height 84
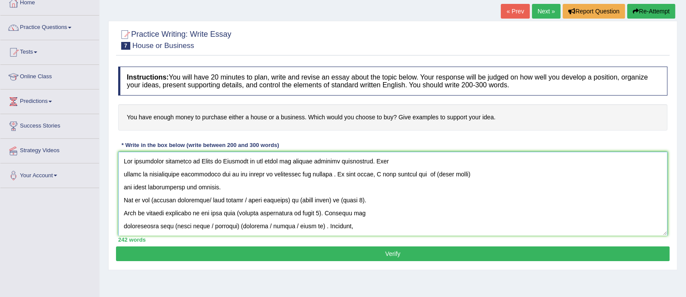
click at [455, 175] on textarea at bounding box center [392, 194] width 549 height 84
click at [409, 174] on textarea at bounding box center [392, 194] width 549 height 84
click at [440, 177] on textarea at bounding box center [392, 194] width 549 height 84
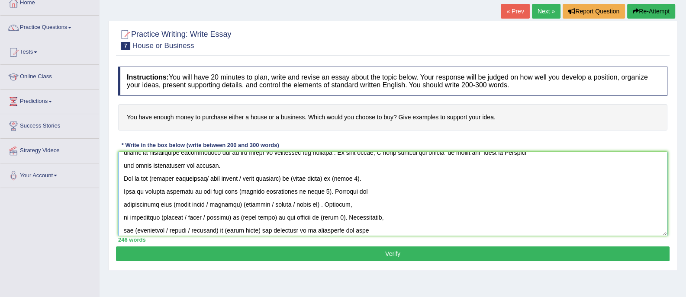
scroll to position [24, 0]
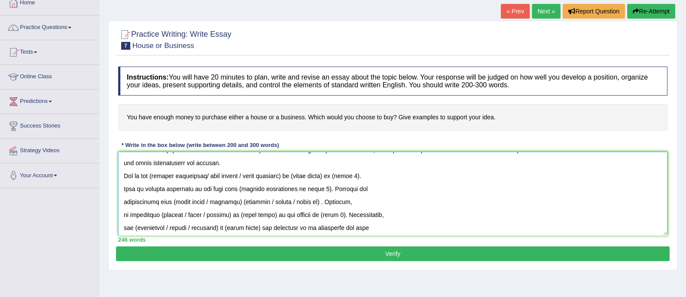
click at [296, 178] on textarea at bounding box center [392, 194] width 549 height 84
click at [156, 176] on textarea at bounding box center [392, 194] width 549 height 84
click at [250, 176] on textarea at bounding box center [392, 194] width 549 height 84
click at [301, 176] on textarea at bounding box center [392, 194] width 549 height 84
click at [313, 188] on textarea at bounding box center [392, 194] width 549 height 84
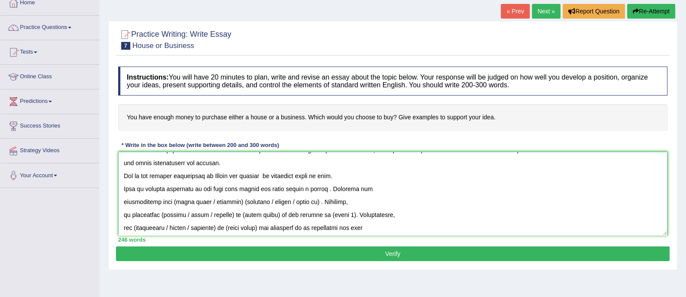
click at [341, 177] on textarea at bounding box center [392, 194] width 549 height 84
click at [324, 189] on textarea at bounding box center [392, 194] width 549 height 84
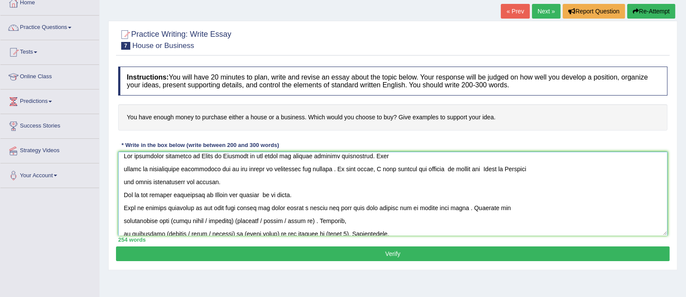
scroll to position [0, 0]
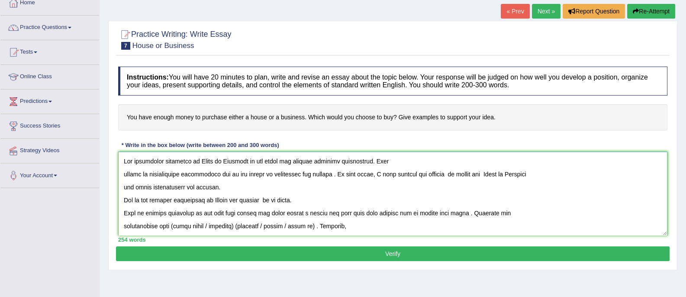
click at [197, 161] on textarea at bounding box center [392, 194] width 549 height 84
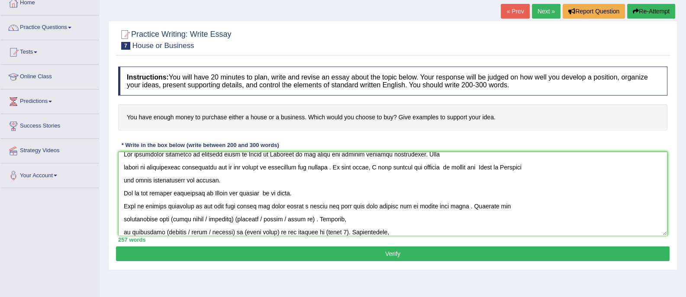
scroll to position [7, 0]
click at [237, 193] on textarea at bounding box center [392, 194] width 549 height 84
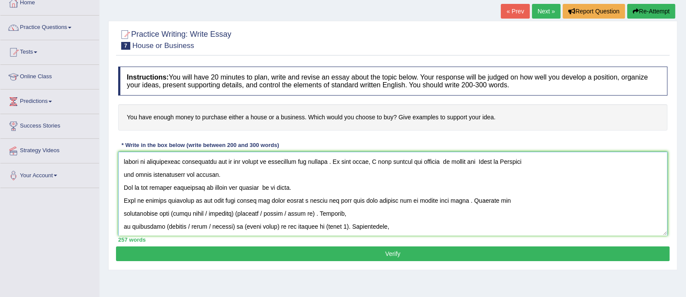
scroll to position [13, 0]
click at [452, 200] on textarea at bounding box center [392, 194] width 549 height 84
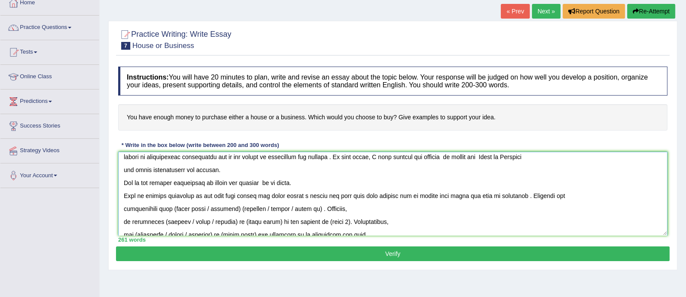
scroll to position [18, 0]
click at [519, 197] on textarea at bounding box center [392, 194] width 549 height 84
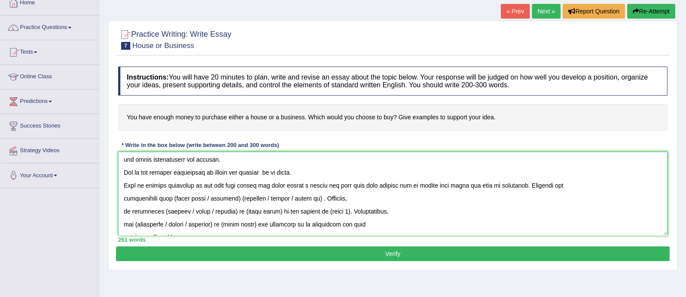
scroll to position [28, 0]
click at [125, 183] on textarea at bounding box center [392, 194] width 549 height 84
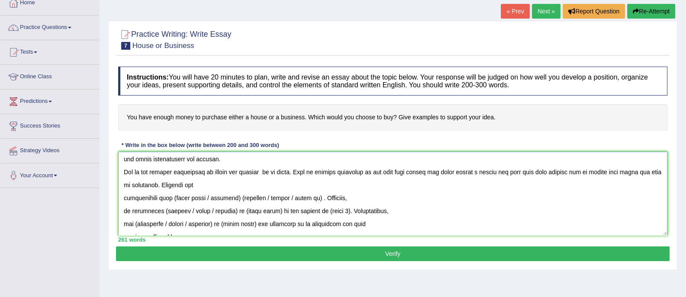
click at [123, 197] on textarea at bounding box center [392, 194] width 549 height 84
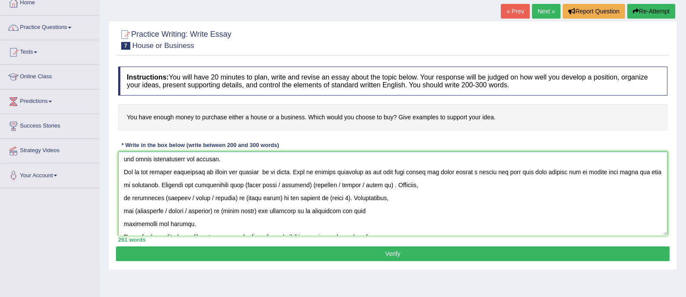
click at [414, 185] on textarea at bounding box center [392, 194] width 549 height 84
click at [124, 198] on textarea at bounding box center [392, 194] width 549 height 84
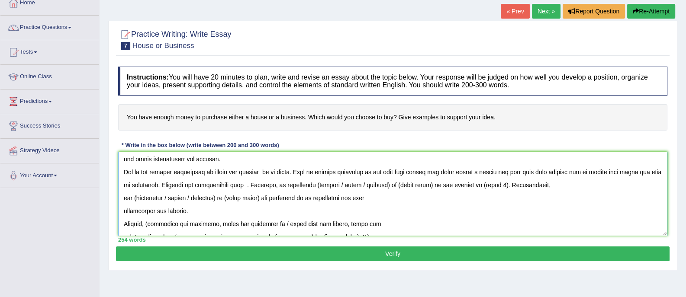
click at [122, 212] on textarea at bounding box center [392, 194] width 549 height 84
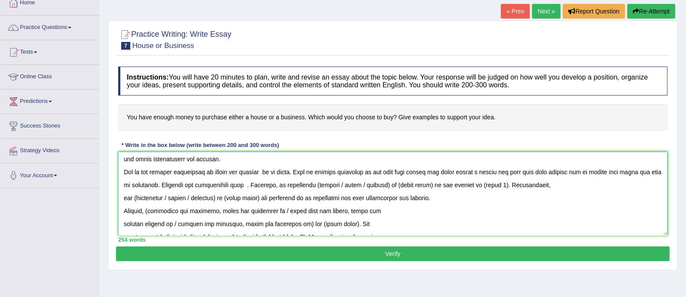
click at [267, 185] on textarea at bounding box center [392, 194] width 549 height 84
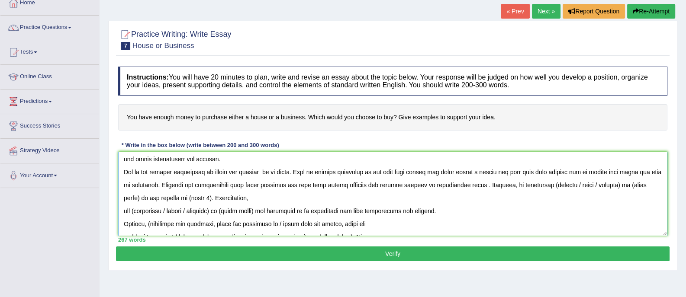
click at [494, 183] on textarea at bounding box center [392, 194] width 549 height 84
click at [495, 183] on textarea at bounding box center [392, 194] width 549 height 84
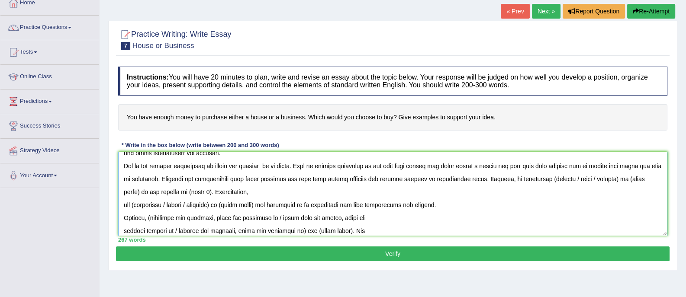
scroll to position [35, 0]
click at [219, 190] on textarea at bounding box center [392, 194] width 549 height 84
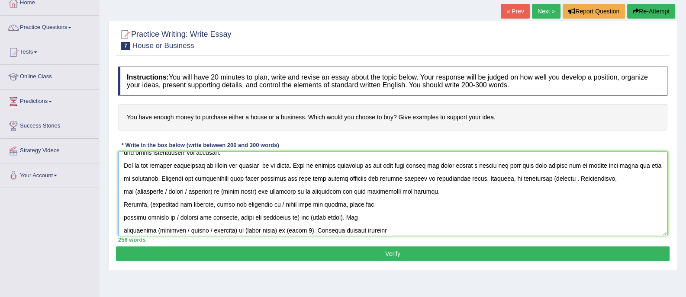
click at [564, 178] on textarea at bounding box center [392, 194] width 549 height 84
click at [580, 176] on textarea at bounding box center [392, 194] width 549 height 84
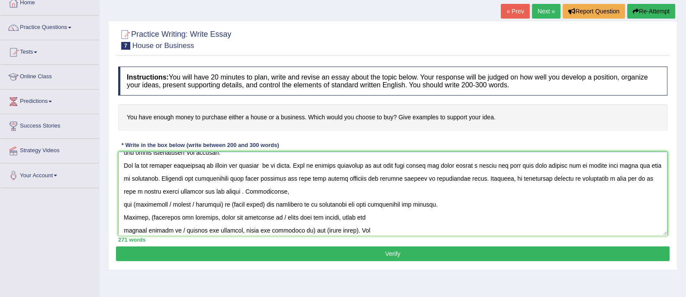
click at [253, 190] on textarea at bounding box center [392, 194] width 549 height 84
click at [254, 190] on textarea at bounding box center [392, 194] width 549 height 84
click at [138, 204] on textarea at bounding box center [392, 194] width 549 height 84
drag, startPoint x: 264, startPoint y: 205, endPoint x: 167, endPoint y: 205, distance: 97.4
click at [167, 205] on textarea at bounding box center [392, 194] width 549 height 84
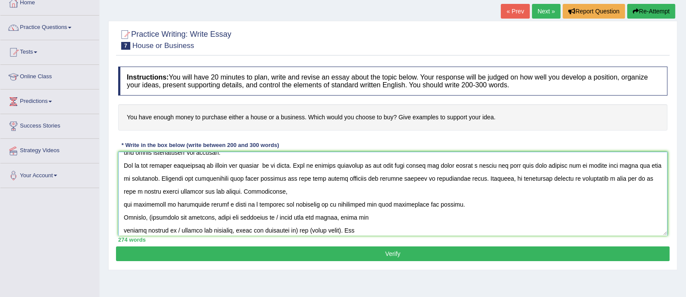
click at [124, 202] on textarea at bounding box center [392, 194] width 549 height 84
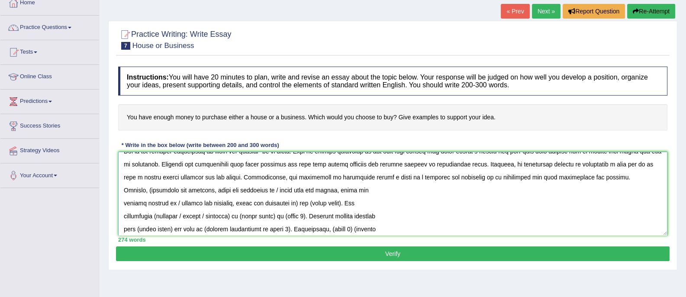
scroll to position [50, 0]
click at [153, 187] on textarea at bounding box center [392, 194] width 549 height 84
drag, startPoint x: 337, startPoint y: 188, endPoint x: 277, endPoint y: 189, distance: 59.7
click at [277, 189] on textarea at bounding box center [392, 194] width 549 height 84
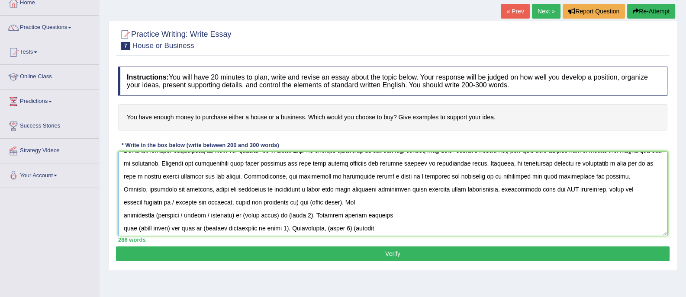
click at [486, 209] on textarea at bounding box center [392, 194] width 549 height 84
drag, startPoint x: 170, startPoint y: 201, endPoint x: 338, endPoint y: 204, distance: 168.4
click at [338, 204] on textarea at bounding box center [392, 194] width 549 height 84
drag, startPoint x: 170, startPoint y: 200, endPoint x: 623, endPoint y: 187, distance: 453.7
click at [623, 187] on textarea at bounding box center [392, 194] width 549 height 84
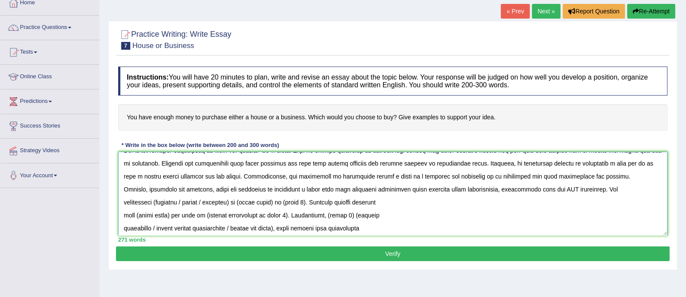
click at [300, 202] on textarea at bounding box center [392, 194] width 549 height 84
click at [154, 202] on textarea at bounding box center [392, 194] width 549 height 84
click at [179, 203] on textarea at bounding box center [392, 194] width 549 height 84
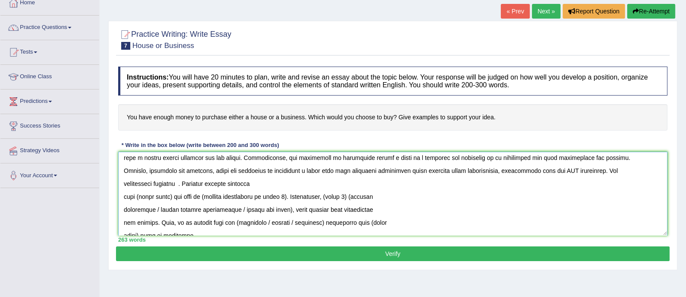
scroll to position [69, 0]
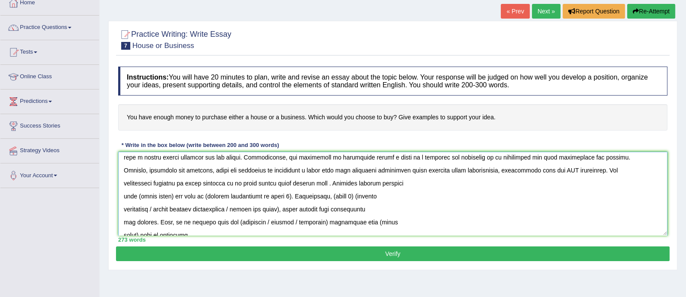
click at [242, 184] on textarea at bounding box center [392, 194] width 549 height 84
click at [249, 183] on textarea at bounding box center [392, 194] width 549 height 84
click at [360, 183] on textarea at bounding box center [392, 194] width 549 height 84
click at [410, 185] on textarea at bounding box center [392, 194] width 549 height 84
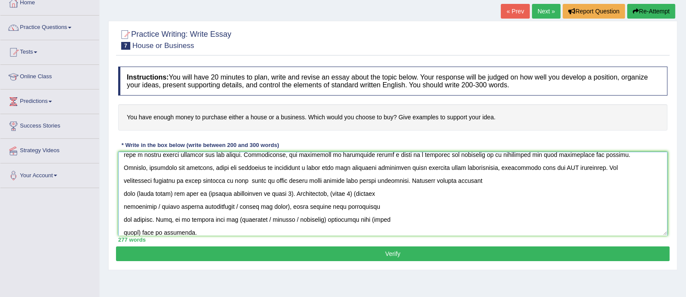
scroll to position [71, 0]
click at [170, 194] on textarea at bounding box center [392, 194] width 549 height 84
click at [194, 194] on textarea at bounding box center [392, 194] width 549 height 84
click at [296, 196] on textarea at bounding box center [392, 194] width 549 height 84
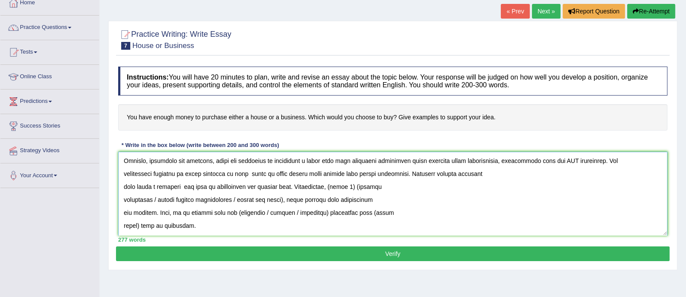
scroll to position [79, 0]
click at [123, 187] on textarea at bounding box center [392, 194] width 549 height 84
click at [124, 201] on textarea at bounding box center [392, 194] width 549 height 84
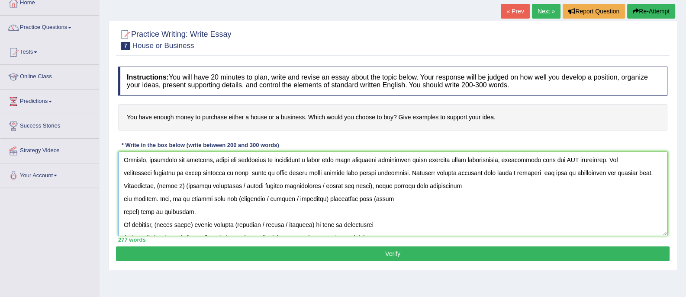
drag, startPoint x: 202, startPoint y: 211, endPoint x: 125, endPoint y: 185, distance: 81.1
click at [125, 185] on textarea at bounding box center [392, 194] width 549 height 84
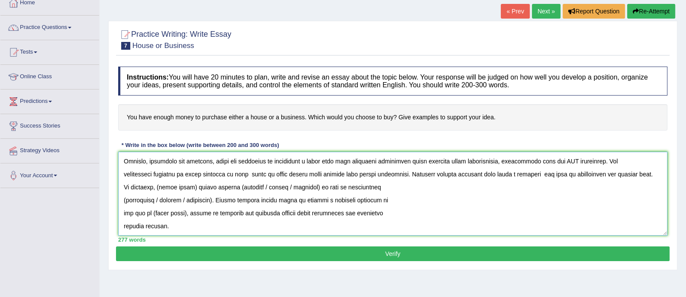
scroll to position [78, 0]
click at [193, 189] on textarea at bounding box center [392, 194] width 549 height 84
click at [387, 187] on textarea at bounding box center [392, 194] width 549 height 84
click at [208, 200] on textarea at bounding box center [392, 194] width 549 height 84
click at [126, 200] on textarea at bounding box center [392, 194] width 549 height 84
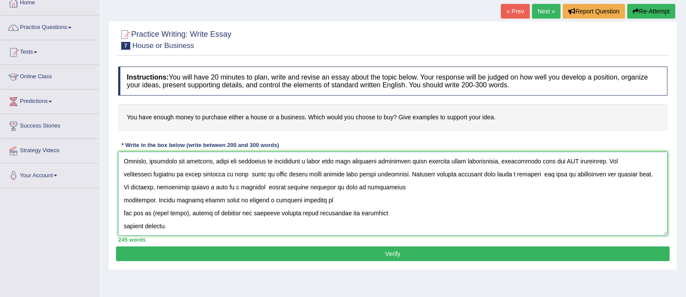
click at [125, 213] on textarea at bounding box center [392, 194] width 549 height 84
click at [121, 214] on textarea at bounding box center [392, 194] width 549 height 84
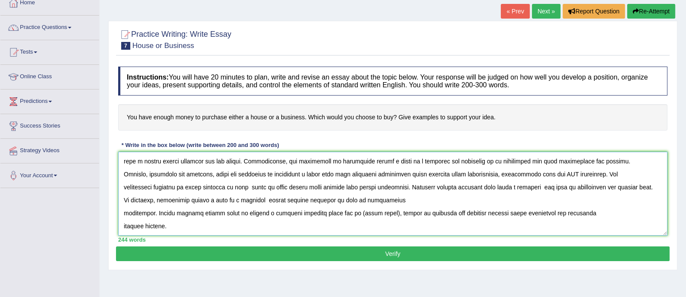
scroll to position [65, 0]
click at [124, 212] on textarea at bounding box center [392, 194] width 549 height 84
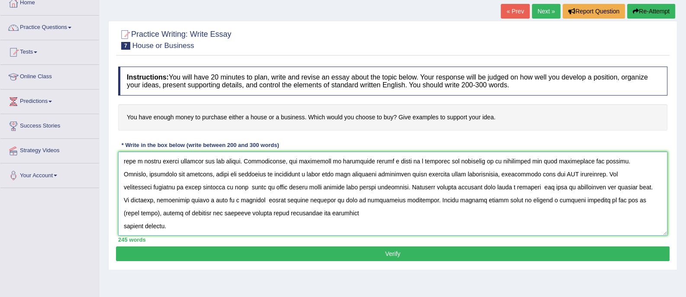
click at [122, 226] on textarea at bounding box center [392, 194] width 549 height 84
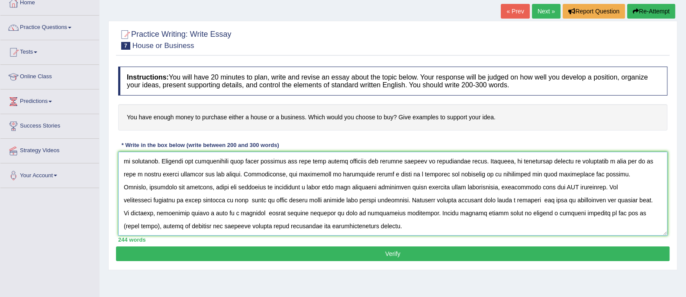
scroll to position [52, 0]
click at [648, 212] on textarea at bounding box center [392, 194] width 549 height 84
click at [648, 214] on textarea at bounding box center [392, 194] width 549 height 84
click at [612, 214] on textarea at bounding box center [392, 194] width 549 height 84
click at [612, 213] on textarea at bounding box center [392, 194] width 549 height 84
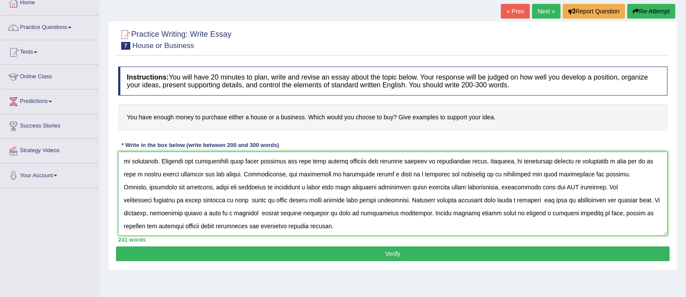
scroll to position [0, 0]
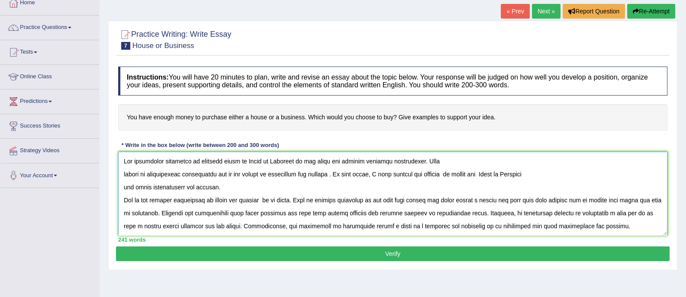
click at [123, 173] on textarea at bounding box center [392, 194] width 549 height 84
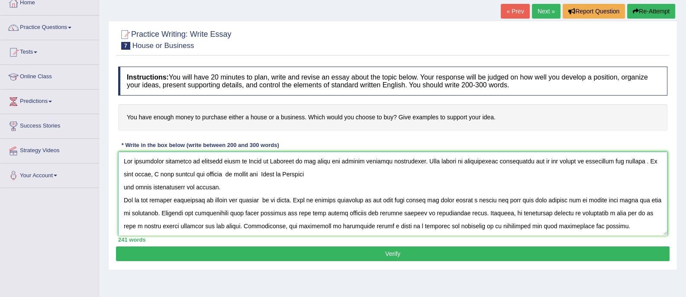
click at [122, 185] on textarea at bounding box center [392, 194] width 549 height 84
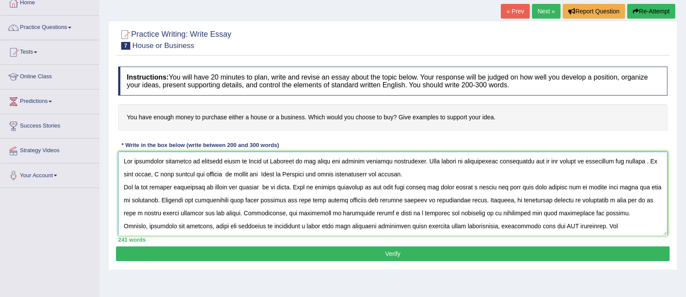
click at [414, 171] on textarea at bounding box center [392, 194] width 549 height 84
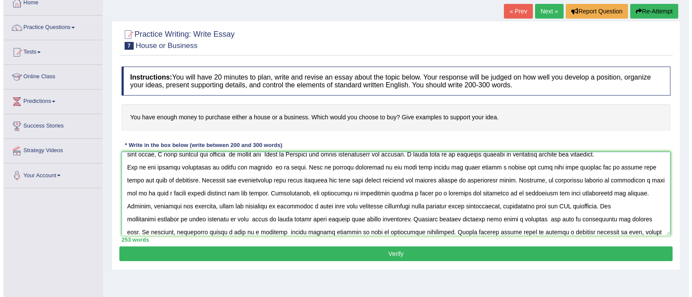
scroll to position [39, 0]
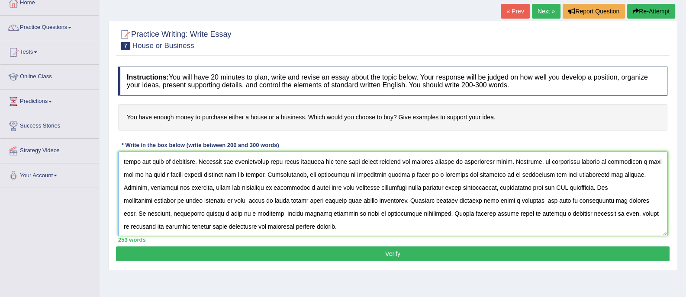
type textarea "The increasing influence of spending money on House or Business on our lives ha…"
click at [399, 251] on button "Verify" at bounding box center [392, 254] width 553 height 15
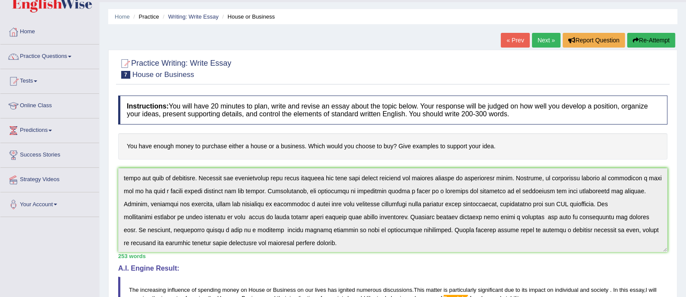
scroll to position [16, 0]
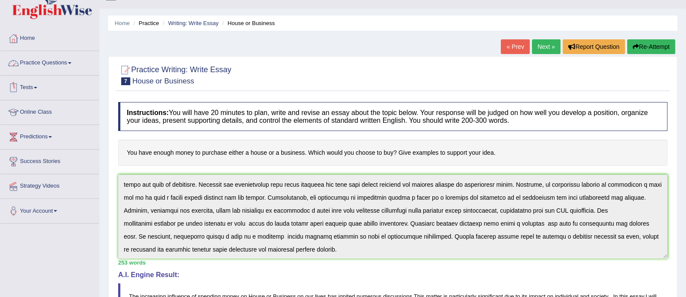
click at [67, 70] on link "Practice Questions" at bounding box center [49, 62] width 99 height 22
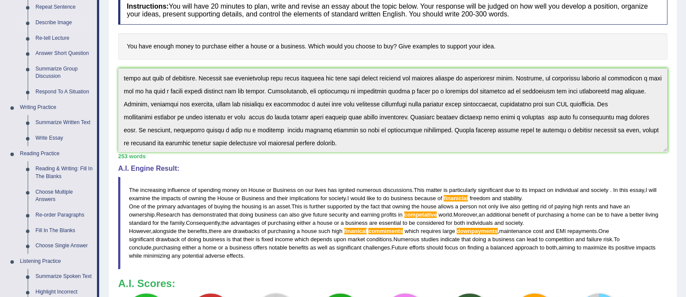
scroll to position [130, 0]
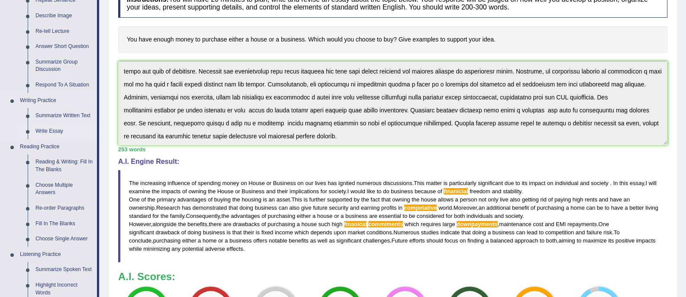
click at [56, 127] on link "Write Essay" at bounding box center [64, 132] width 65 height 16
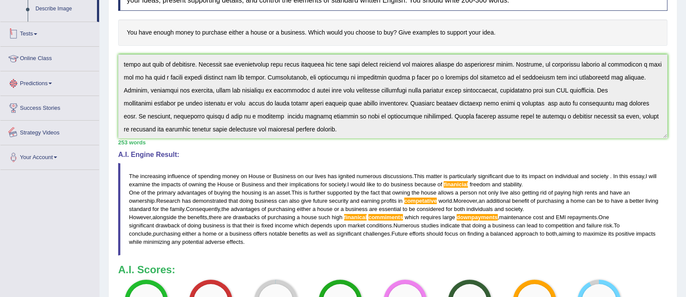
scroll to position [193, 0]
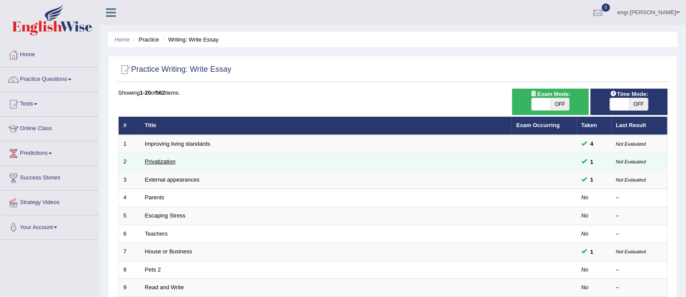
click at [164, 162] on link "Privatization" at bounding box center [160, 161] width 31 height 6
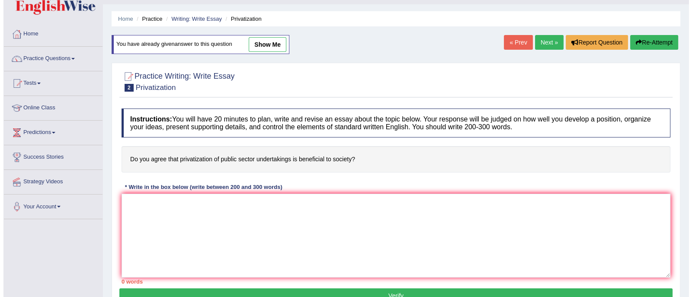
scroll to position [14, 0]
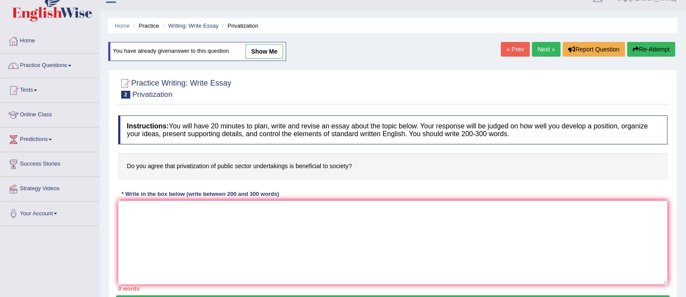
click at [275, 48] on link "show me" at bounding box center [264, 51] width 38 height 15
type textarea "The increasing influence of privatization on our lives has ignited numerous dis…"
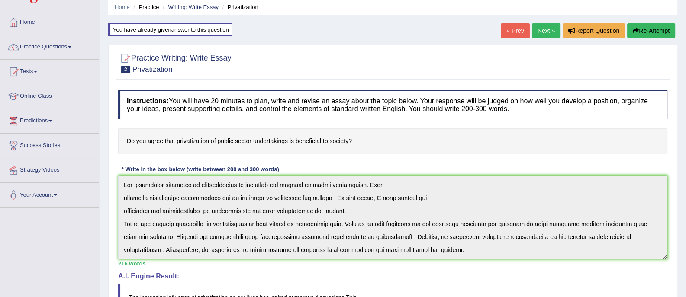
scroll to position [0, 0]
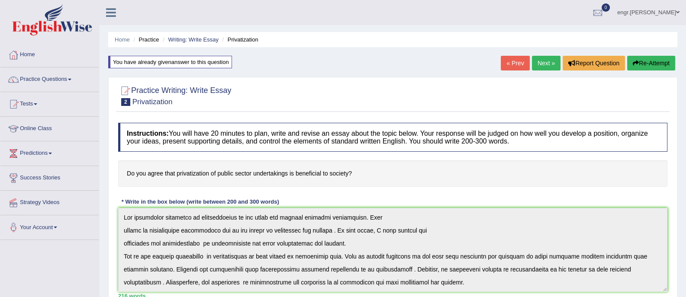
click at [546, 62] on link "Next »" at bounding box center [546, 63] width 29 height 15
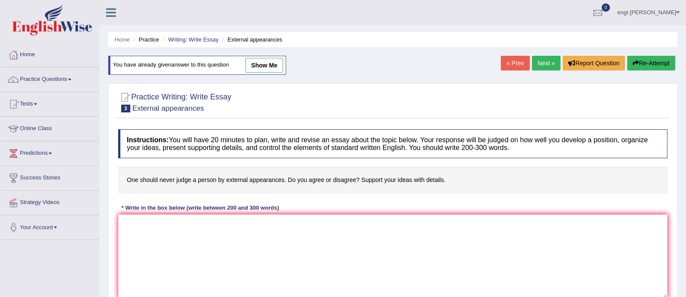
click at [258, 68] on link "show me" at bounding box center [264, 65] width 38 height 15
type textarea "The increasing influence of external appearances on our lives has ignited numer…"
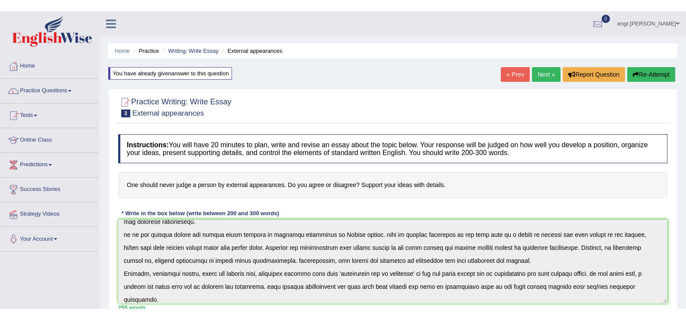
scroll to position [34, 0]
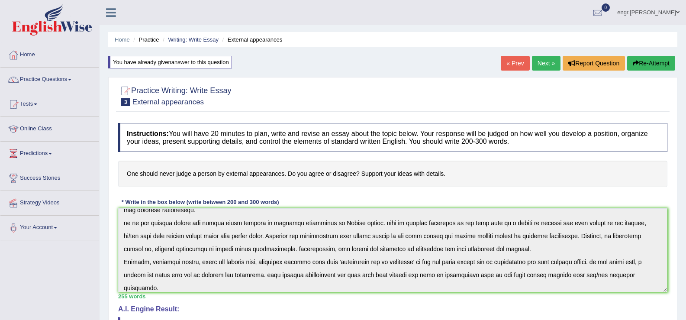
click at [71, 80] on span at bounding box center [69, 80] width 3 height 2
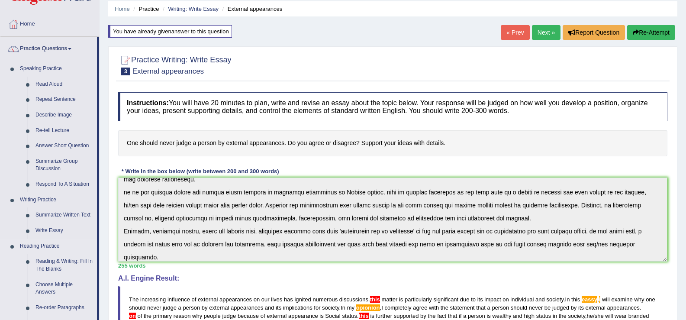
scroll to position [16, 0]
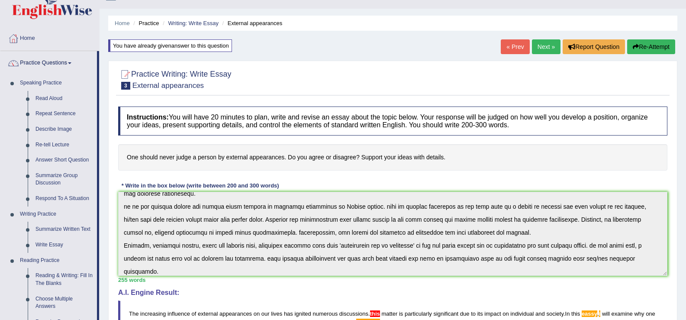
click at [518, 46] on link "« Prev" at bounding box center [515, 46] width 29 height 15
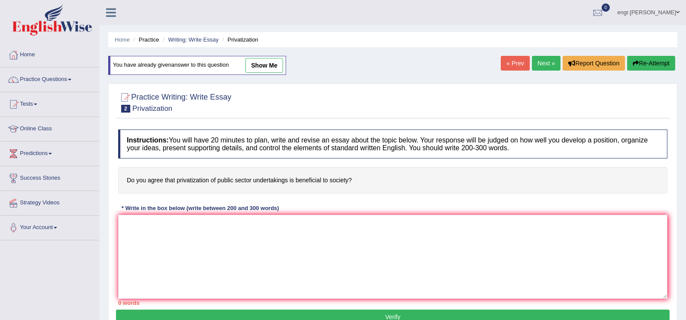
click at [271, 66] on link "show me" at bounding box center [264, 65] width 38 height 15
type textarea "The increasing influence of privatization on our lives has ignited numerous dis…"
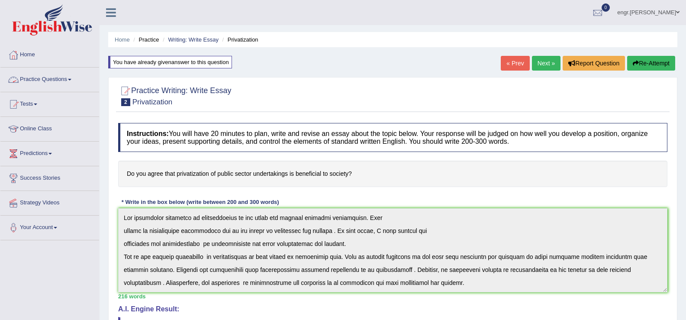
click at [74, 81] on link "Practice Questions" at bounding box center [49, 79] width 99 height 22
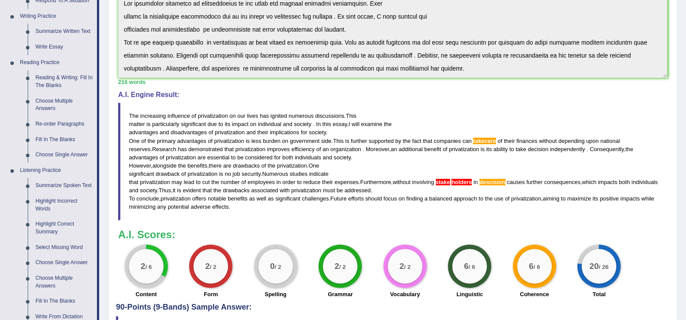
scroll to position [213, 0]
